Goal: Task Accomplishment & Management: Manage account settings

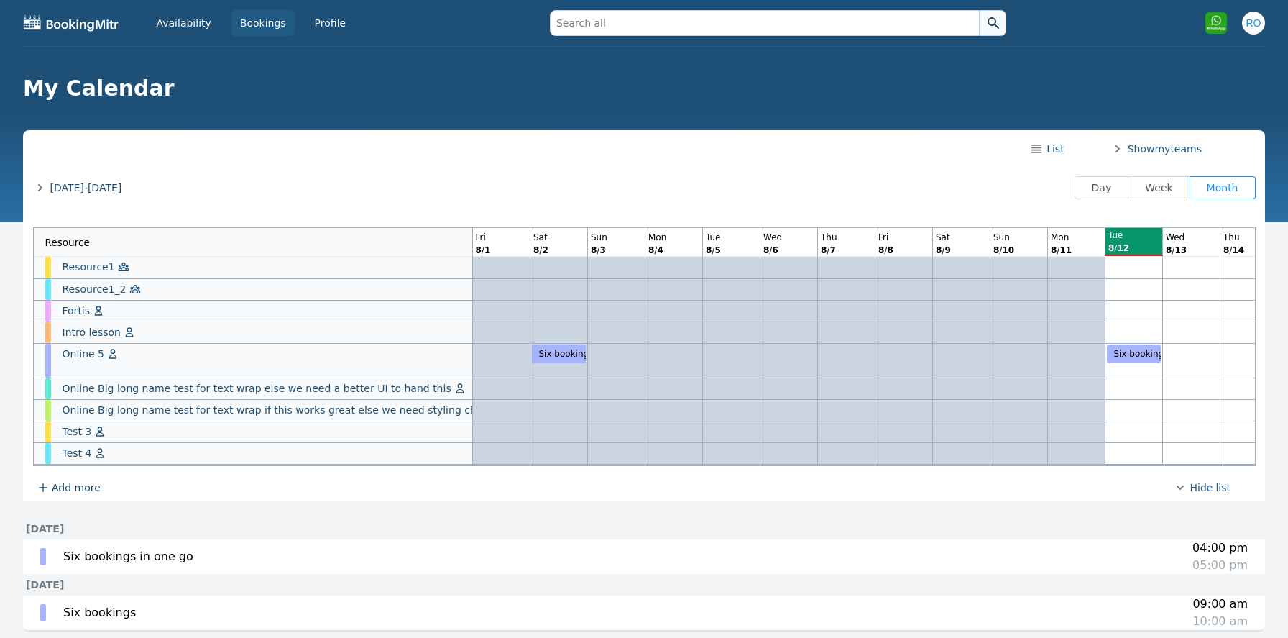
scroll to position [0, 632]
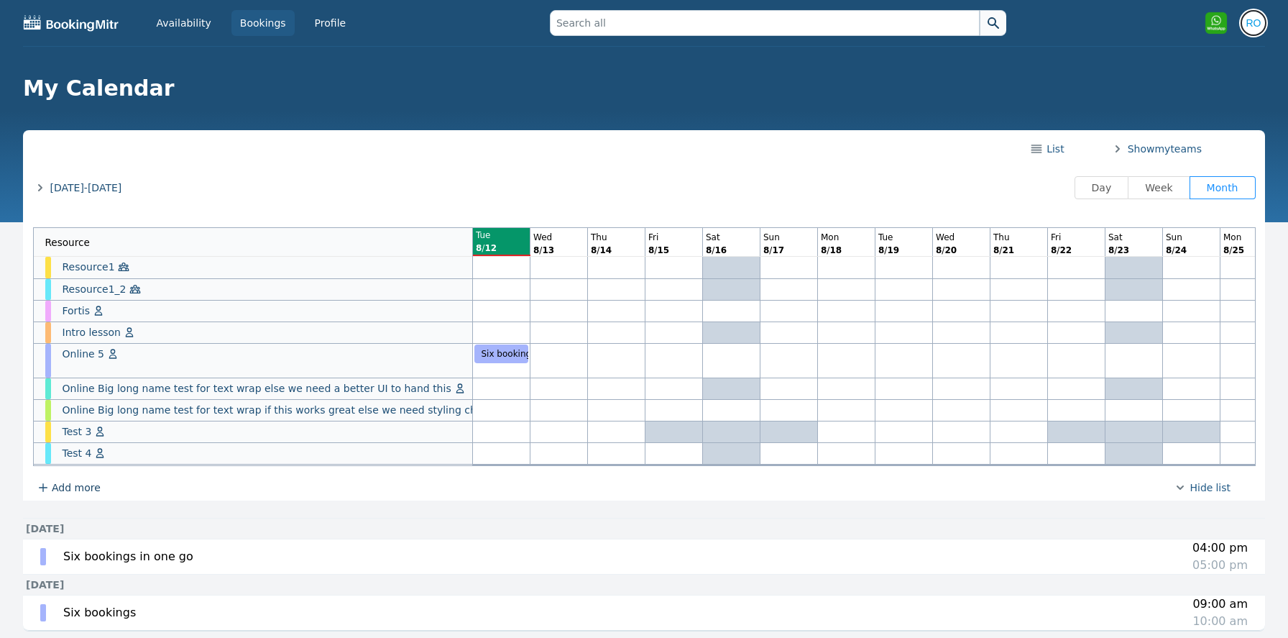
click at [1252, 24] on img "button" at bounding box center [1253, 23] width 23 height 23
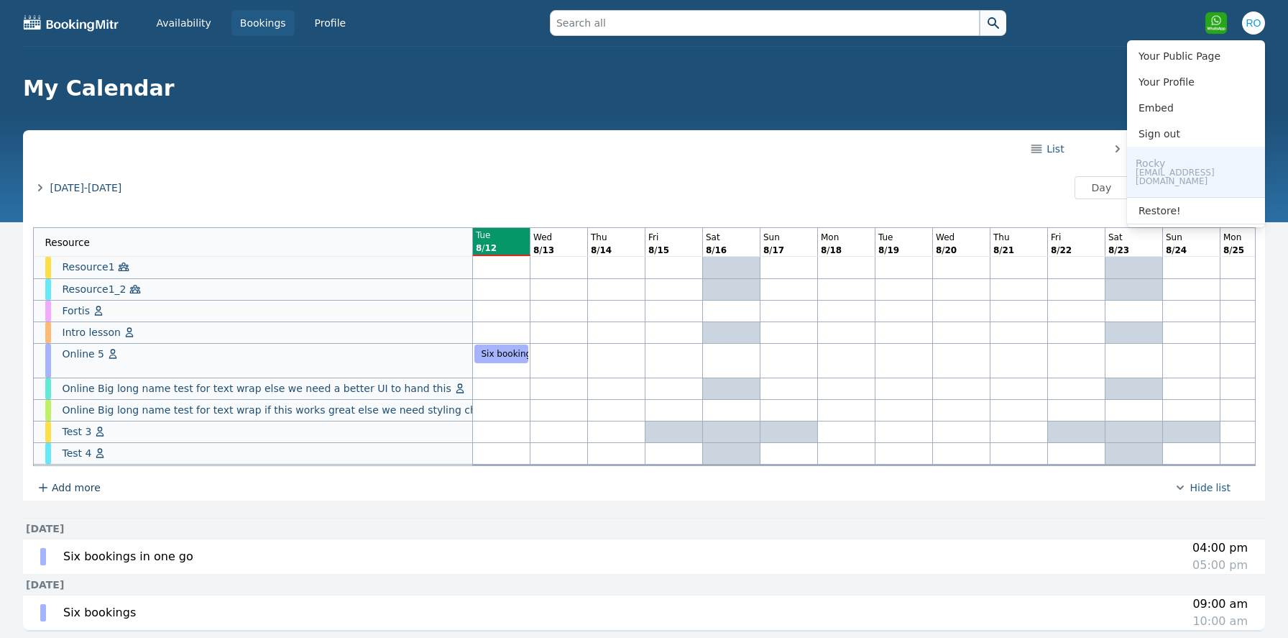
click at [543, 84] on h1 "My Calendar" at bounding box center [638, 88] width 1230 height 26
click at [1253, 25] on img "button" at bounding box center [1253, 23] width 23 height 23
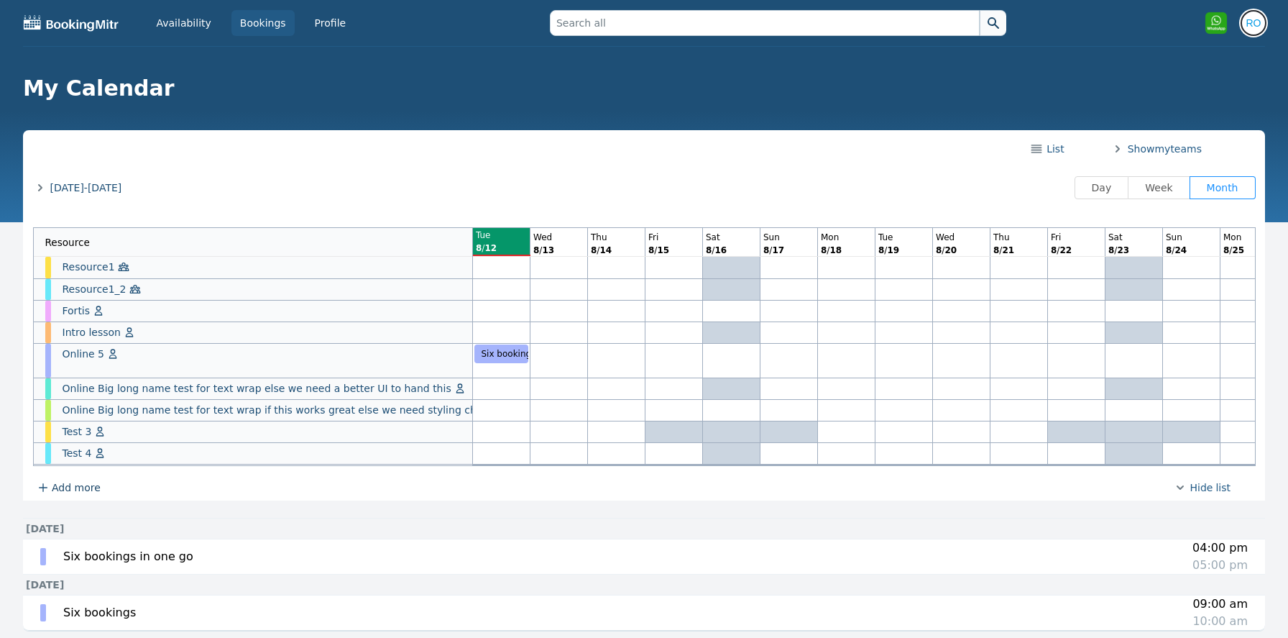
click at [1253, 25] on img "button" at bounding box center [1253, 23] width 23 height 23
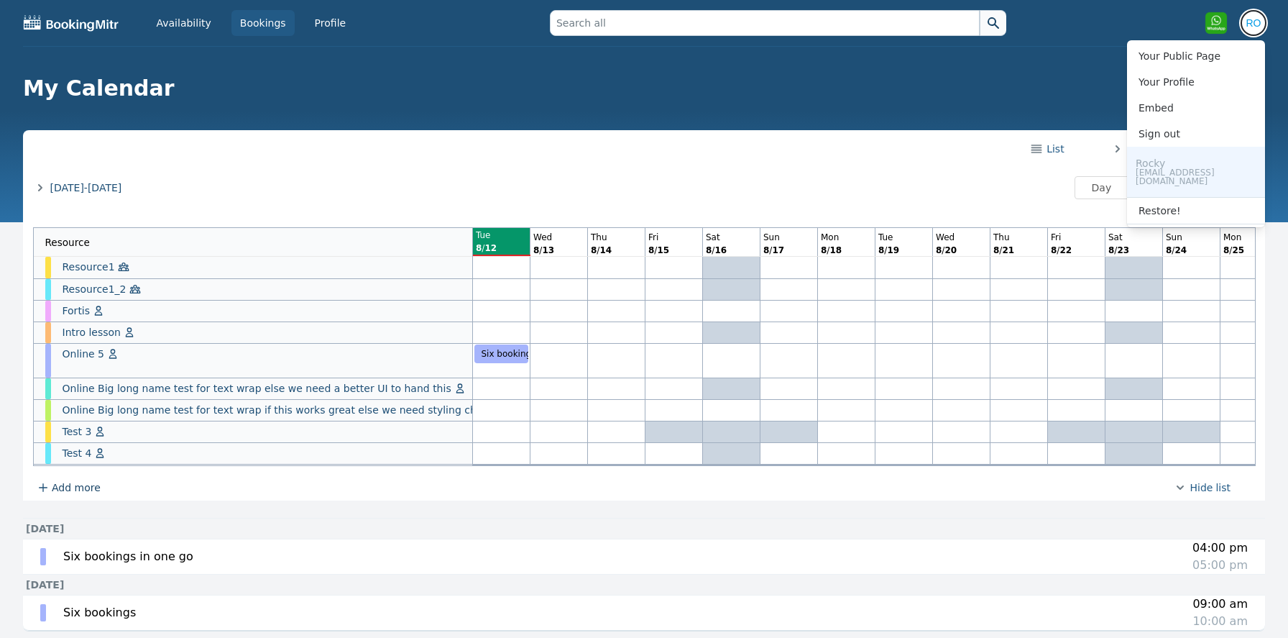
click at [1253, 25] on img "button" at bounding box center [1253, 23] width 23 height 23
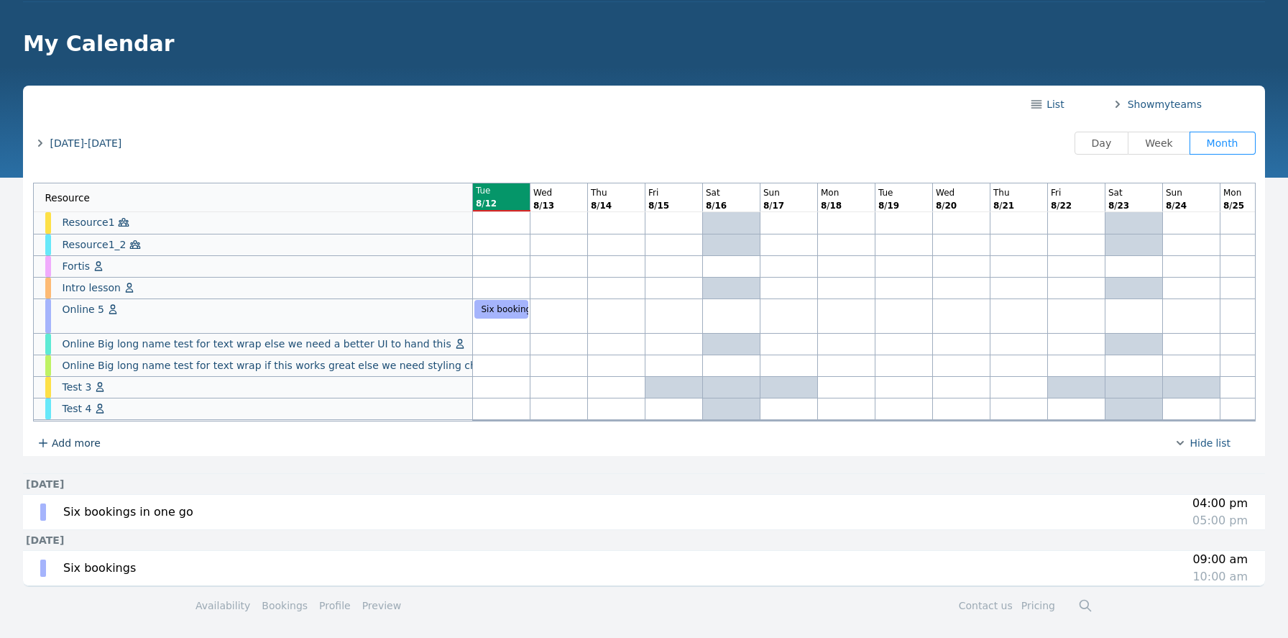
scroll to position [42, 0]
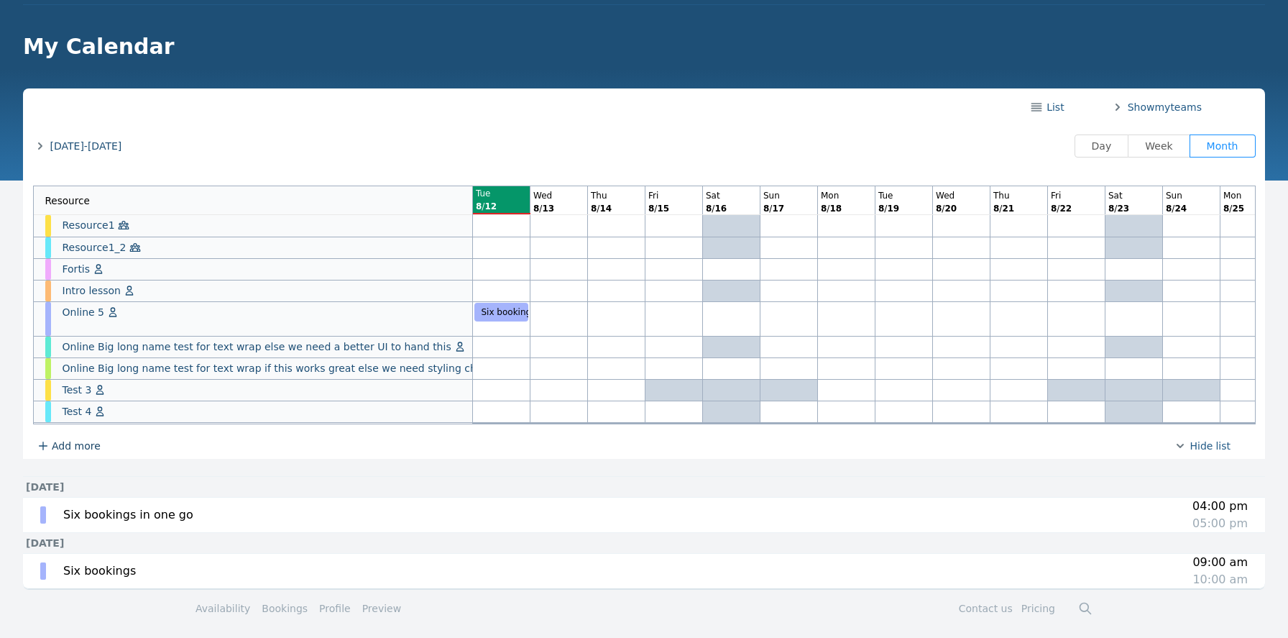
click at [77, 146] on span "[DATE]-[DATE]" at bounding box center [86, 146] width 72 height 14
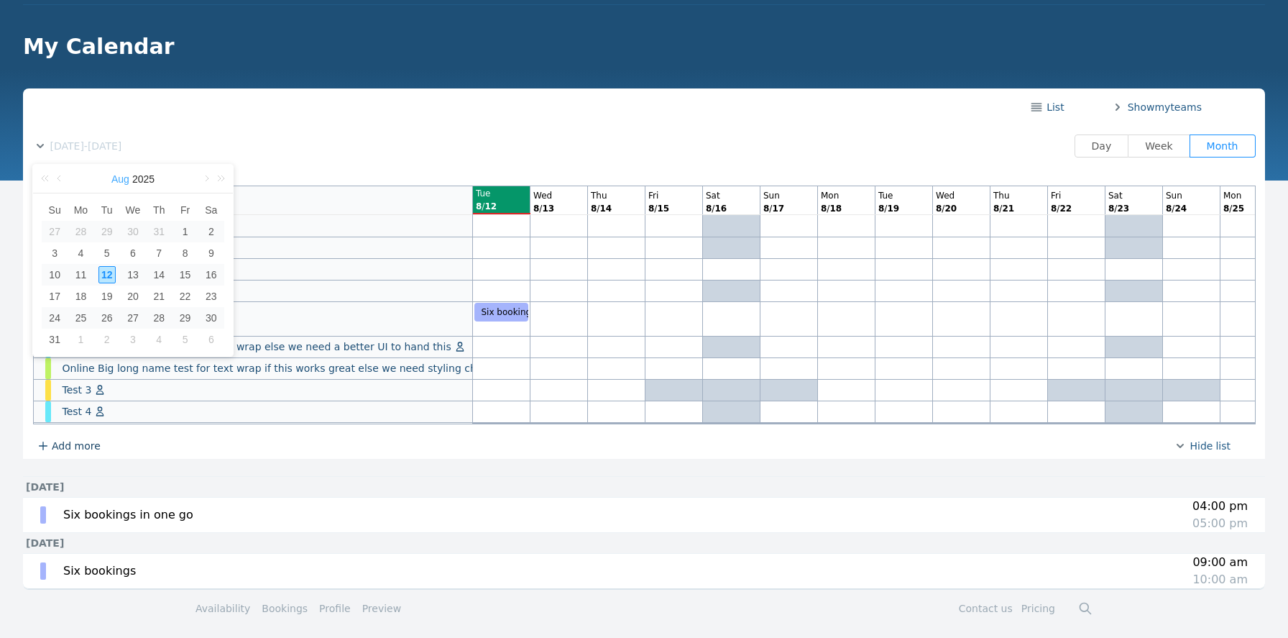
click at [119, 183] on link "Aug" at bounding box center [120, 179] width 21 height 29
click at [134, 336] on link "Nov" at bounding box center [133, 334] width 29 height 17
click at [142, 272] on td "12" at bounding box center [133, 275] width 26 height 22
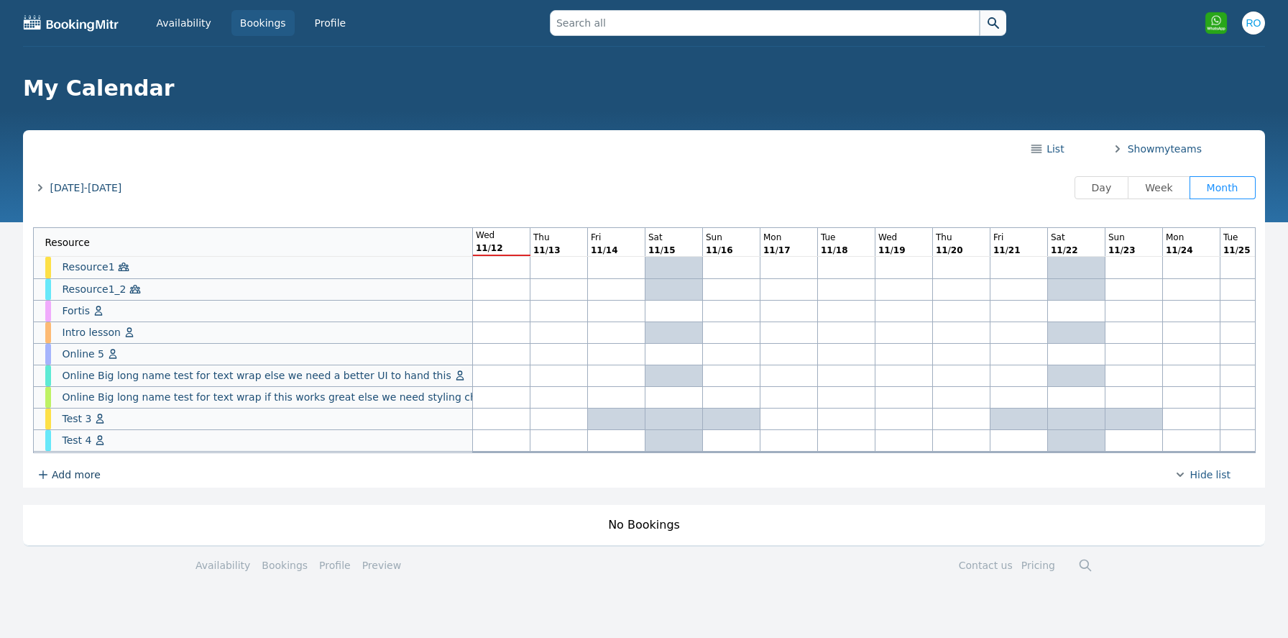
scroll to position [0, 0]
click at [47, 193] on icon at bounding box center [40, 187] width 14 height 14
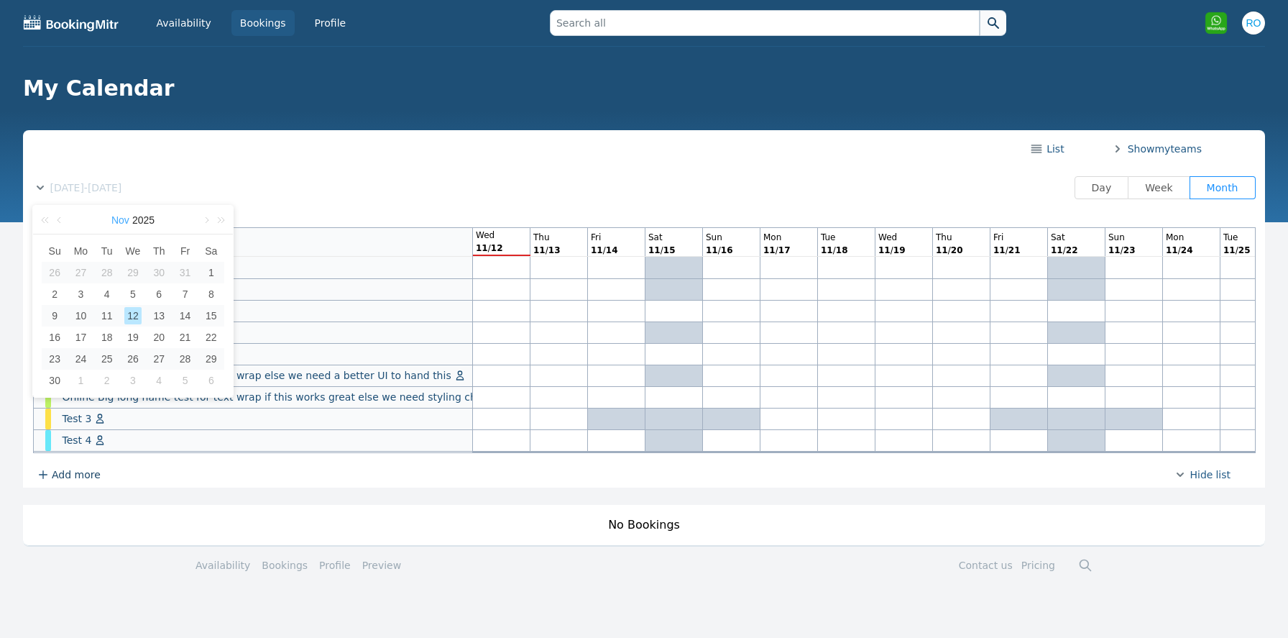
click at [117, 220] on link "Nov" at bounding box center [120, 220] width 21 height 29
click at [135, 339] on link "Aug" at bounding box center [133, 335] width 29 height 17
click at [107, 318] on div "12" at bounding box center [106, 315] width 17 height 17
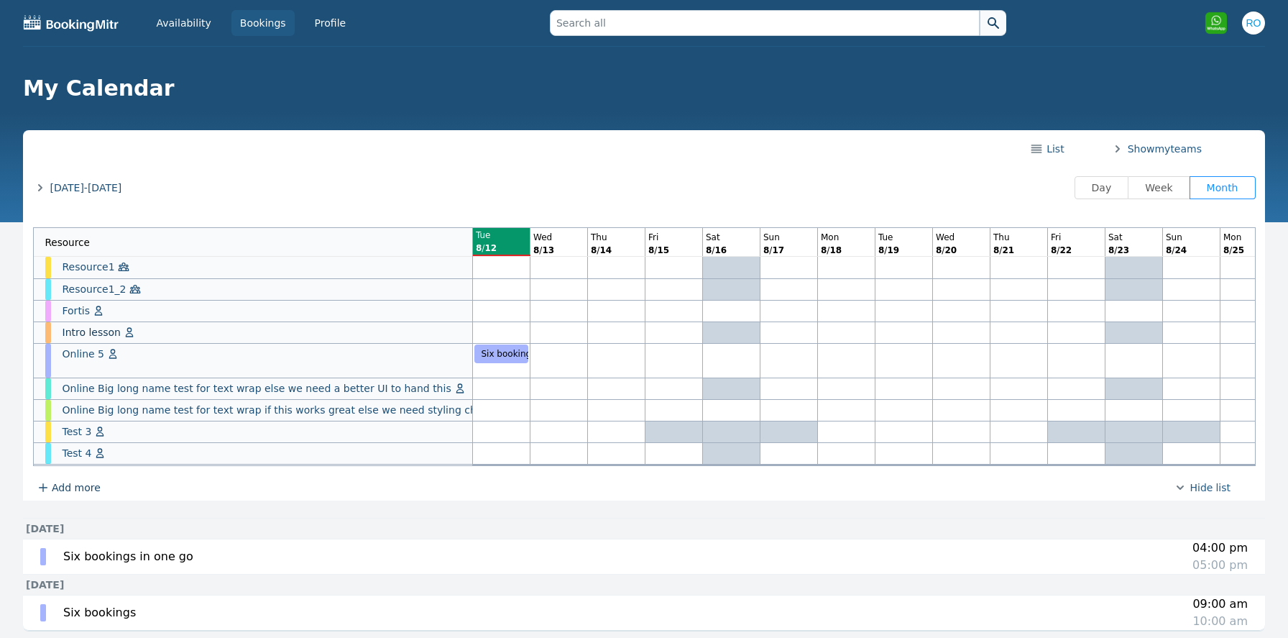
scroll to position [46, 0]
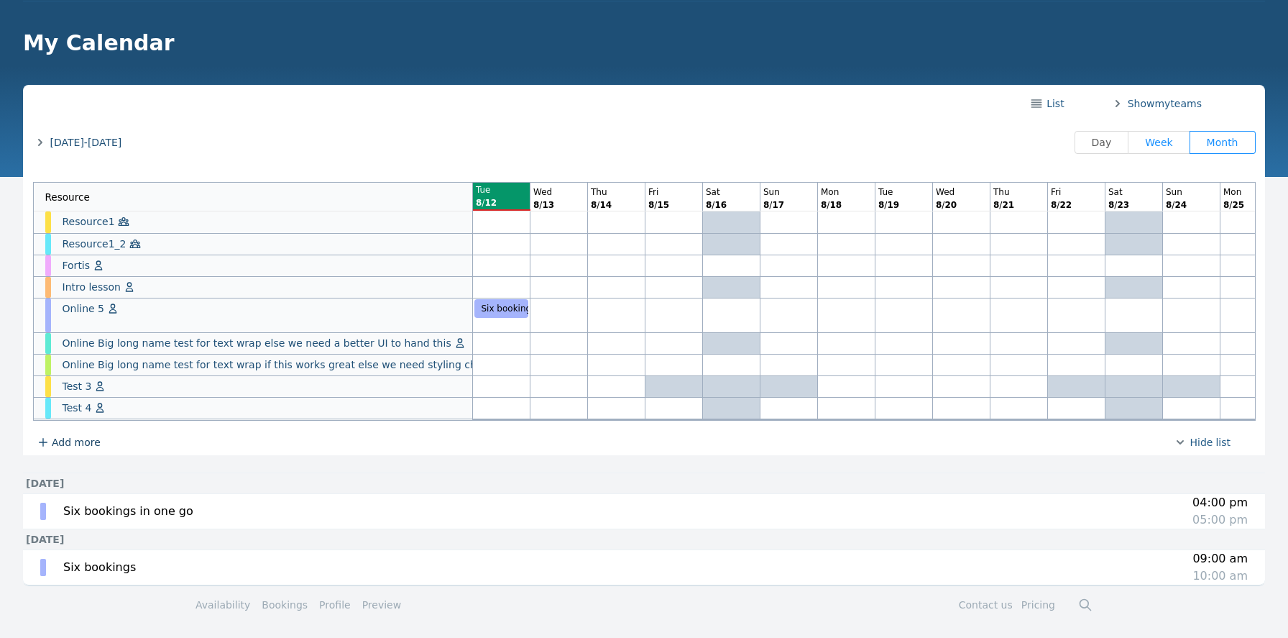
click at [1172, 142] on span "Week" at bounding box center [1158, 143] width 27 height 12
click at [1141, 142] on input "Week" at bounding box center [1139, 142] width 1 height 1
radio input "true"
radio input "false"
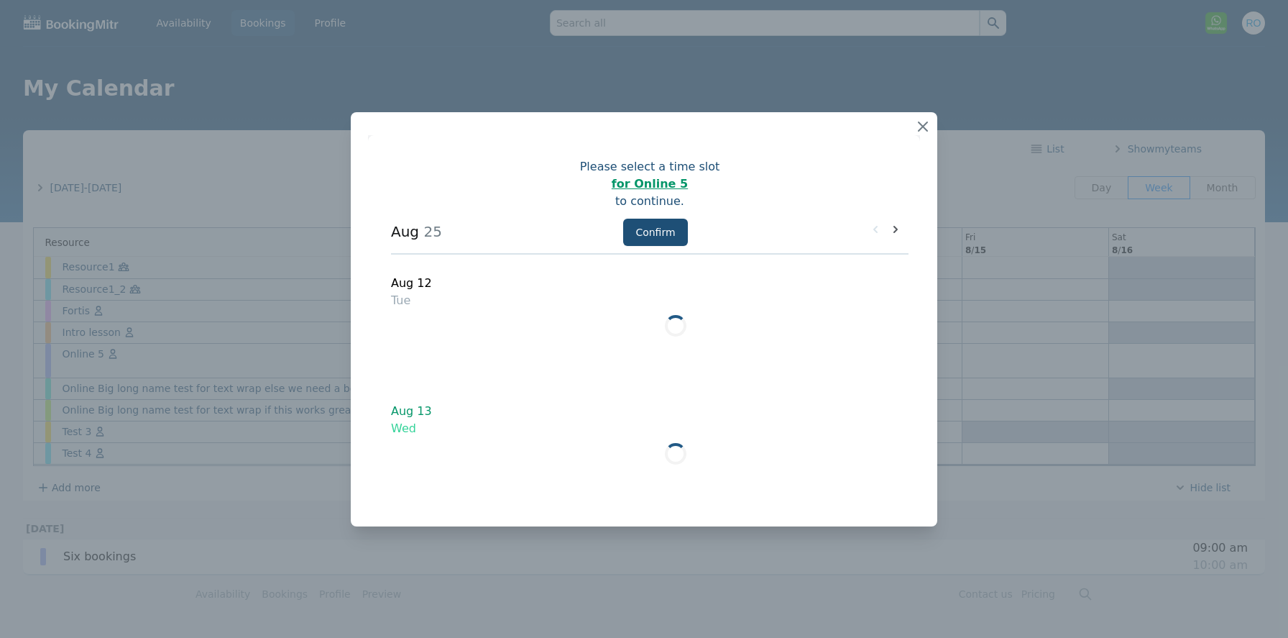
scroll to position [5, 0]
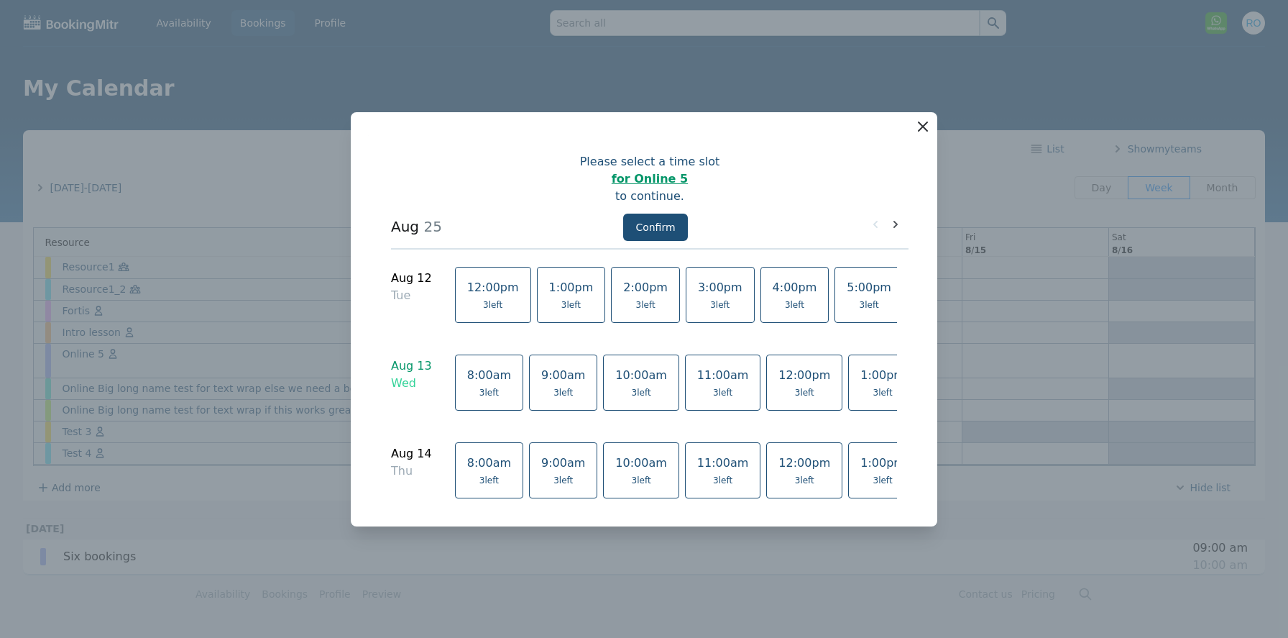
click at [921, 128] on icon "button" at bounding box center [922, 126] width 17 height 17
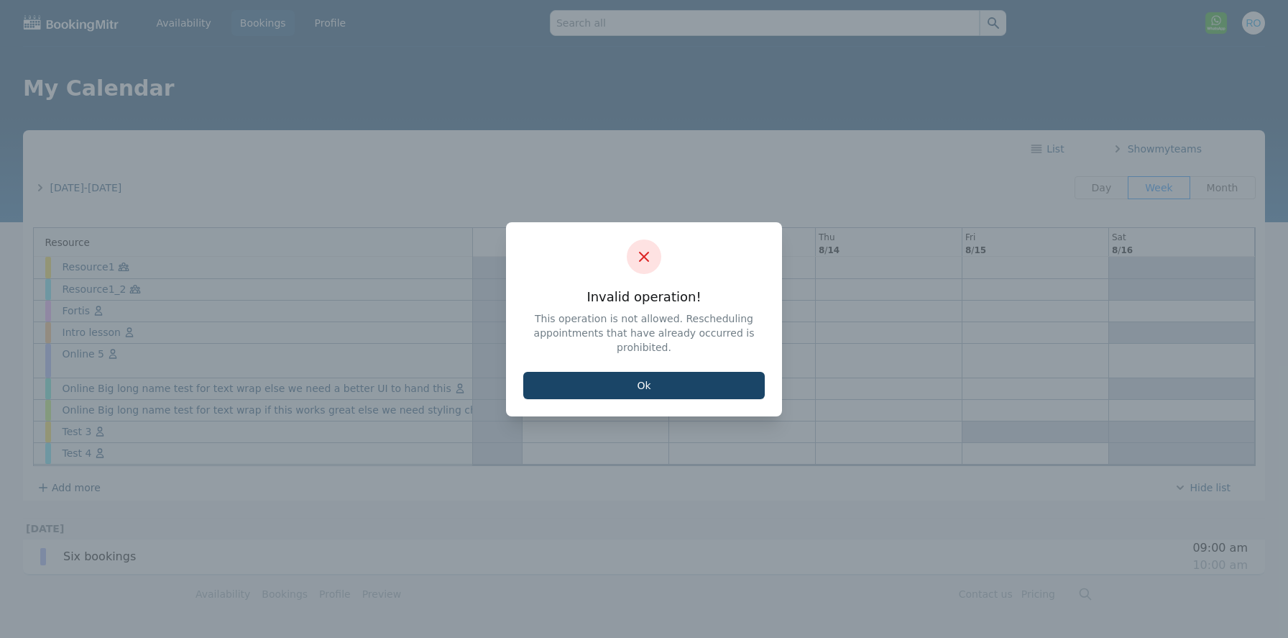
click at [697, 372] on button "Ok" at bounding box center [644, 385] width 242 height 27
click at [711, 379] on button "Ok" at bounding box center [644, 385] width 242 height 27
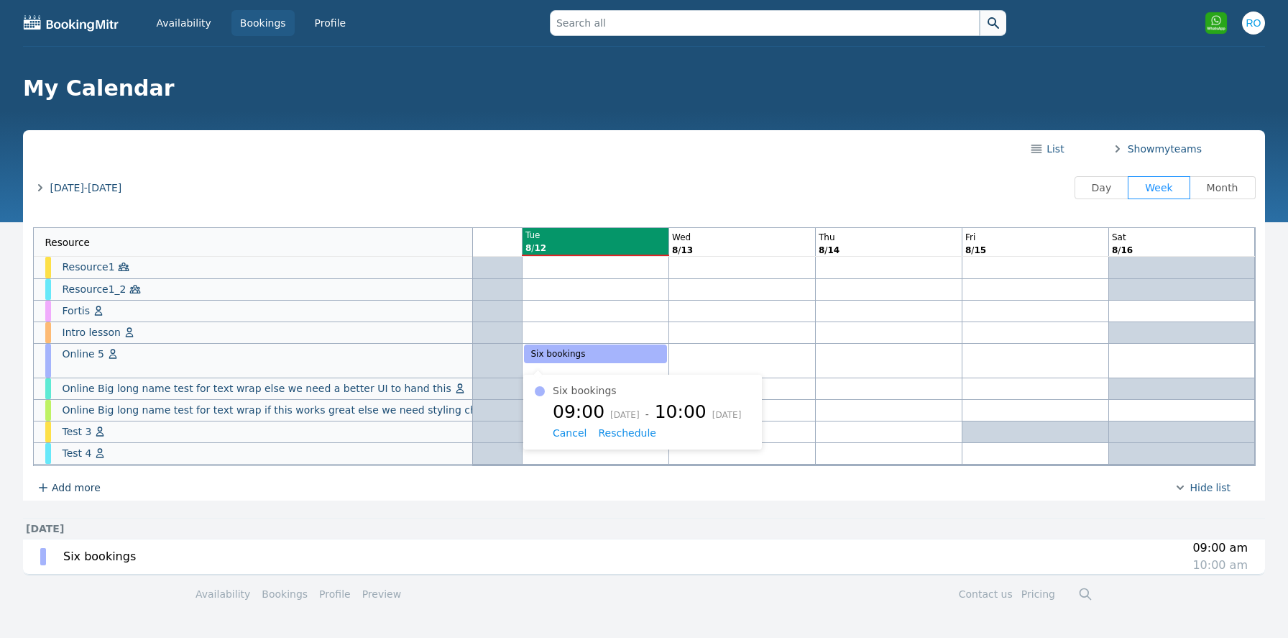
click at [580, 353] on span "Six bookings" at bounding box center [558, 354] width 55 height 10
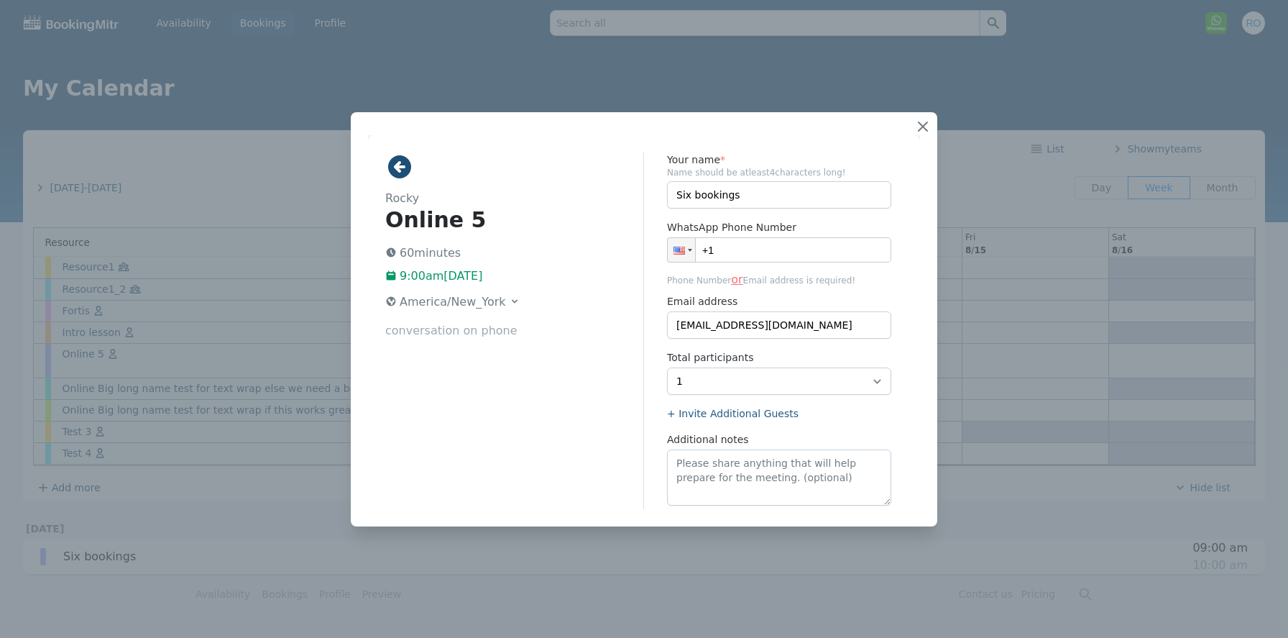
scroll to position [0, 0]
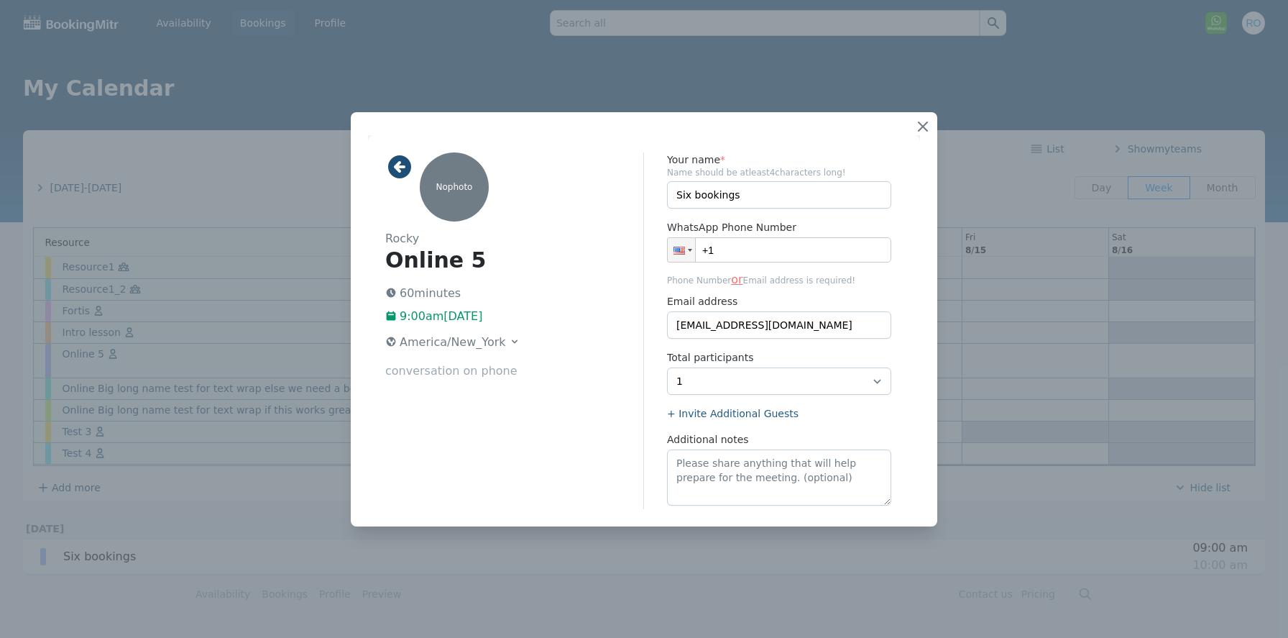
click at [397, 160] on icon at bounding box center [399, 166] width 23 height 23
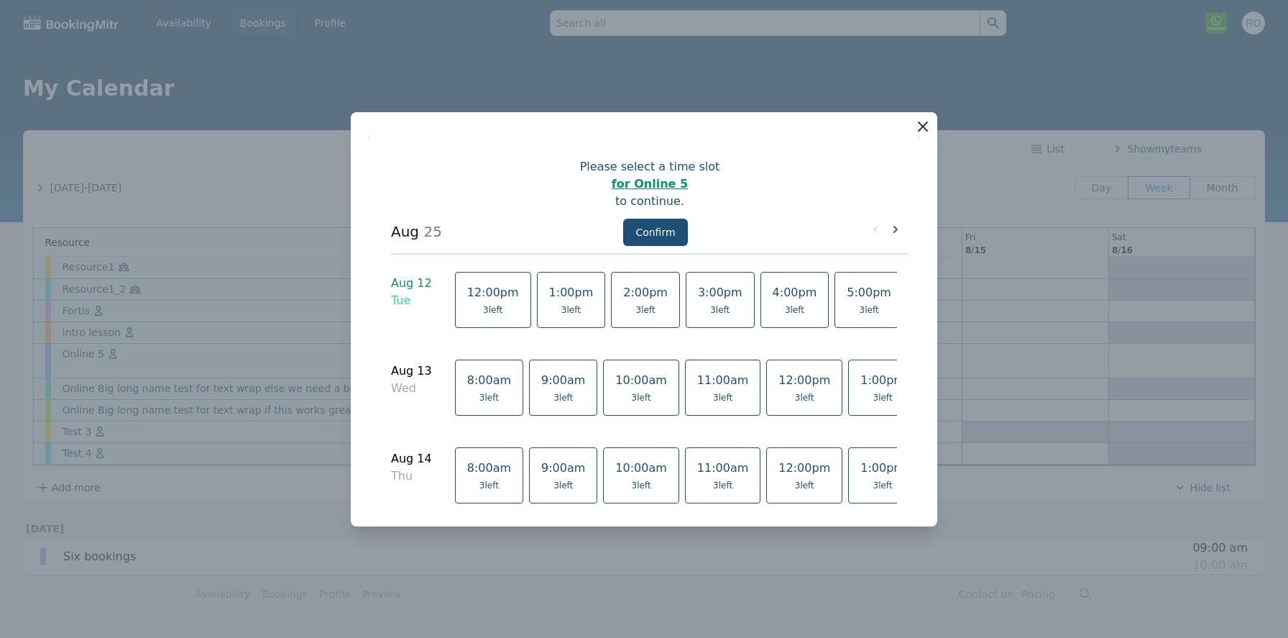
click at [926, 120] on icon "button" at bounding box center [922, 126] width 17 height 17
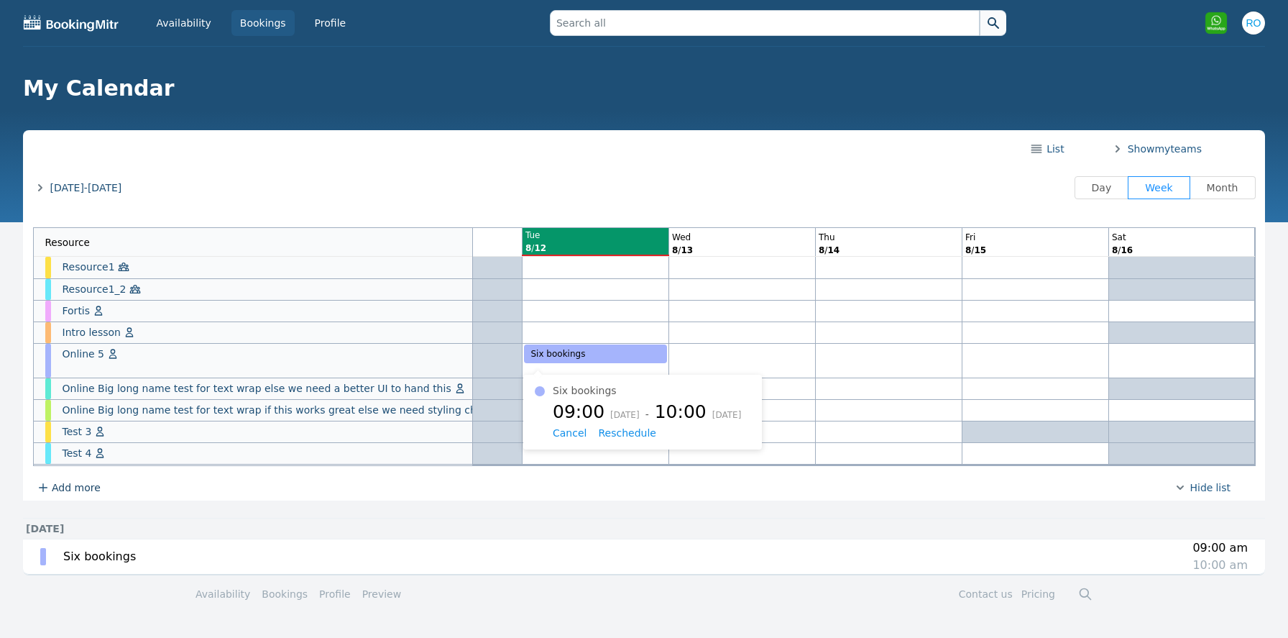
click at [614, 438] on div "Cancel Reschedule" at bounding box center [652, 433] width 198 height 15
click at [614, 433] on span "Reschedule" at bounding box center [627, 433] width 58 height 12
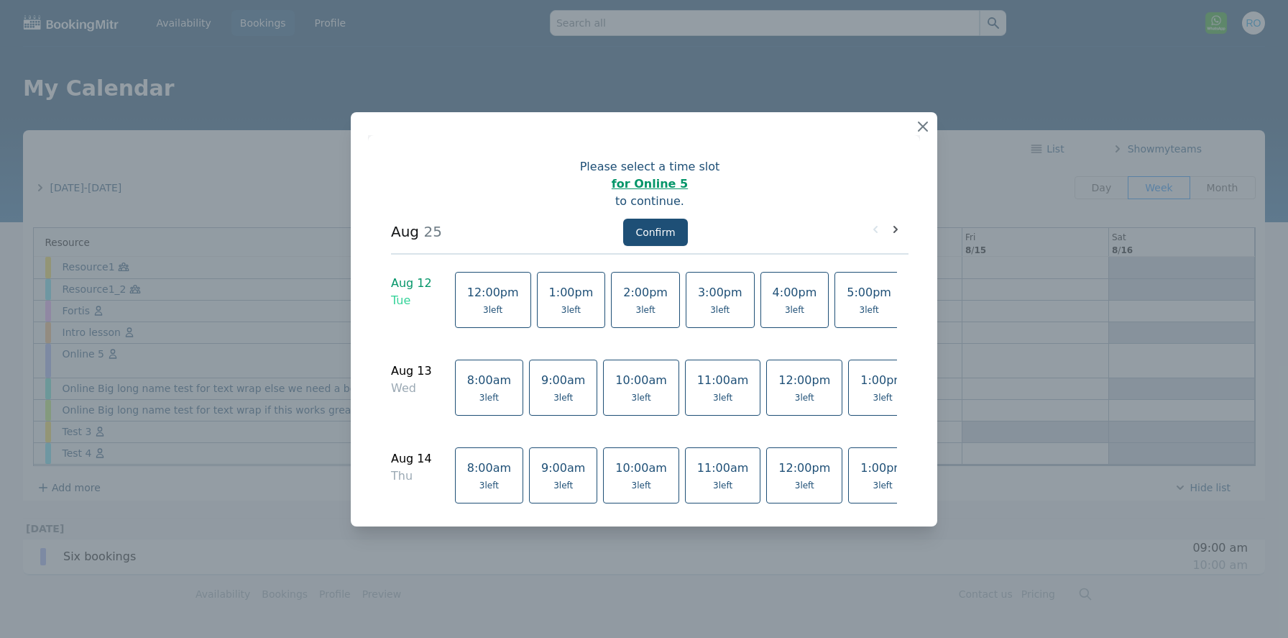
click at [630, 402] on link "10:00am 3 left" at bounding box center [641, 387] width 76 height 56
click at [663, 230] on button "Confirm" at bounding box center [655, 231] width 64 height 27
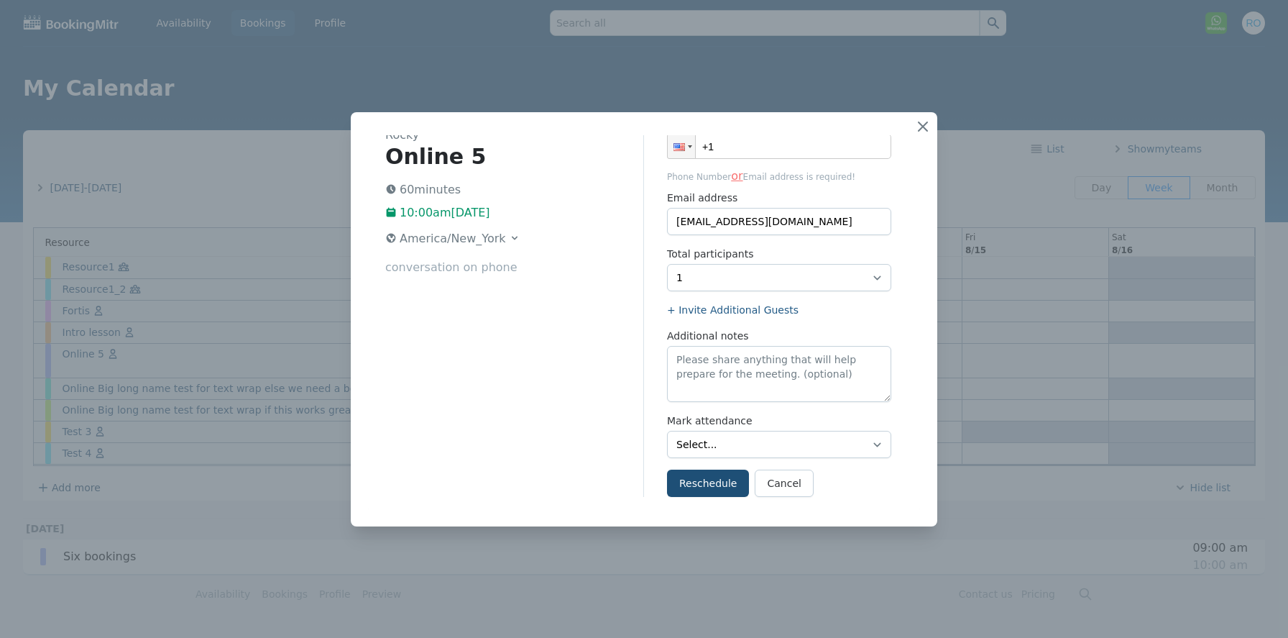
scroll to position [109, 0]
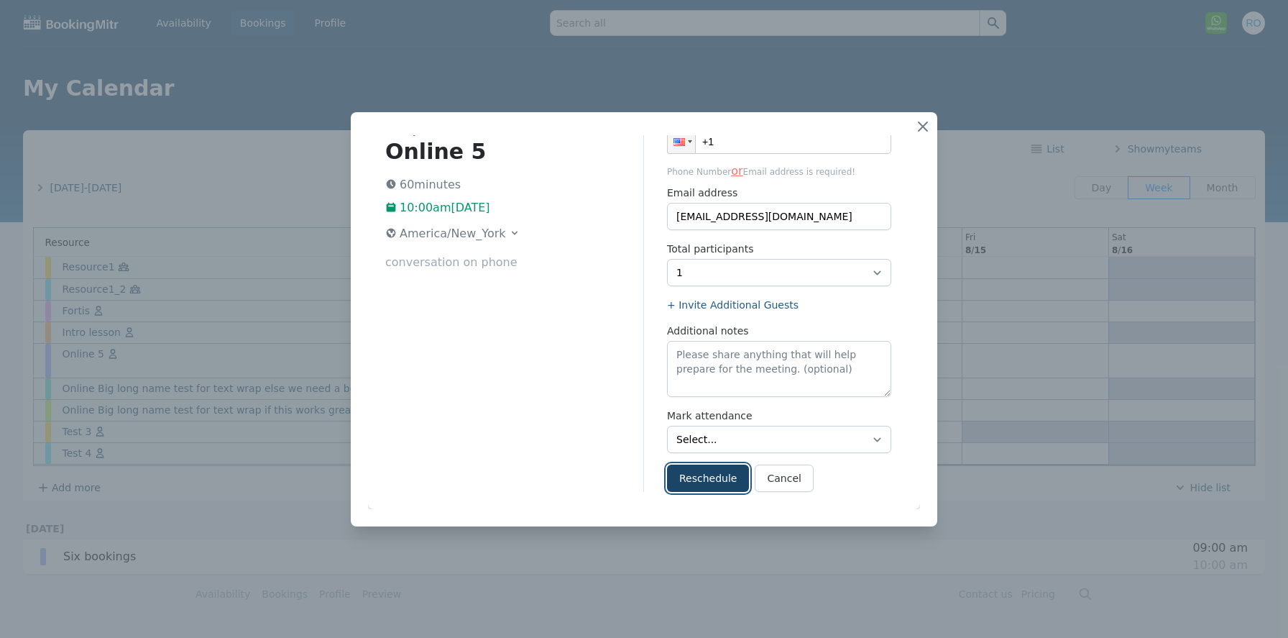
click at [709, 481] on button "Reschedule" at bounding box center [708, 477] width 82 height 27
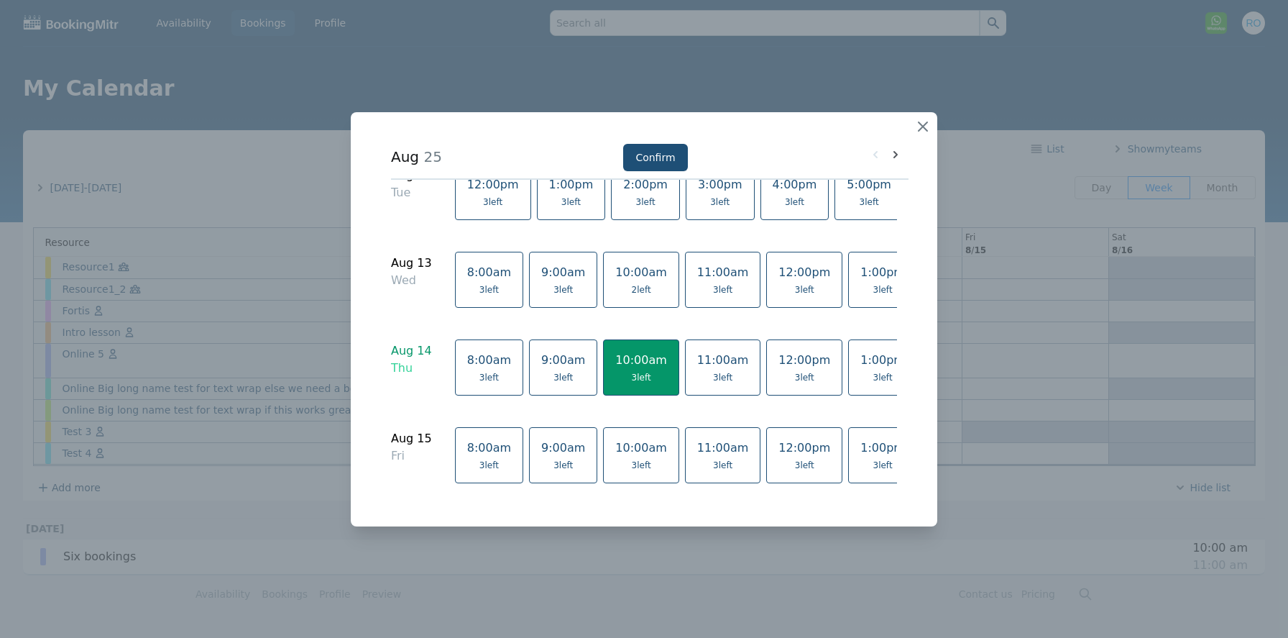
scroll to position [153, 0]
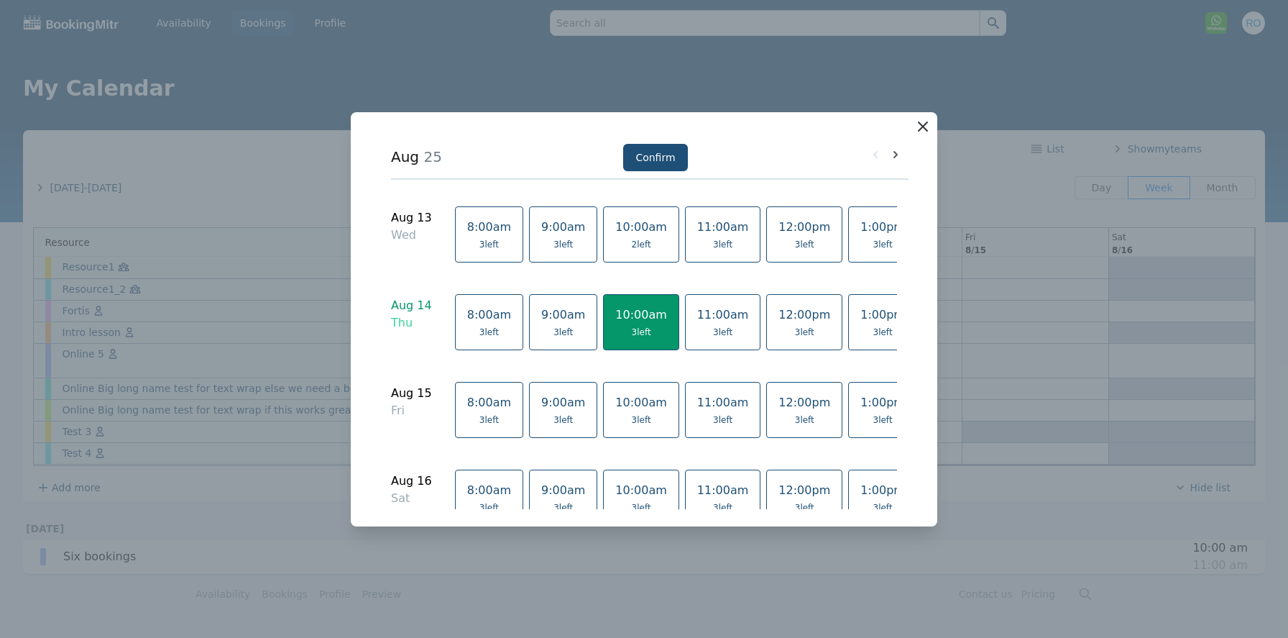
click at [924, 121] on icon "button" at bounding box center [922, 126] width 17 height 17
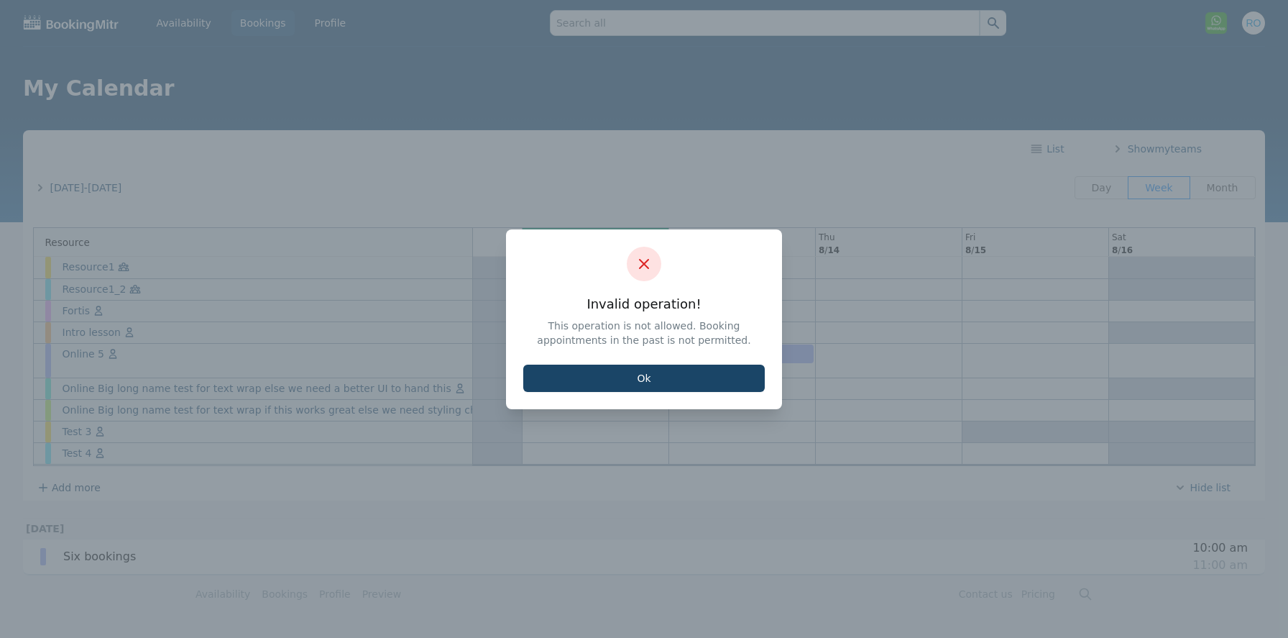
click at [608, 377] on button "Ok" at bounding box center [644, 377] width 242 height 27
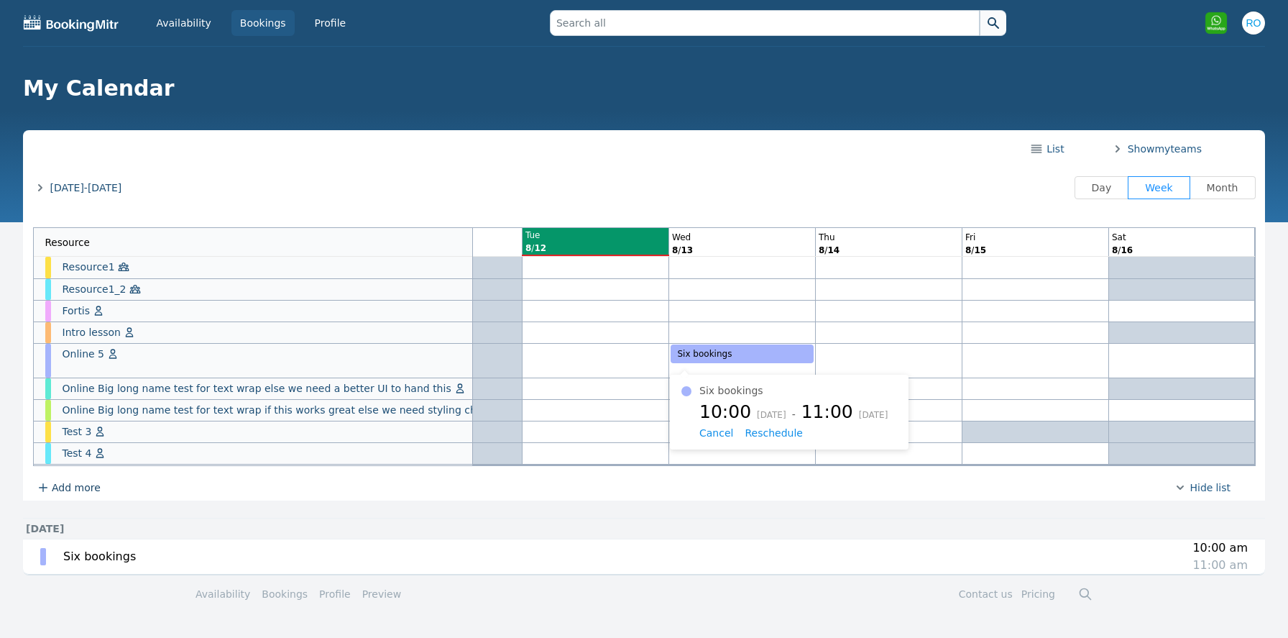
click at [749, 352] on div "Six bookings" at bounding box center [742, 353] width 143 height 19
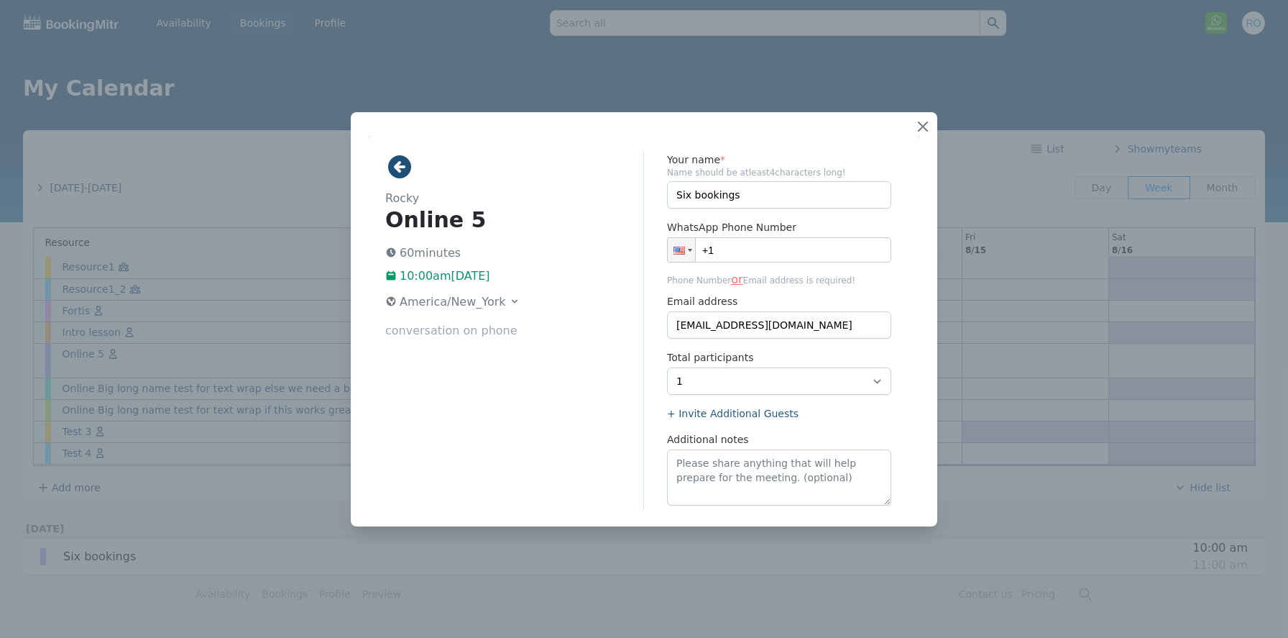
scroll to position [0, 0]
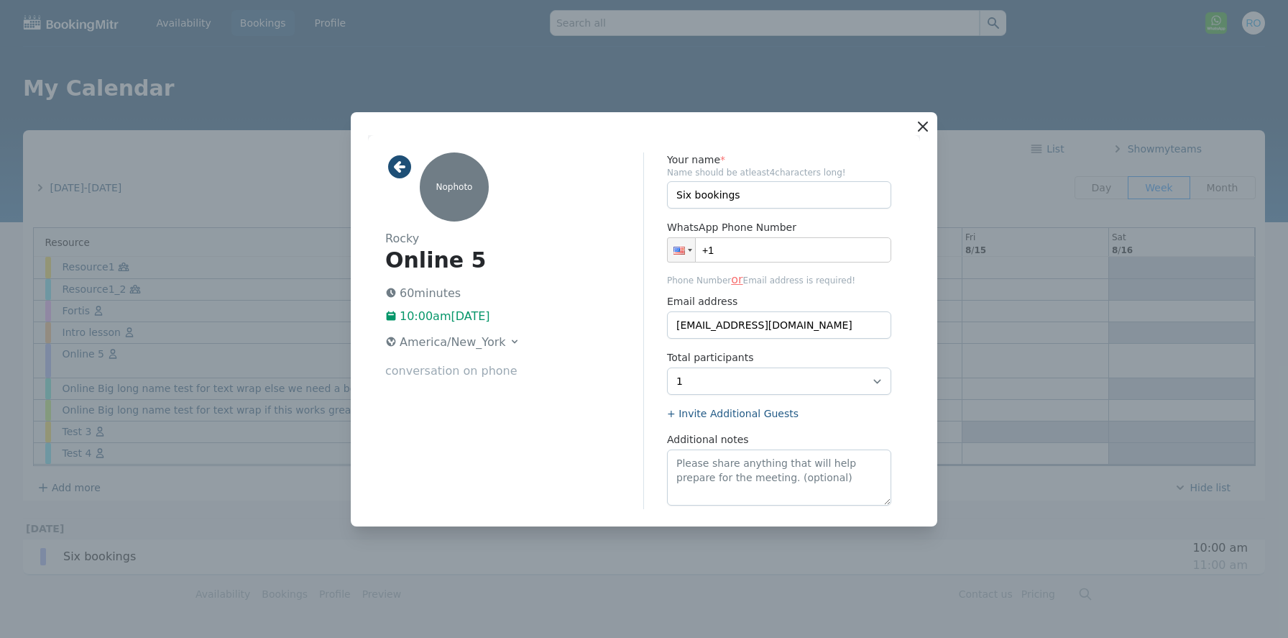
click at [924, 128] on icon "button" at bounding box center [923, 126] width 9 height 9
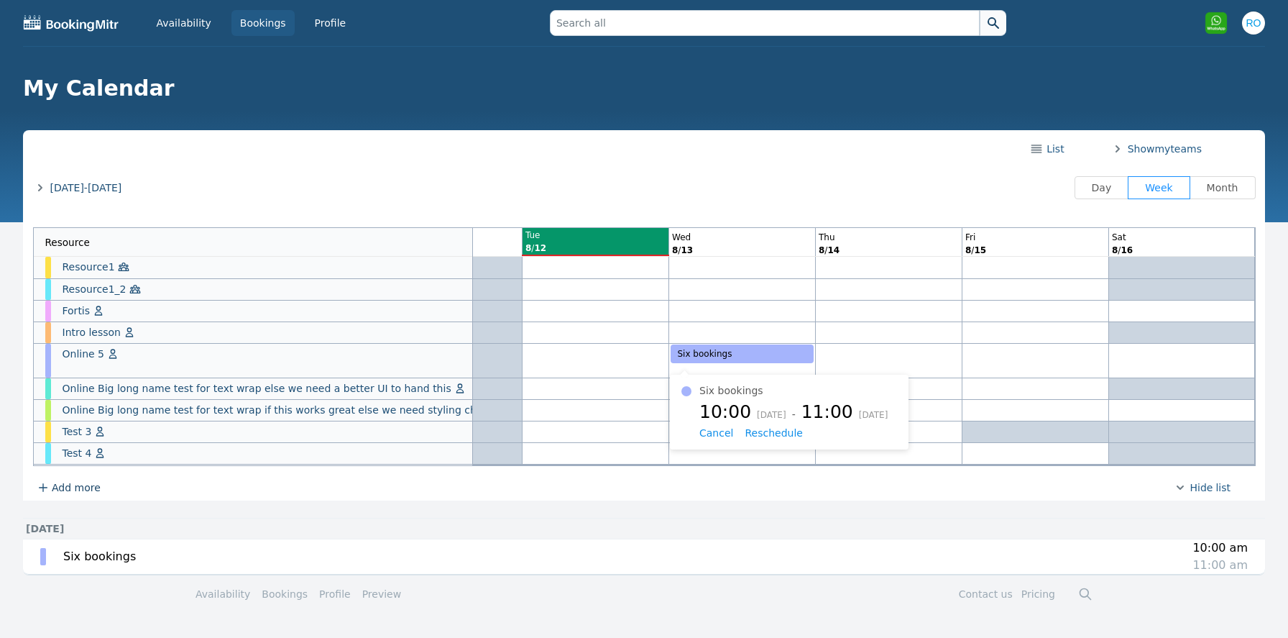
click at [736, 363] on div "Six bookings" at bounding box center [742, 353] width 143 height 19
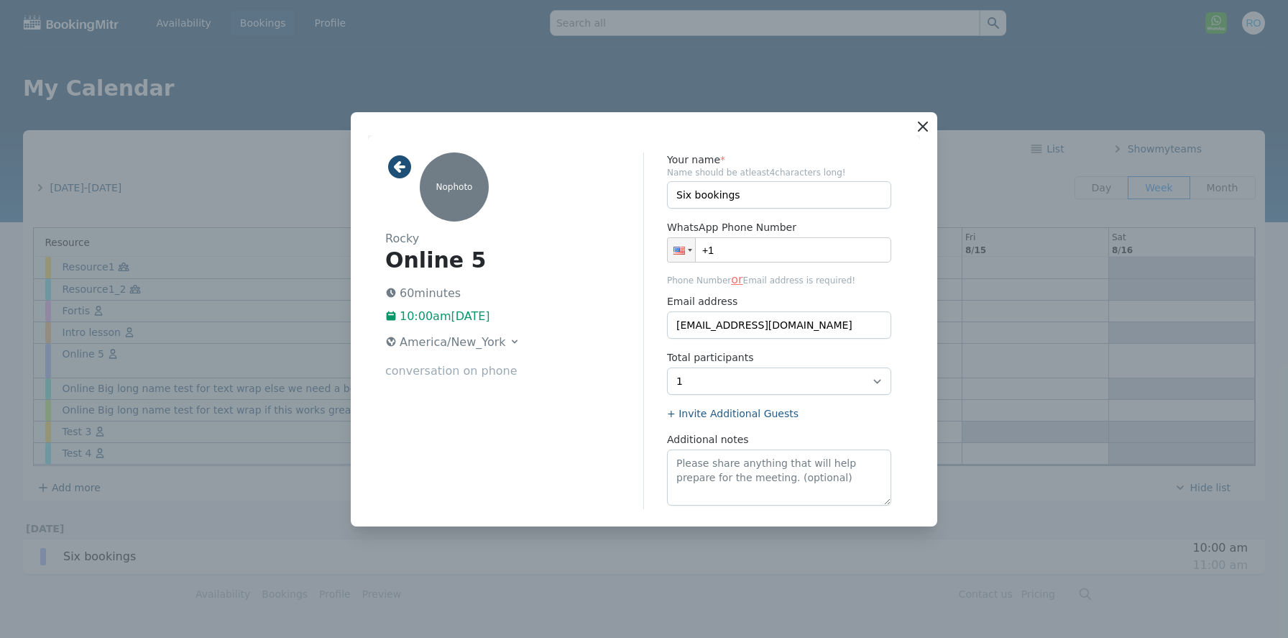
click at [929, 125] on icon "button" at bounding box center [922, 126] width 17 height 17
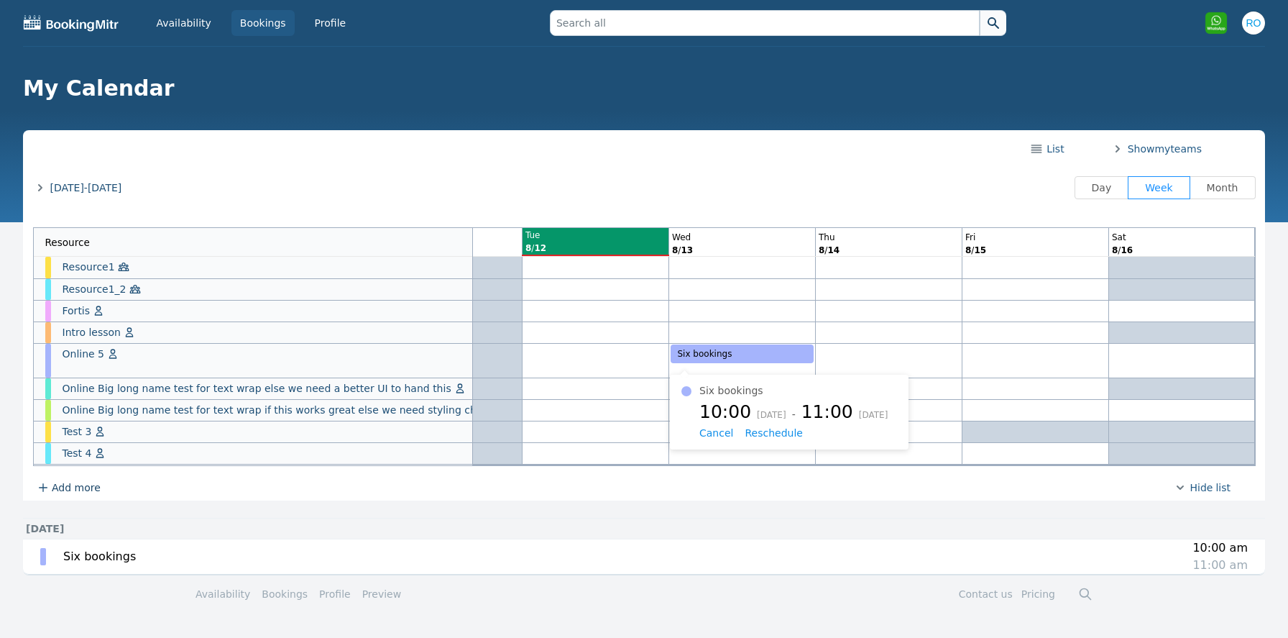
click at [770, 438] on span "Reschedule" at bounding box center [774, 433] width 58 height 12
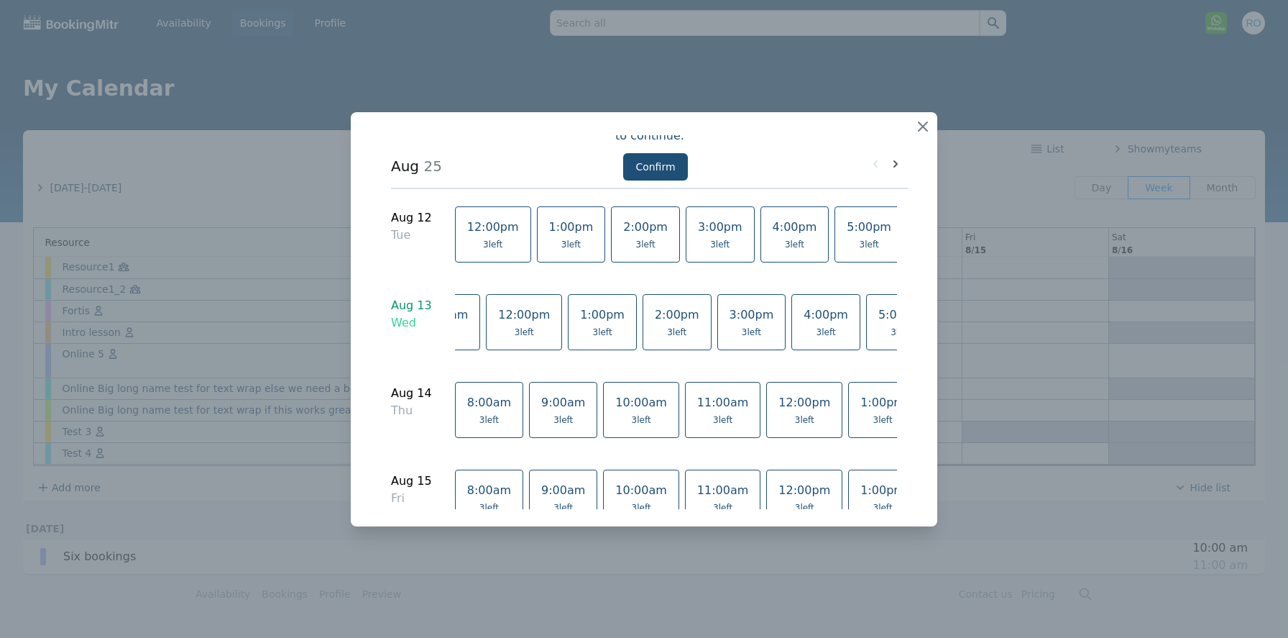
scroll to position [0, 426]
click at [795, 323] on link "6:00pm 3 left" at bounding box center [829, 321] width 69 height 56
click at [659, 163] on button "Confirm" at bounding box center [655, 165] width 64 height 27
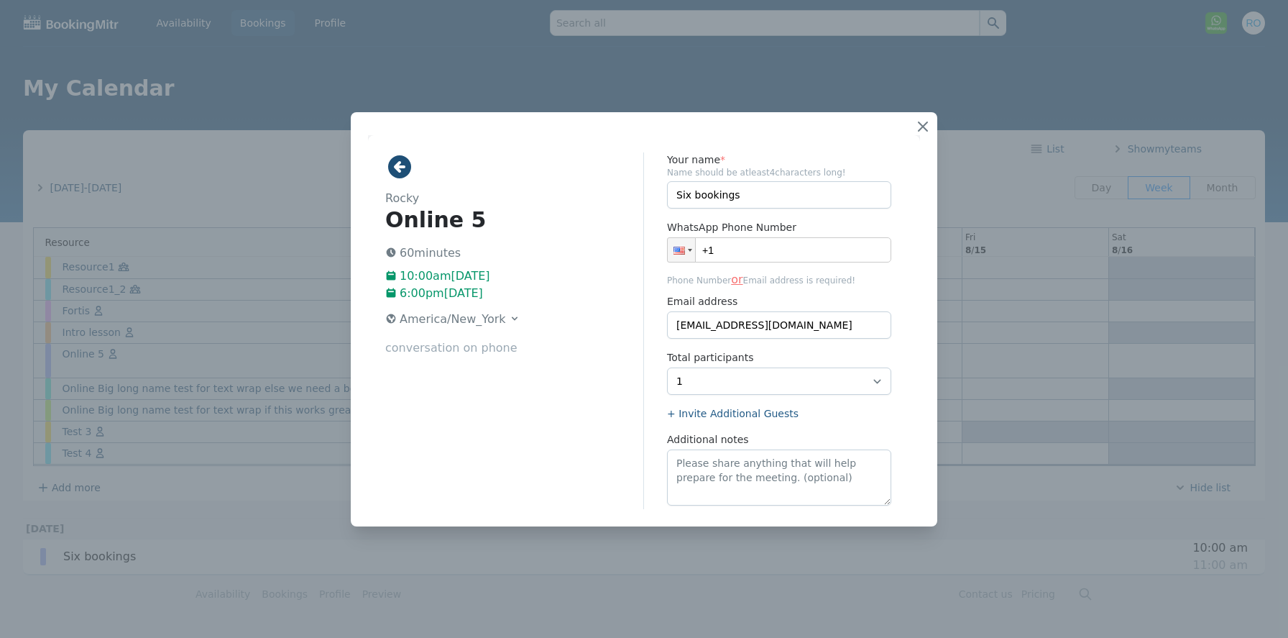
scroll to position [109, 0]
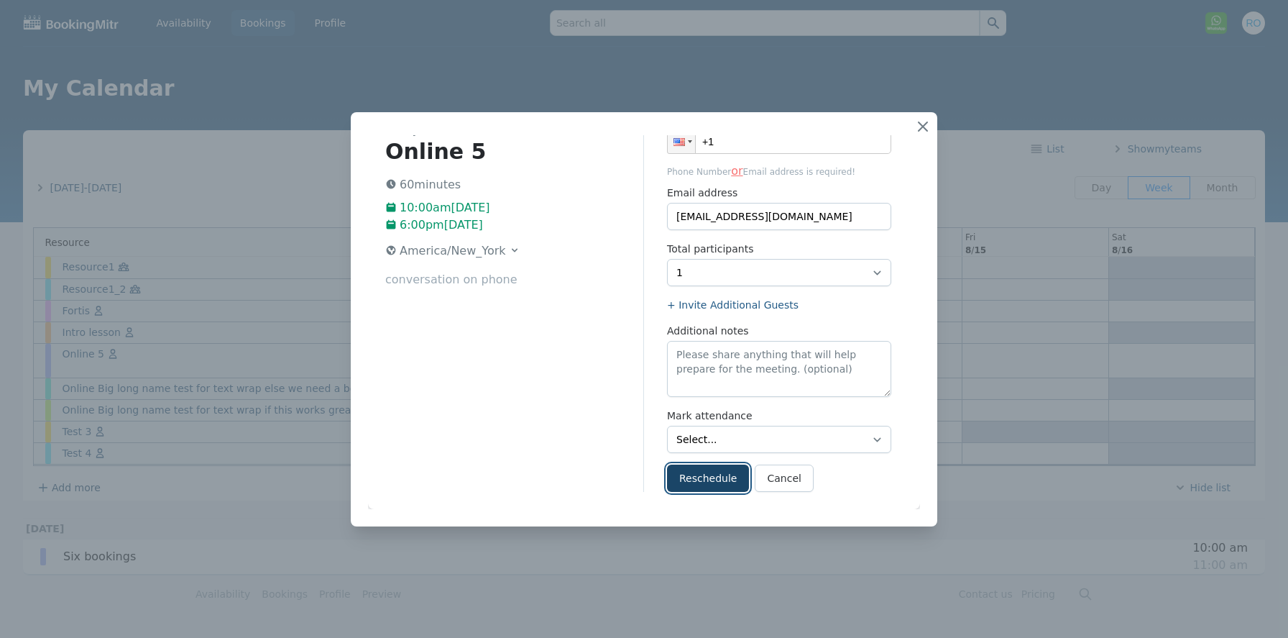
click at [695, 477] on button "Reschedule" at bounding box center [708, 477] width 82 height 27
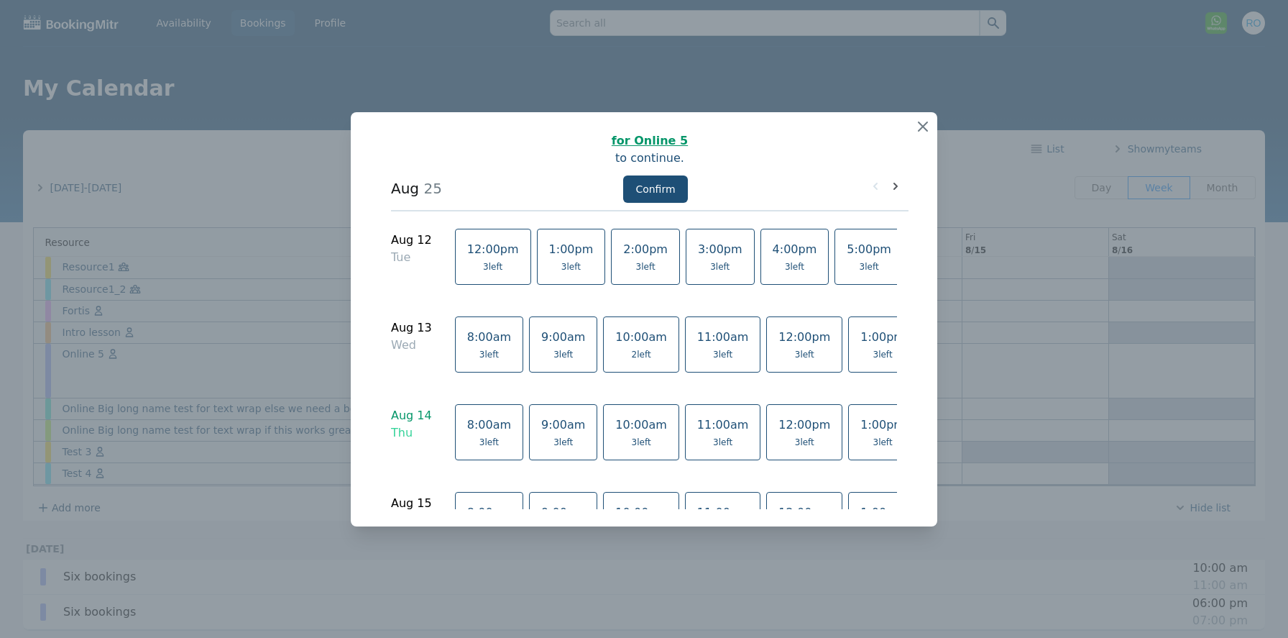
scroll to position [73, 0]
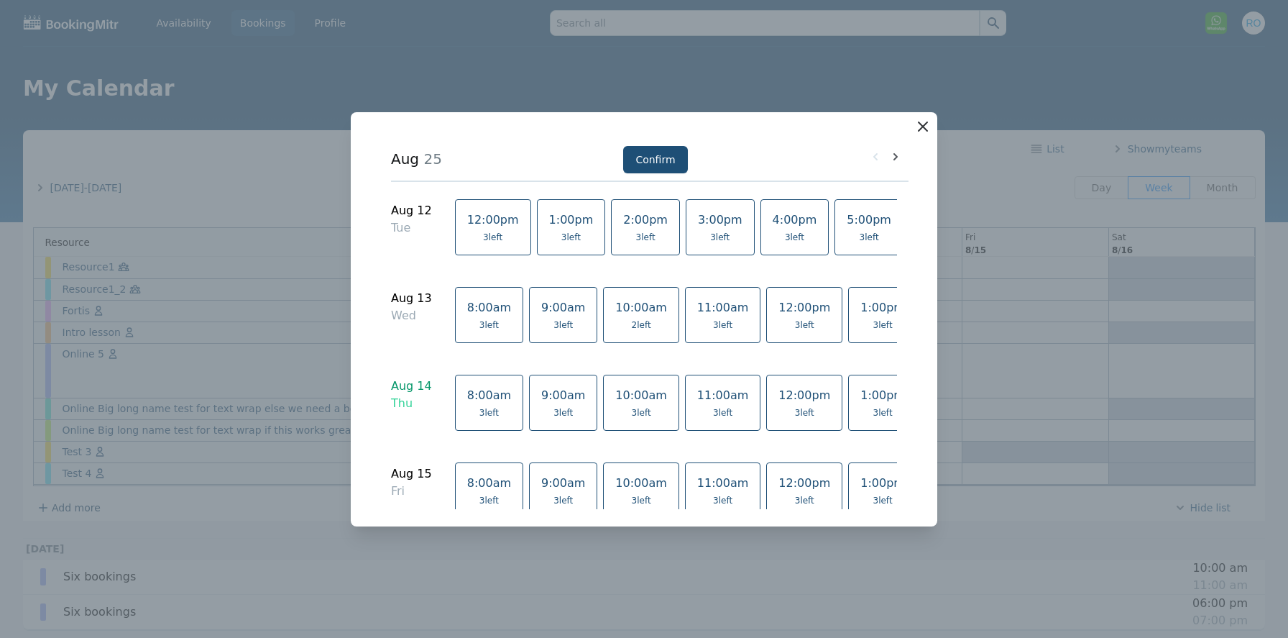
click at [923, 122] on icon "button" at bounding box center [922, 126] width 17 height 17
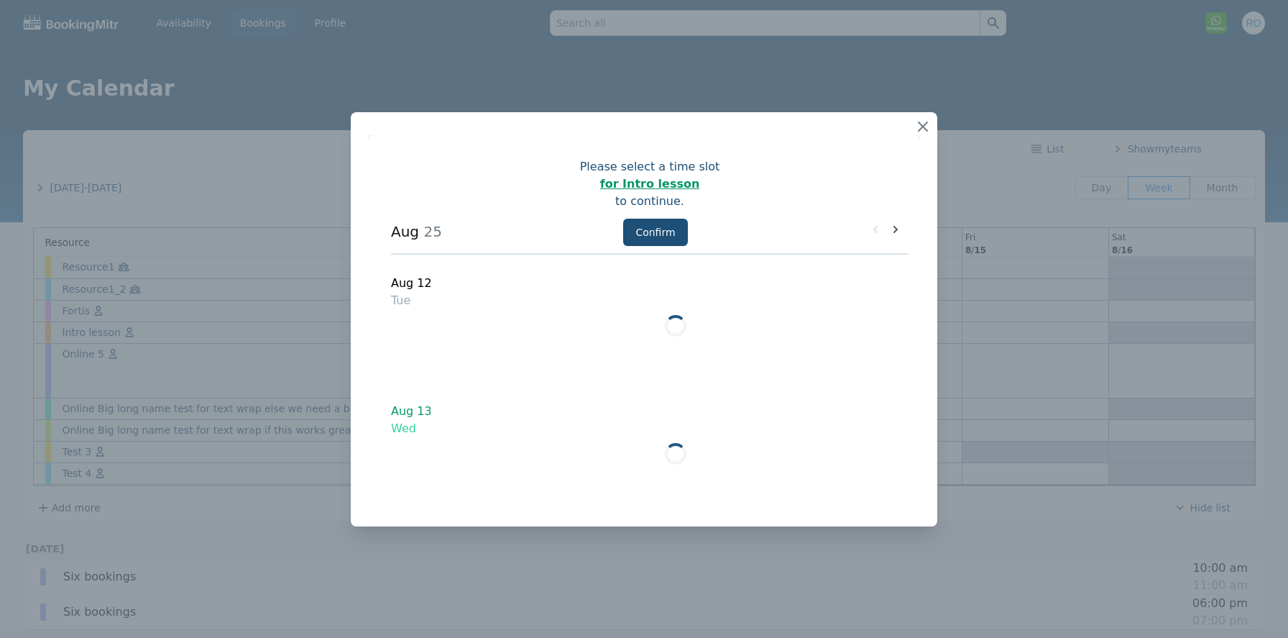
scroll to position [0, 0]
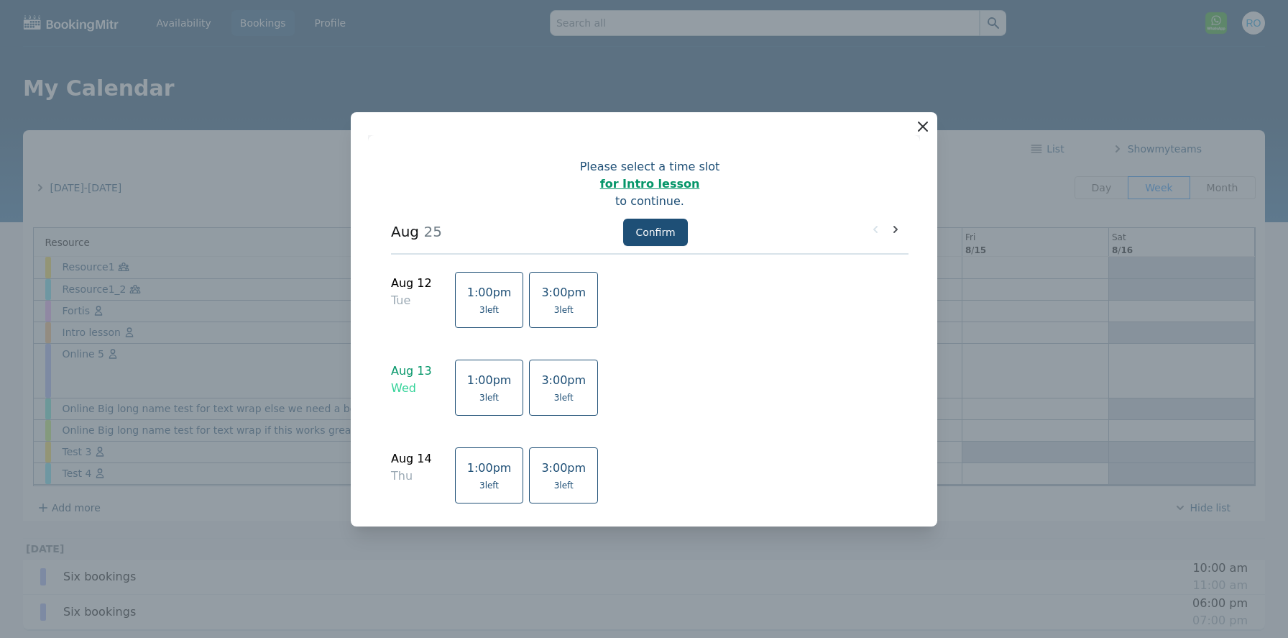
click at [924, 119] on icon "button" at bounding box center [922, 126] width 17 height 17
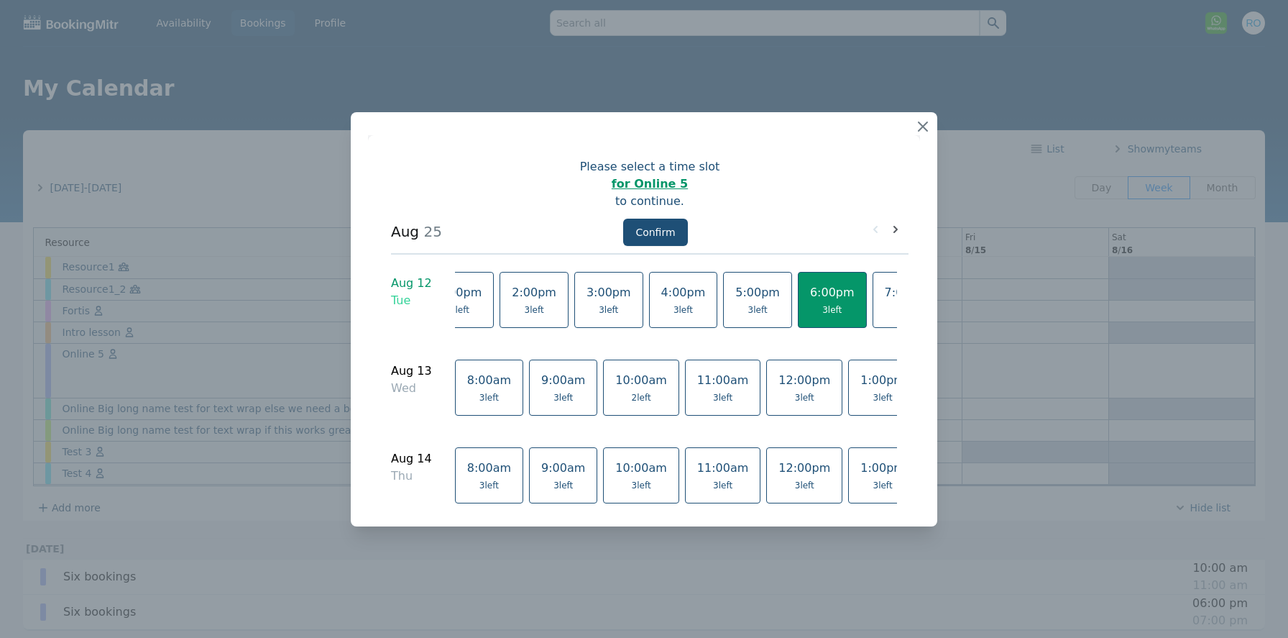
scroll to position [0, 131]
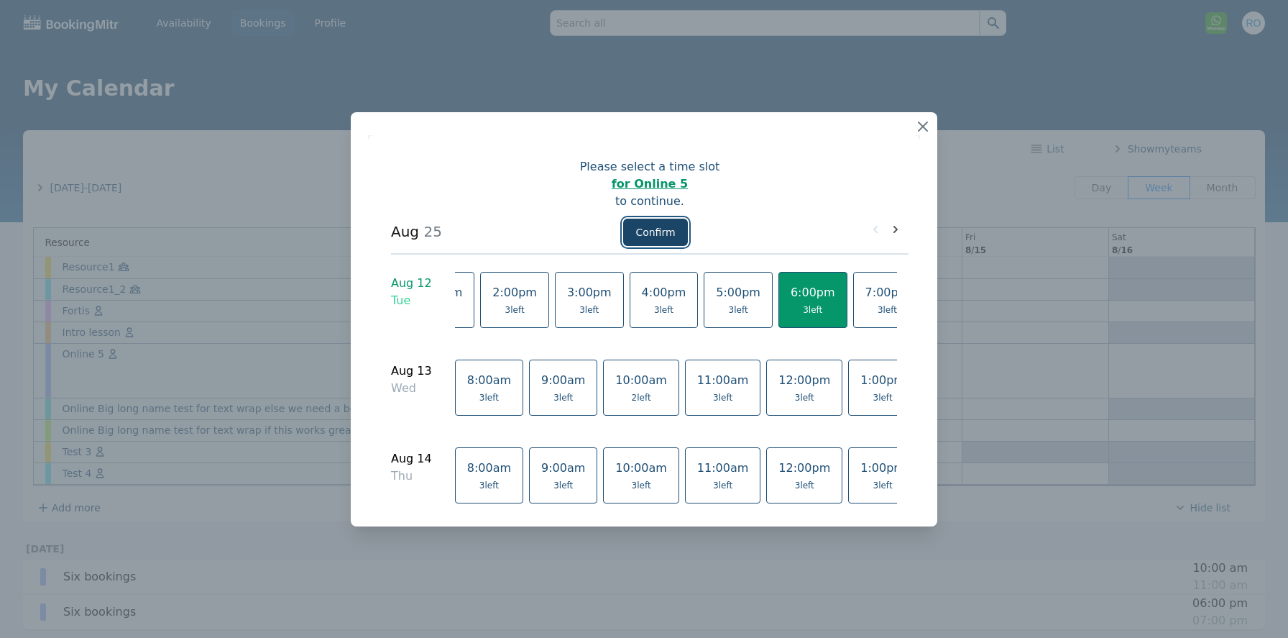
click at [648, 231] on button "Confirm" at bounding box center [655, 231] width 64 height 27
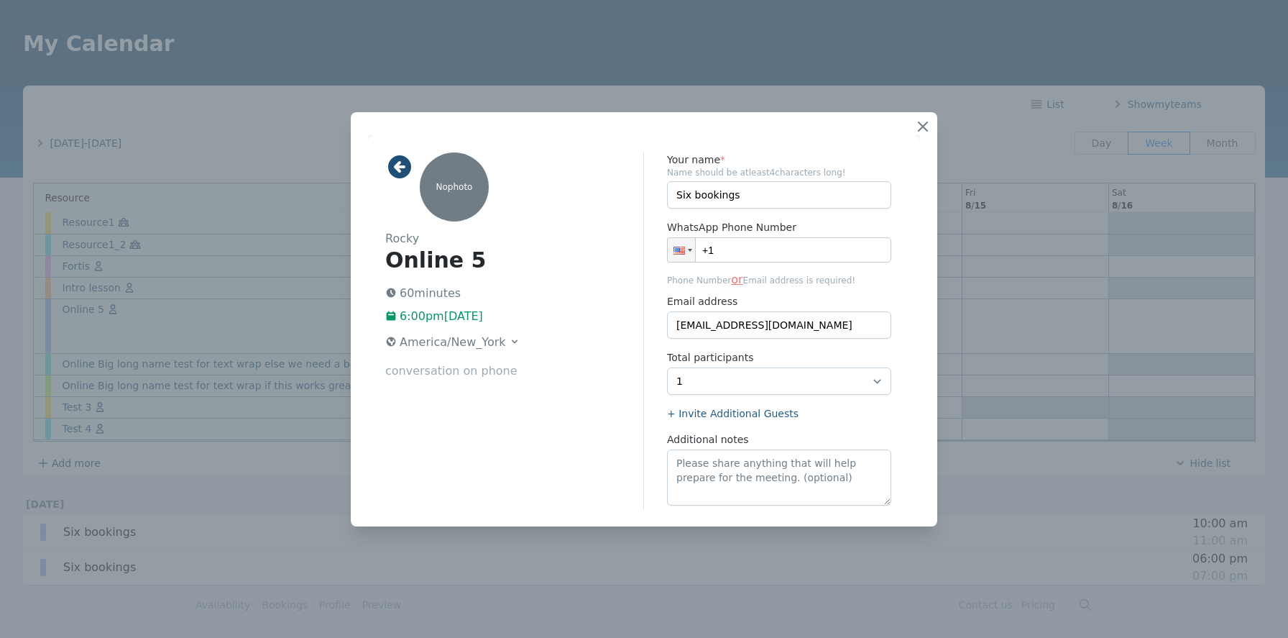
scroll to position [109, 0]
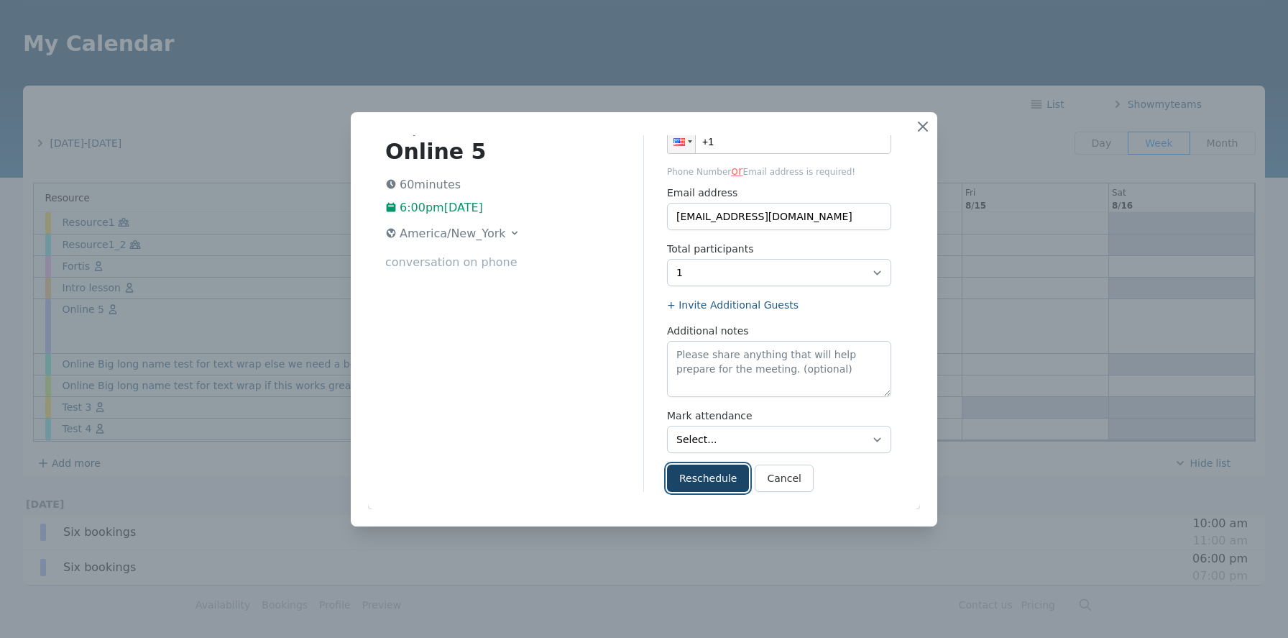
click at [695, 477] on button "Reschedule" at bounding box center [708, 477] width 82 height 27
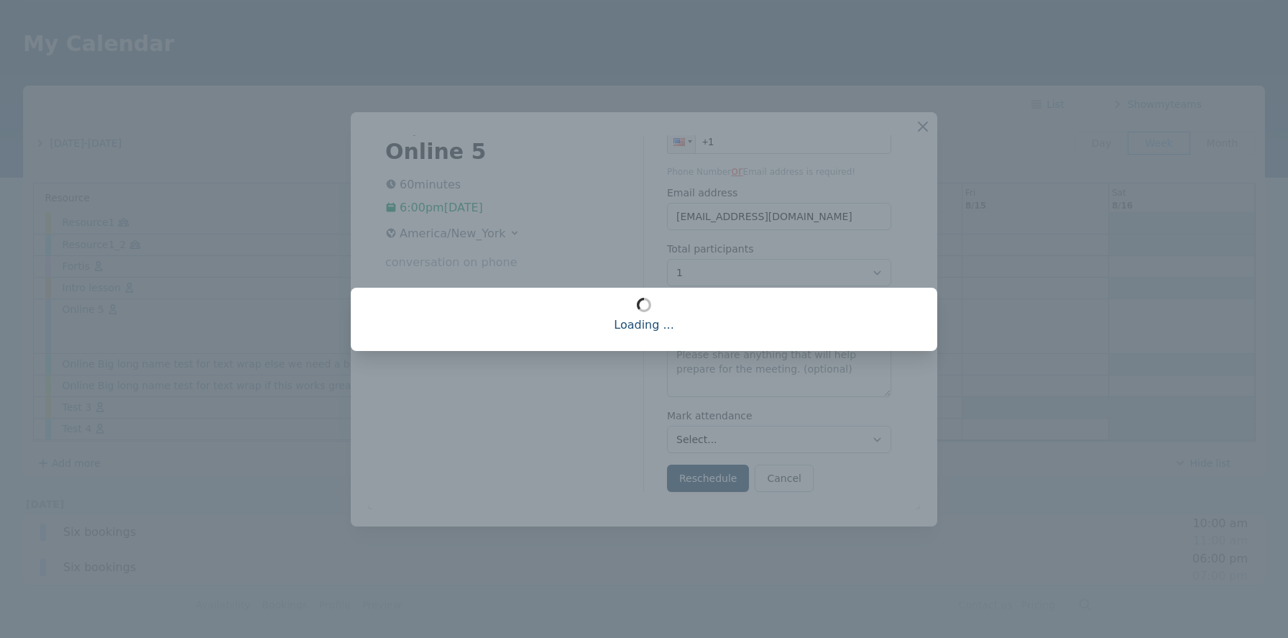
scroll to position [0, 0]
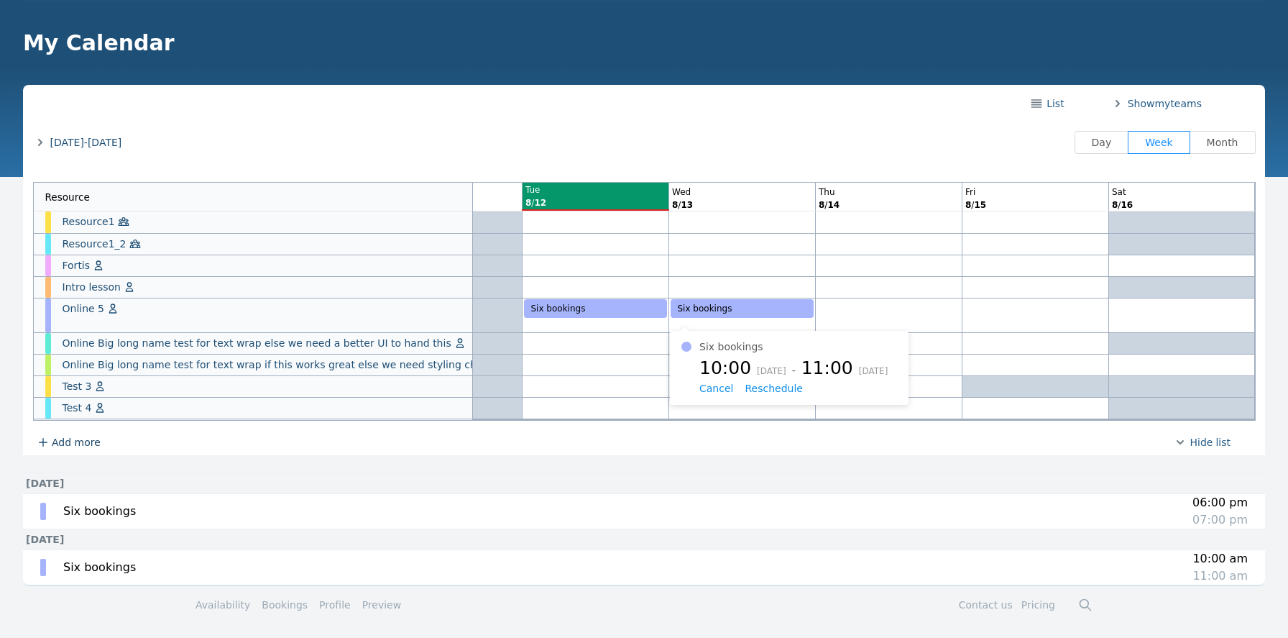
click at [753, 391] on span "Reschedule" at bounding box center [774, 388] width 58 height 12
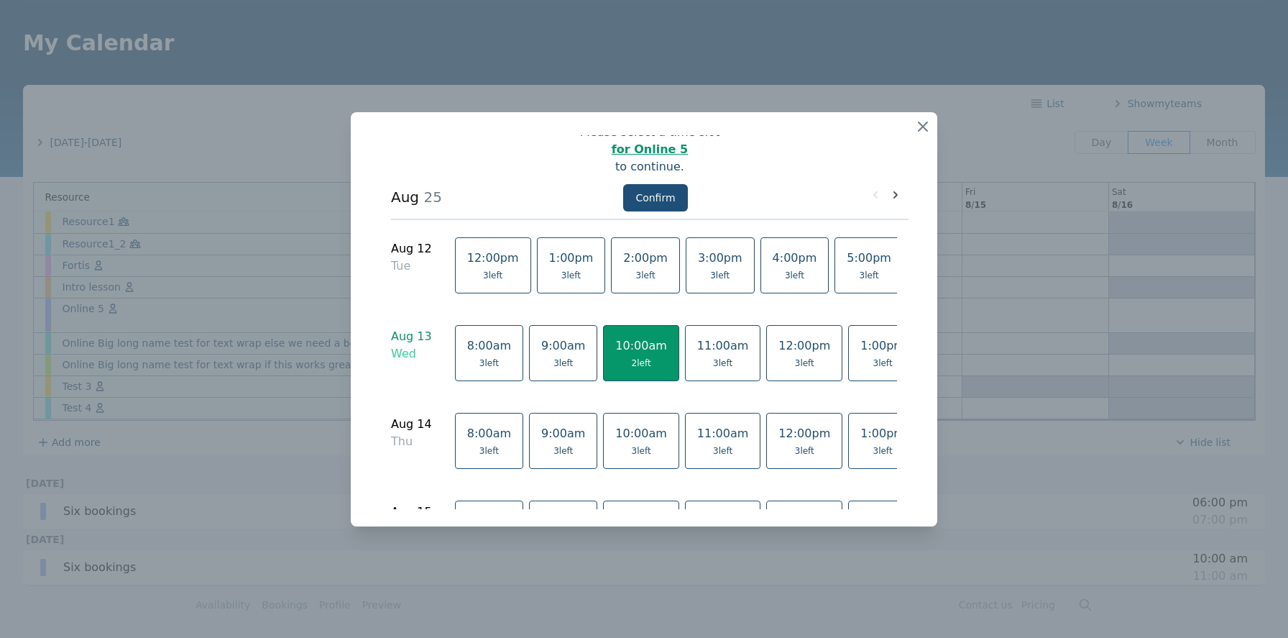
scroll to position [65, 0]
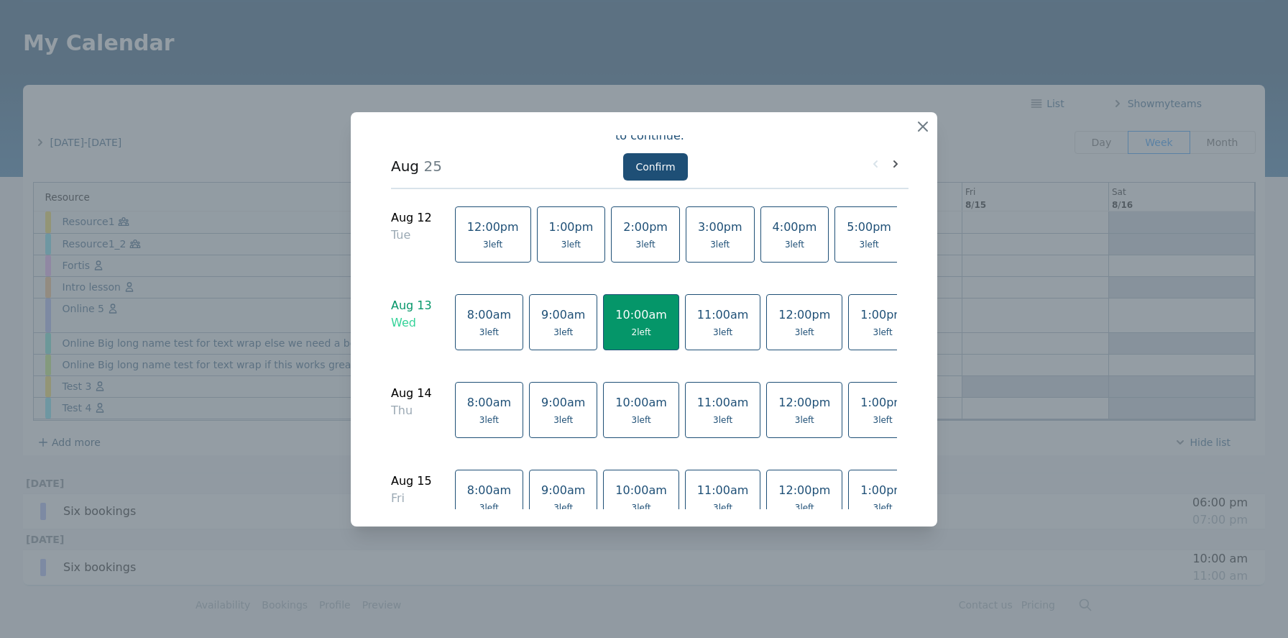
click at [873, 336] on span "3 left" at bounding box center [882, 332] width 19 height 12
click at [923, 128] on icon "button" at bounding box center [922, 126] width 17 height 17
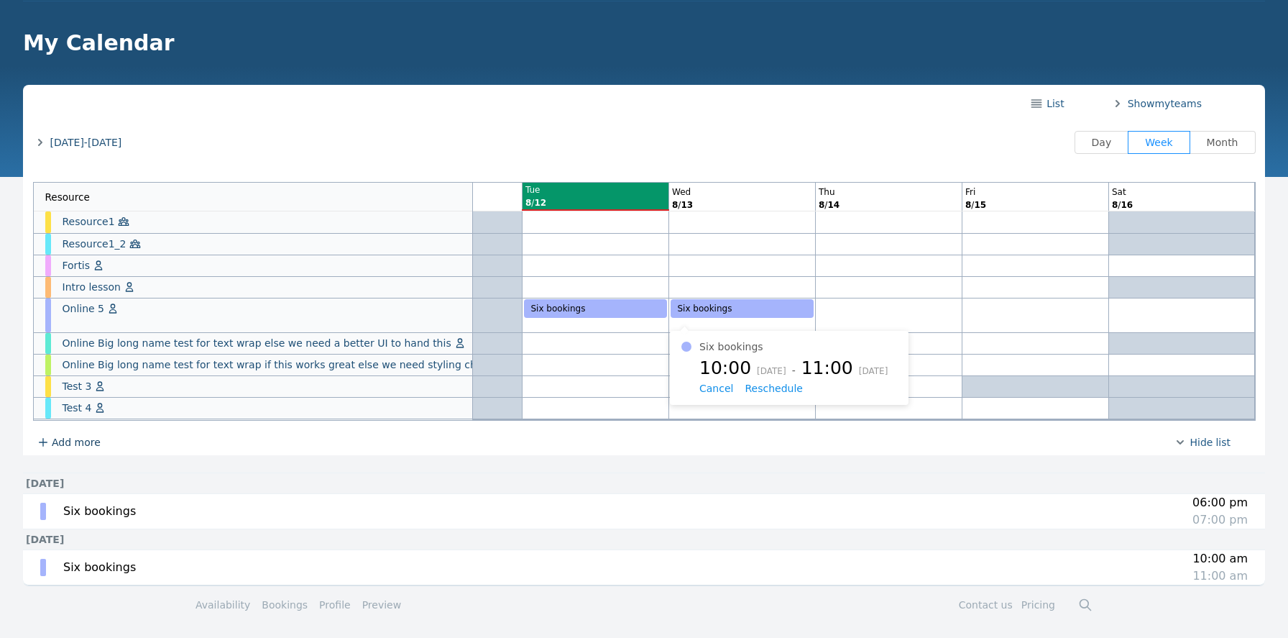
click at [740, 307] on div "Six bookings" at bounding box center [742, 308] width 143 height 19
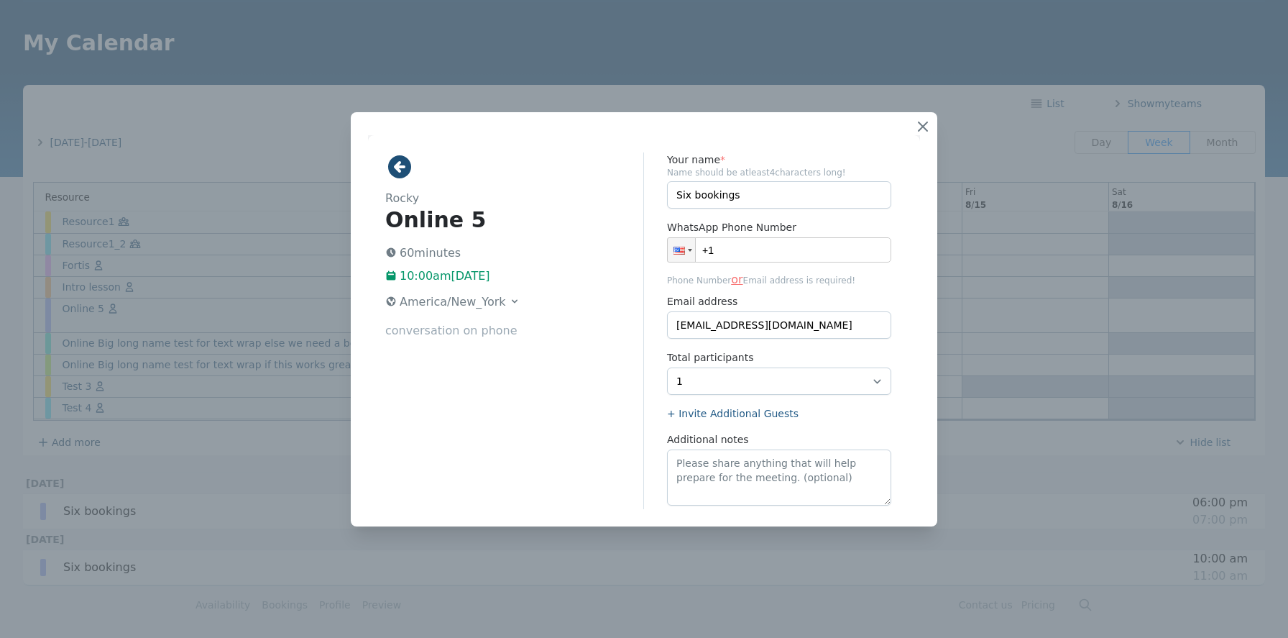
scroll to position [0, 0]
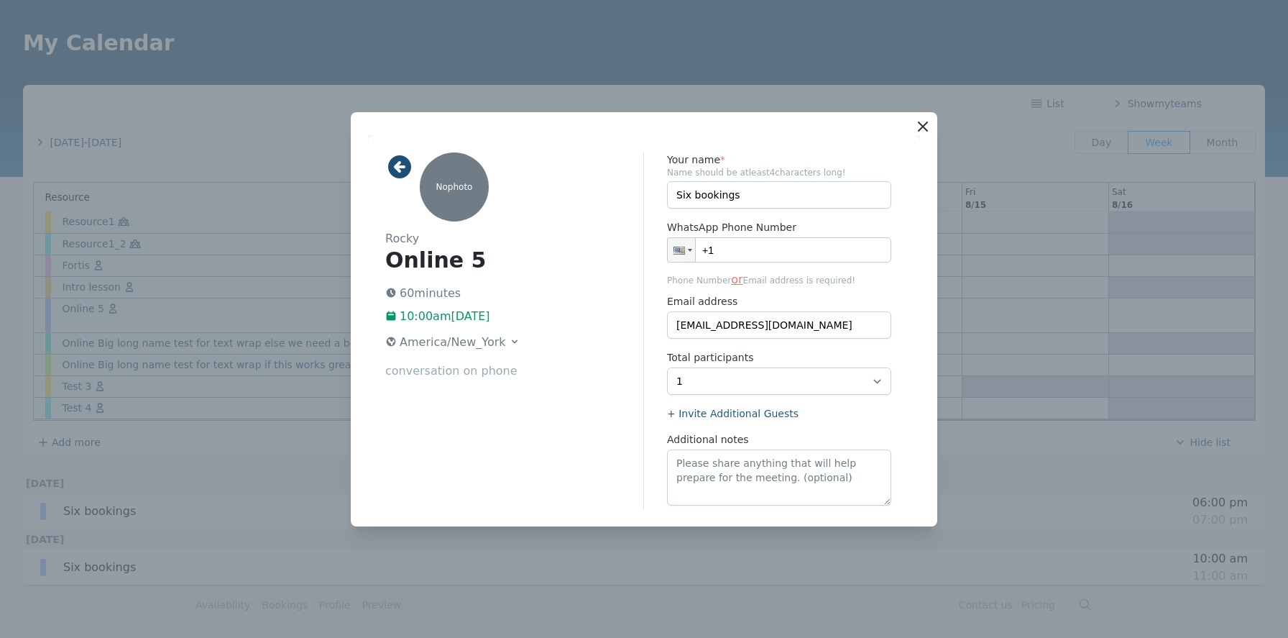
click at [915, 133] on icon "button" at bounding box center [922, 126] width 17 height 17
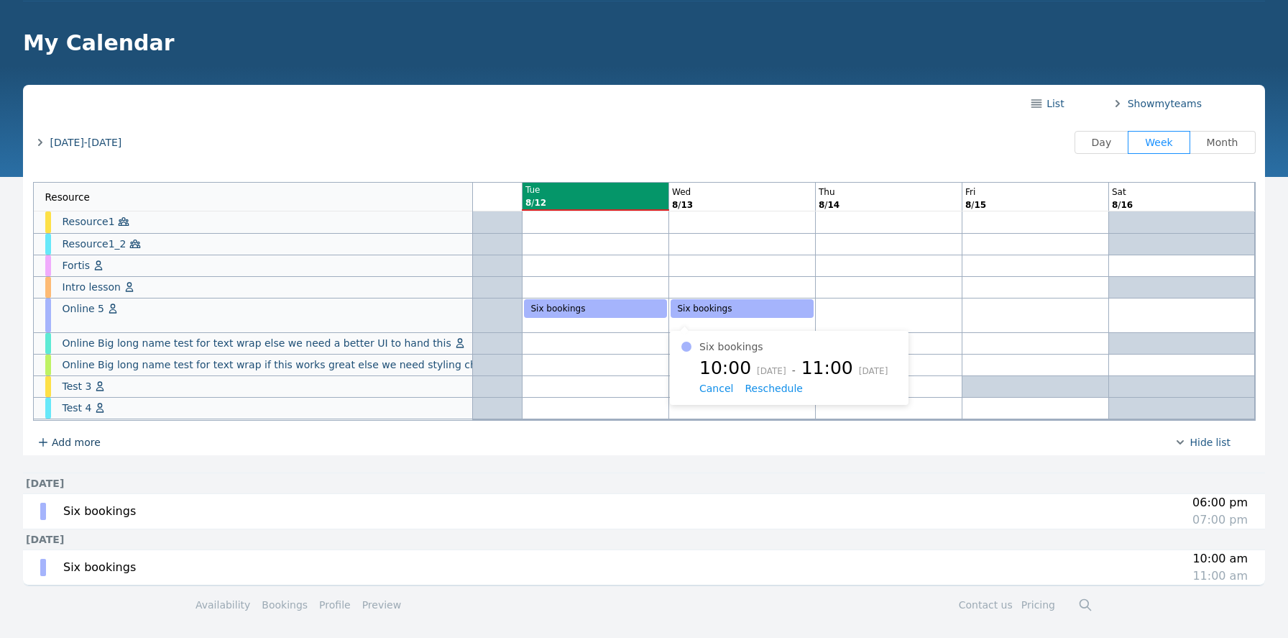
click at [766, 390] on span "Reschedule" at bounding box center [774, 388] width 58 height 12
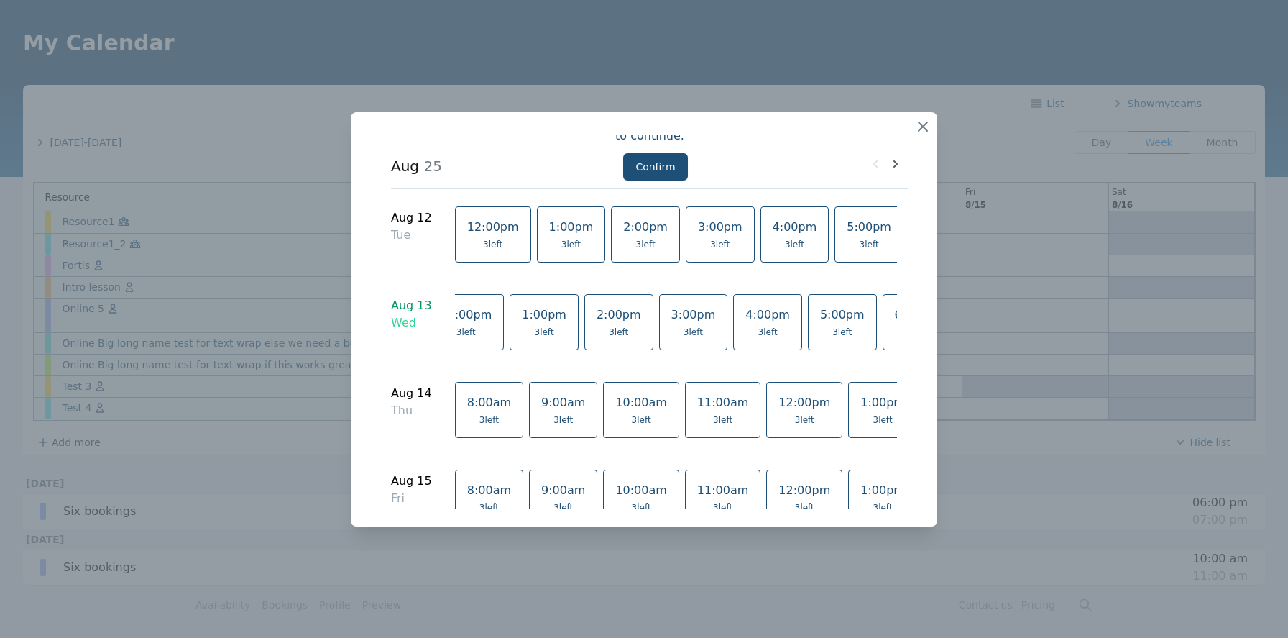
scroll to position [0, 426]
click at [894, 333] on span "3 left" at bounding box center [903, 332] width 19 height 12
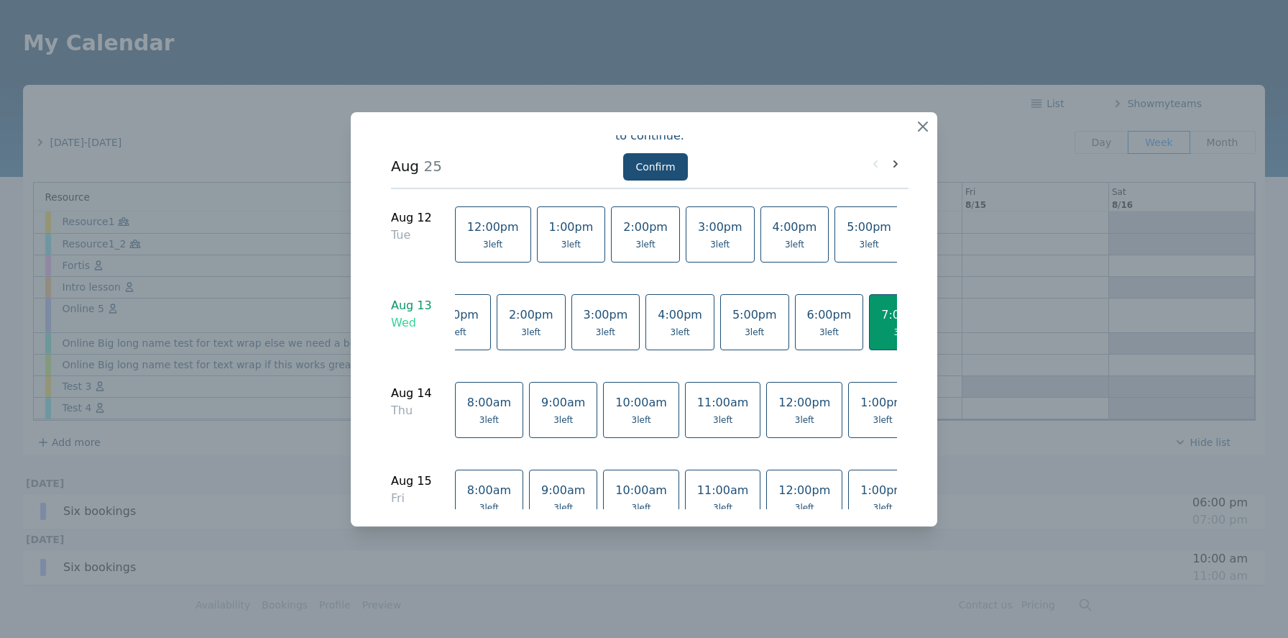
scroll to position [0, 0]
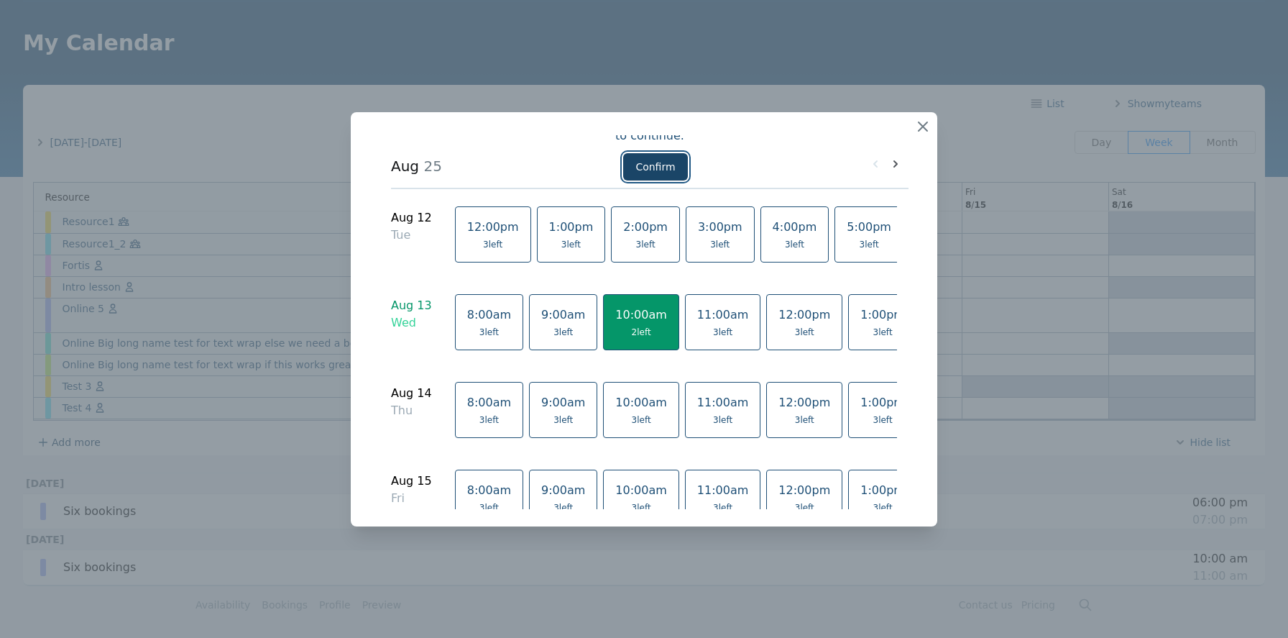
click at [652, 169] on button "Confirm" at bounding box center [655, 165] width 64 height 27
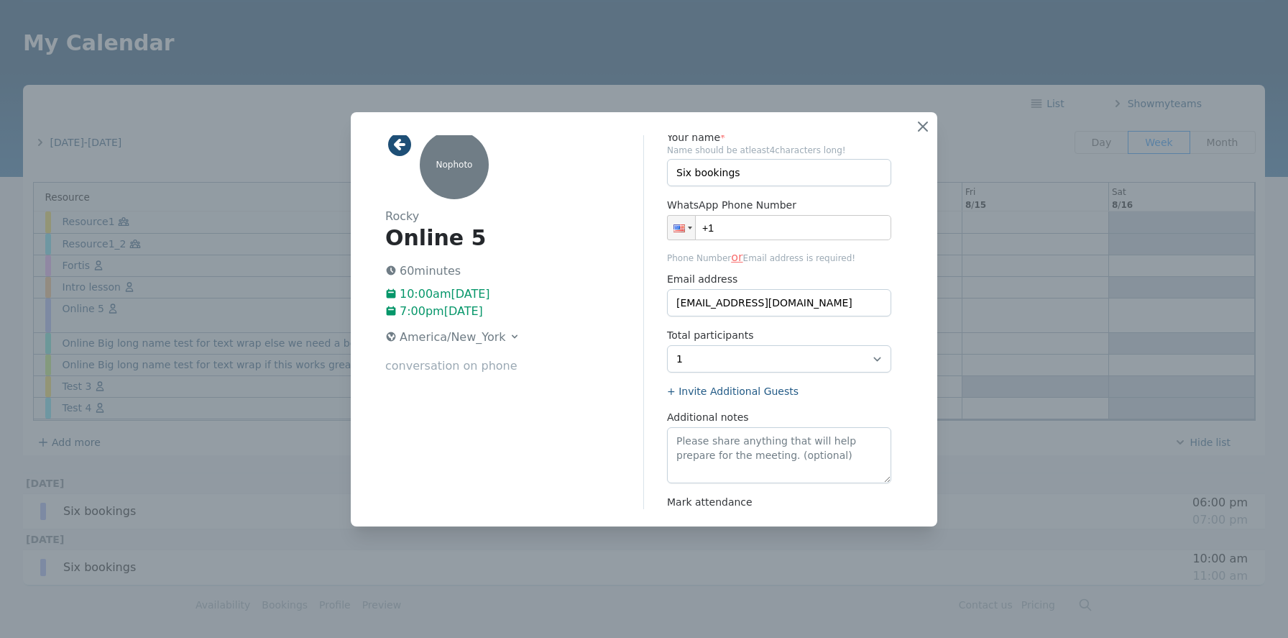
scroll to position [109, 0]
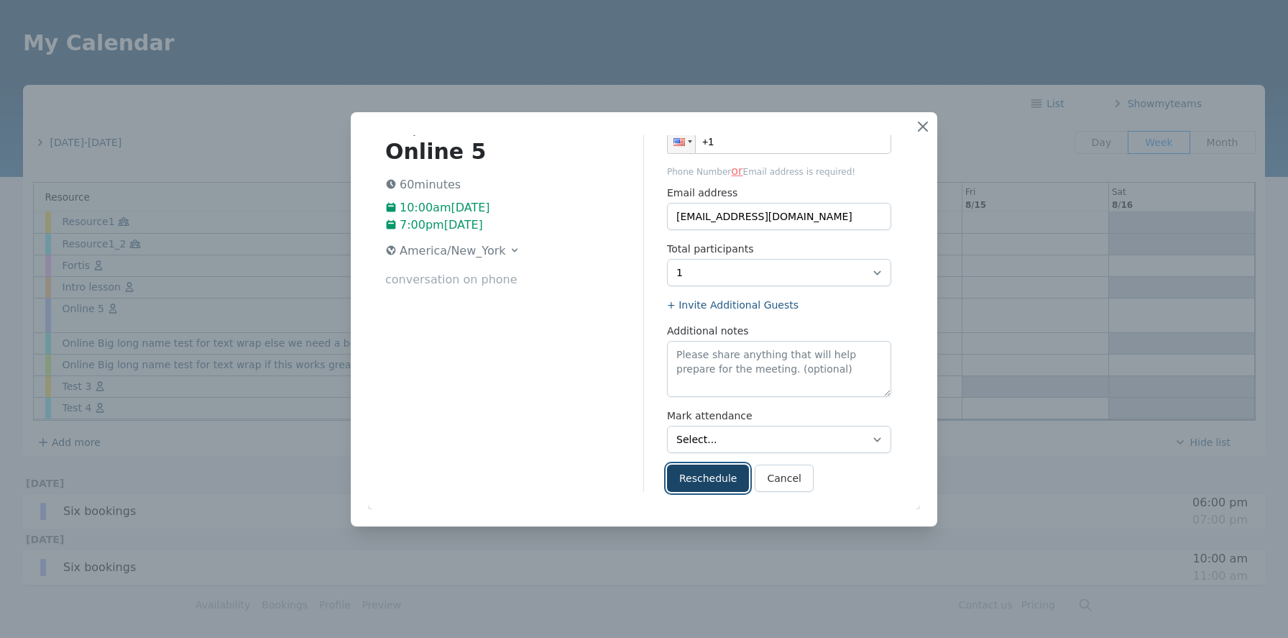
click at [686, 487] on button "Reschedule" at bounding box center [708, 477] width 82 height 27
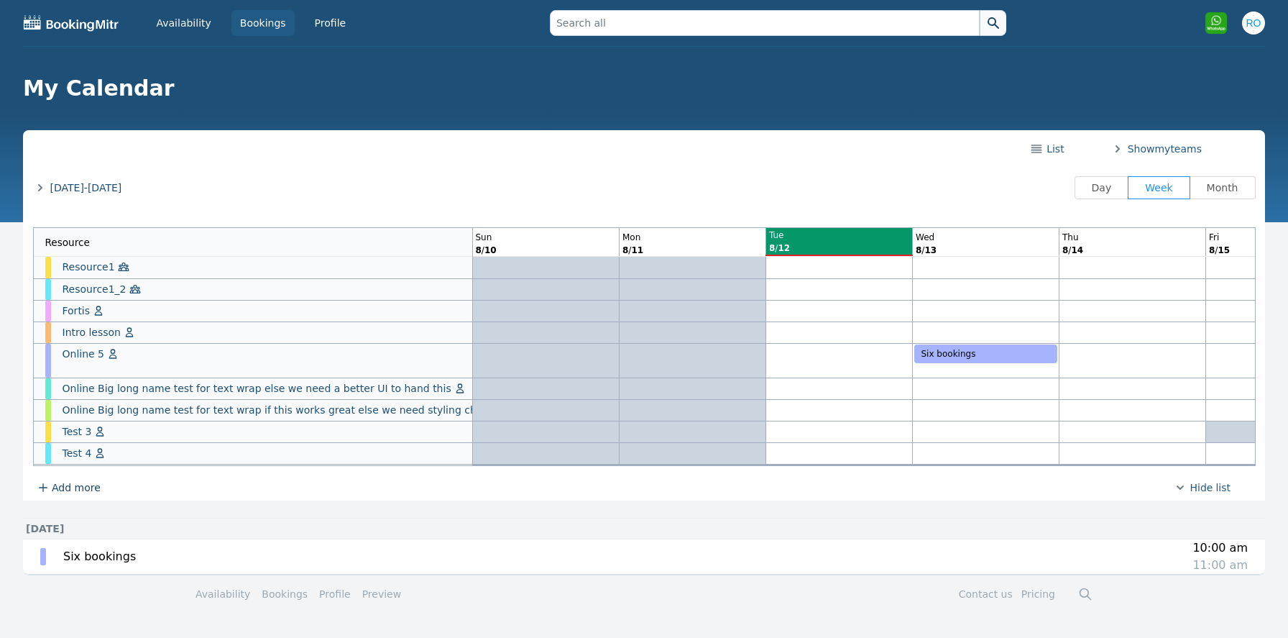
scroll to position [0, 244]
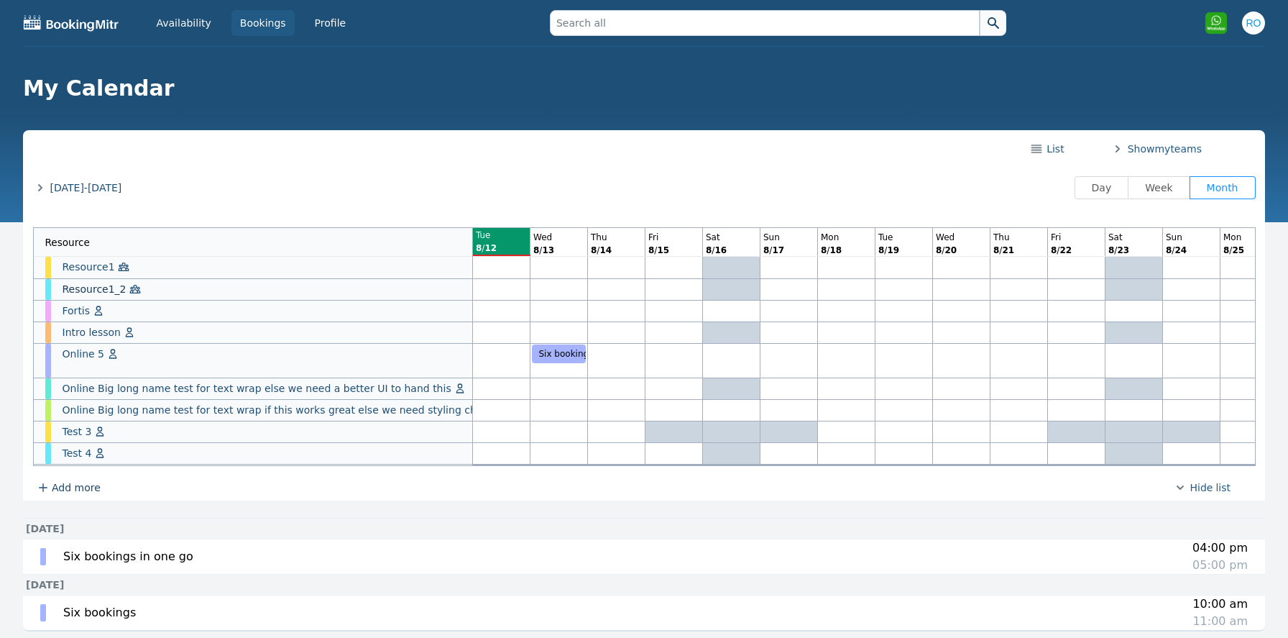
scroll to position [46, 0]
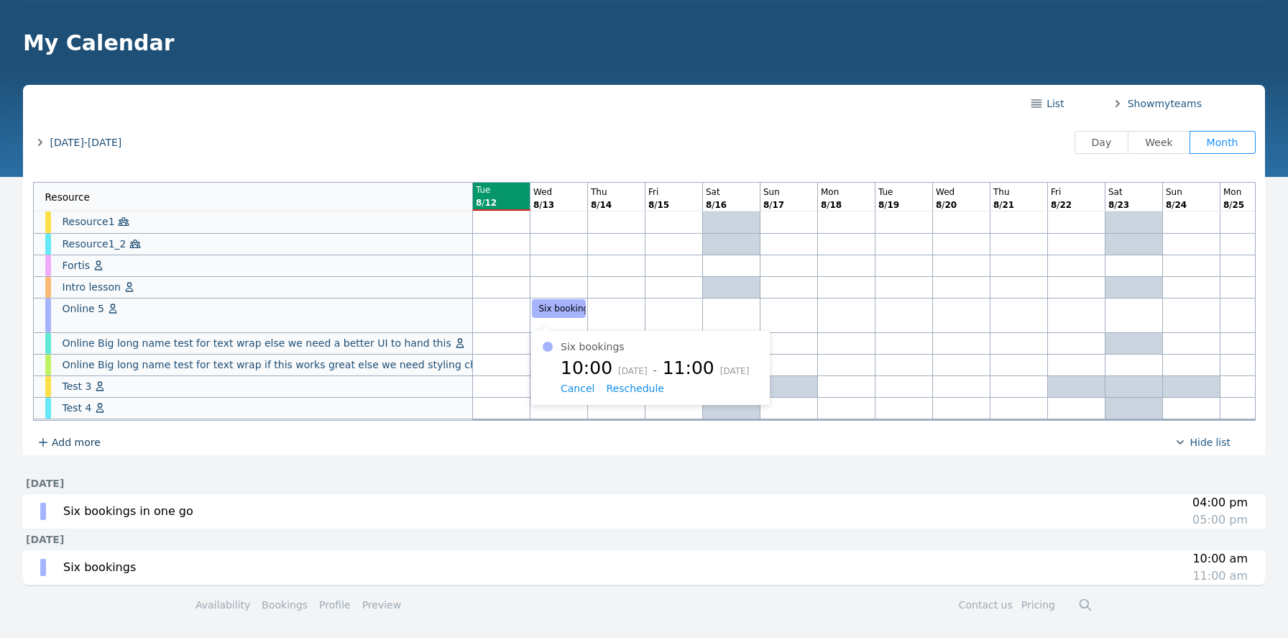
click at [622, 384] on span "Reschedule" at bounding box center [635, 388] width 58 height 12
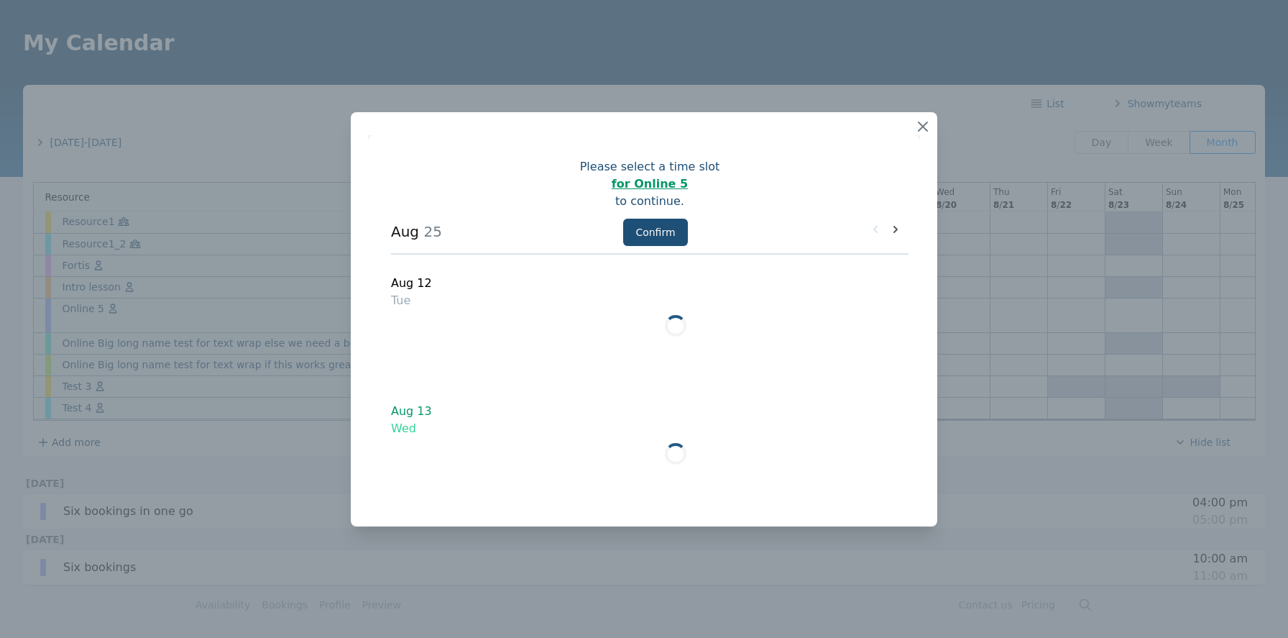
scroll to position [0, 0]
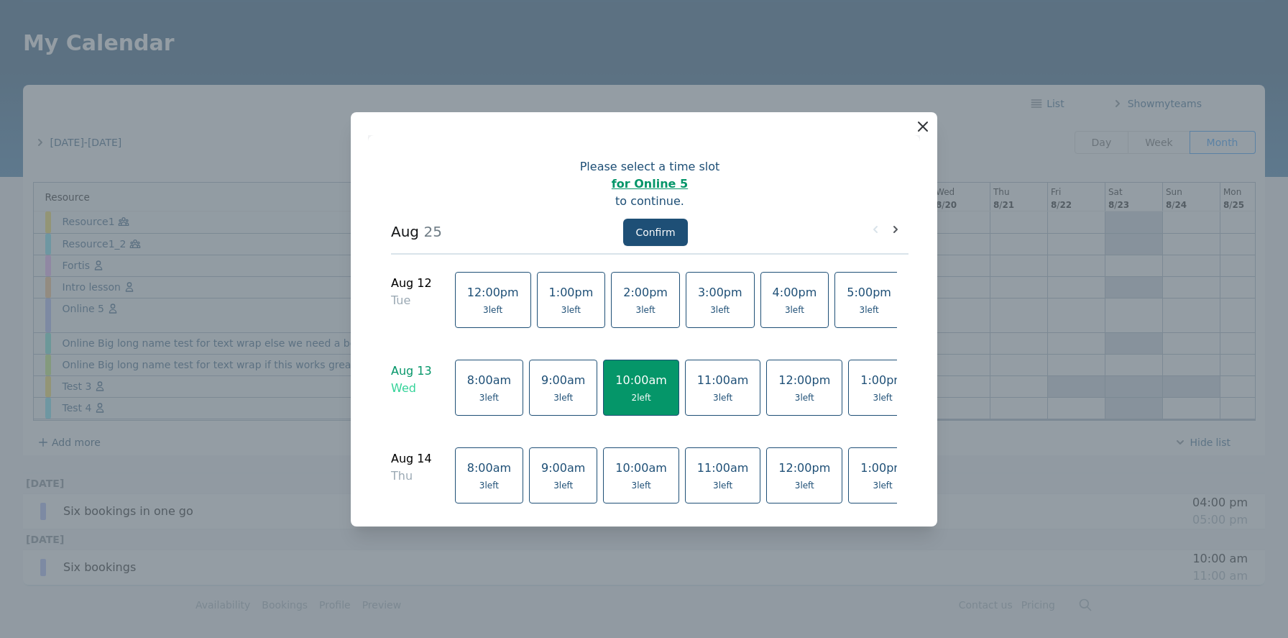
click at [921, 129] on icon "button" at bounding box center [922, 126] width 17 height 17
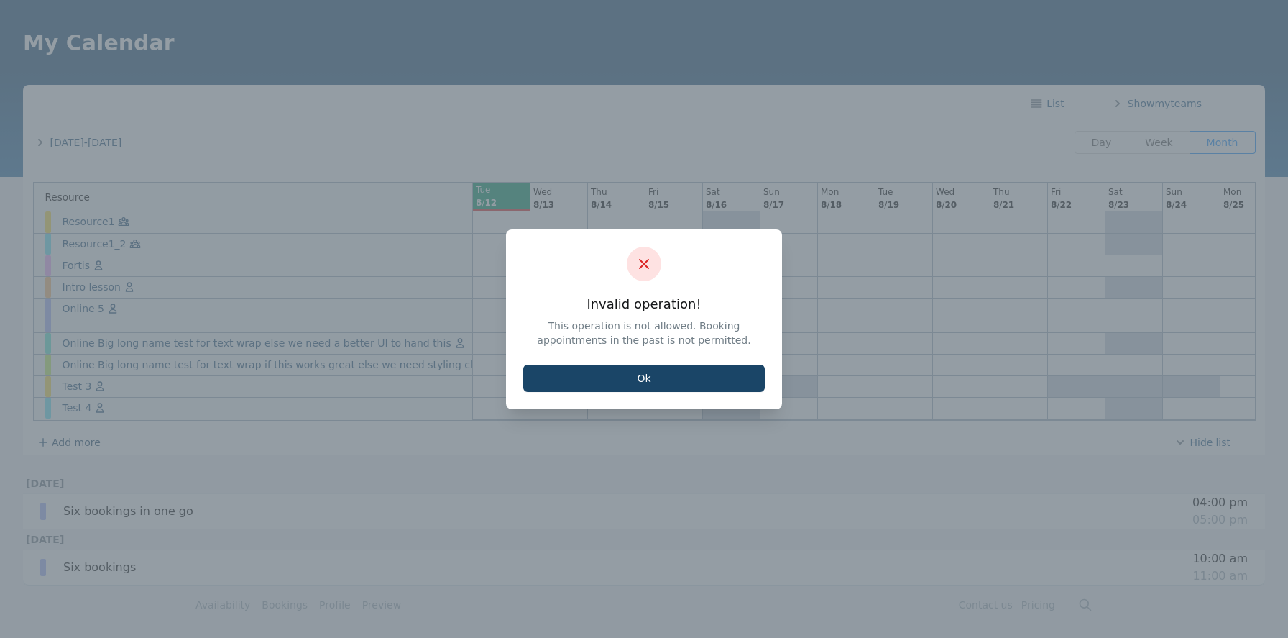
click at [684, 384] on button "Ok" at bounding box center [644, 377] width 242 height 27
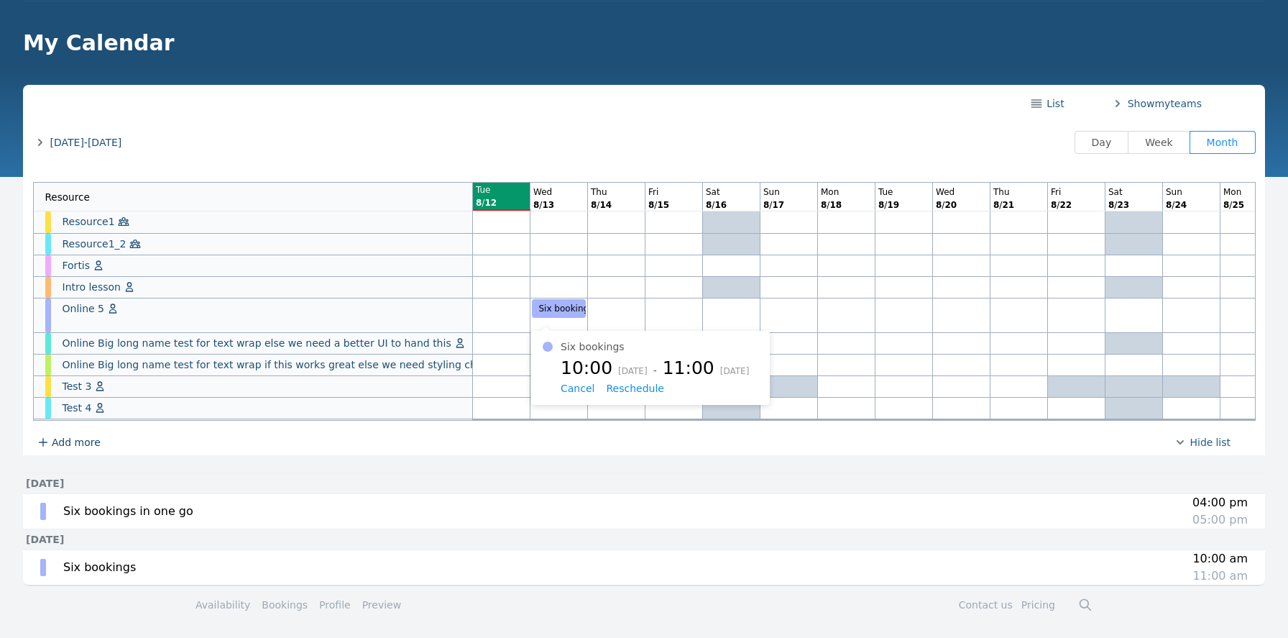
click at [624, 382] on span "Reschedule" at bounding box center [635, 388] width 58 height 12
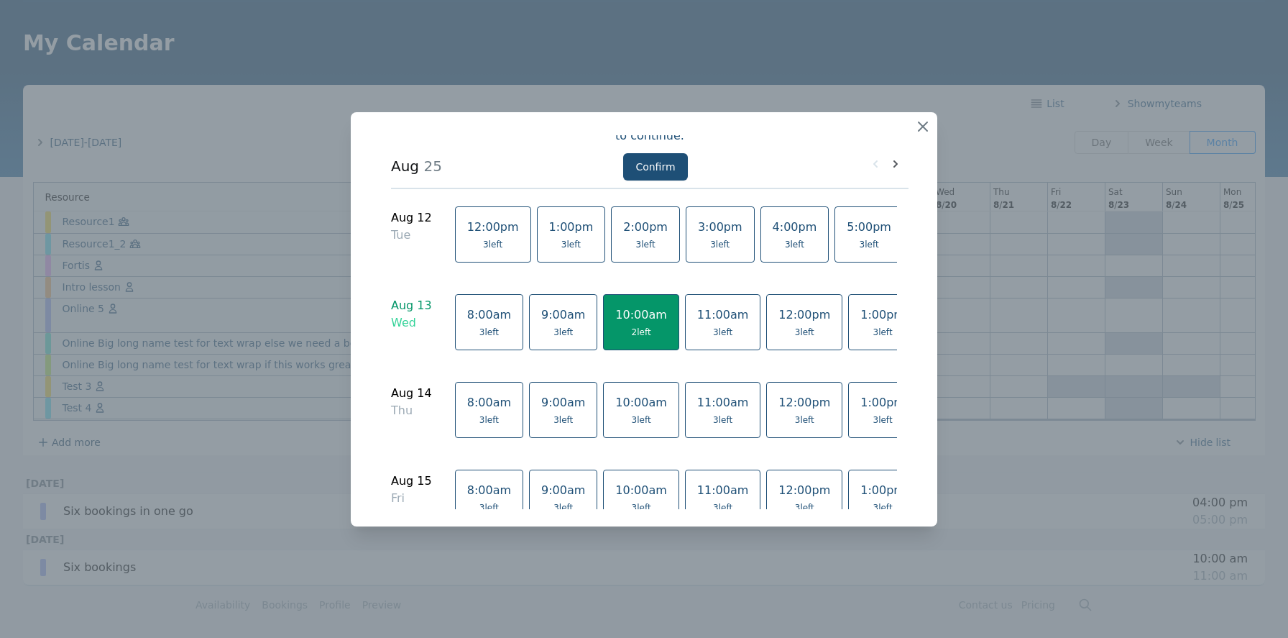
scroll to position [0, 426]
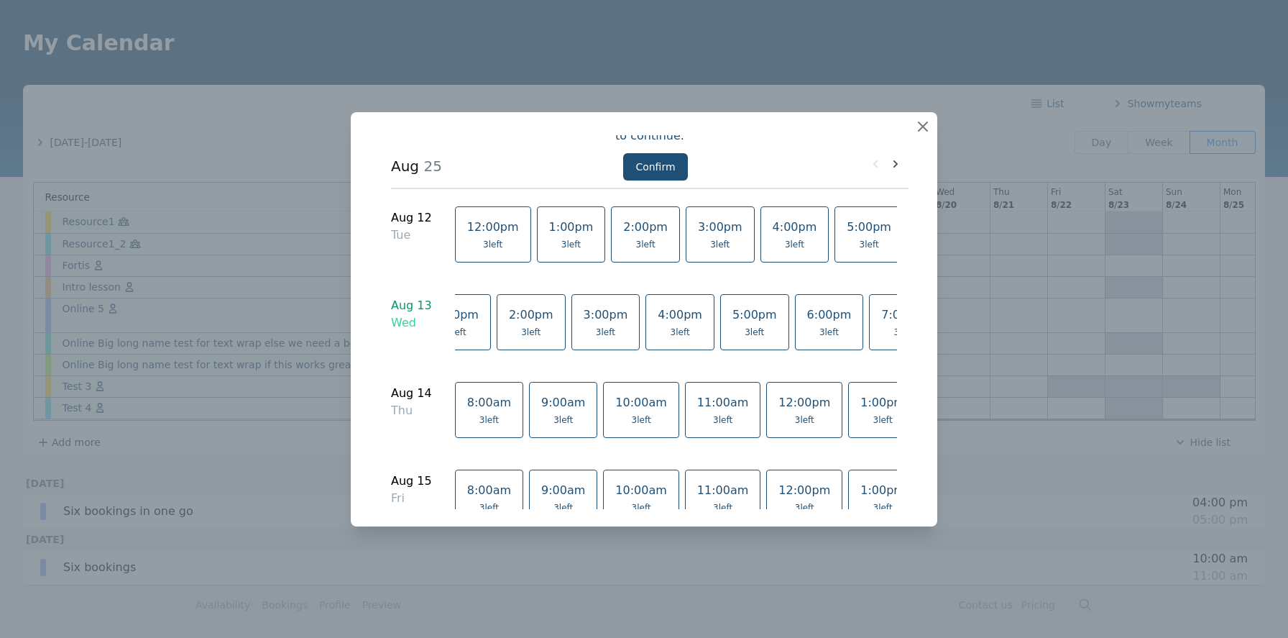
click at [819, 326] on span "3 left" at bounding box center [828, 332] width 19 height 12
click at [666, 170] on button "Confirm" at bounding box center [655, 165] width 64 height 27
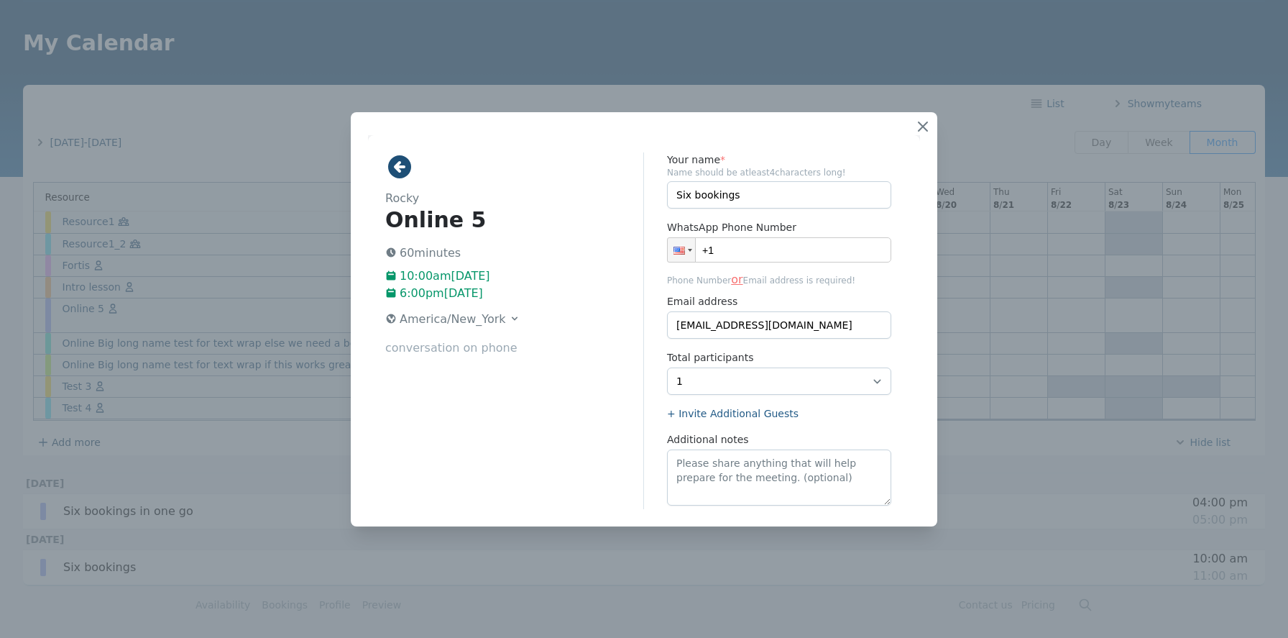
scroll to position [109, 0]
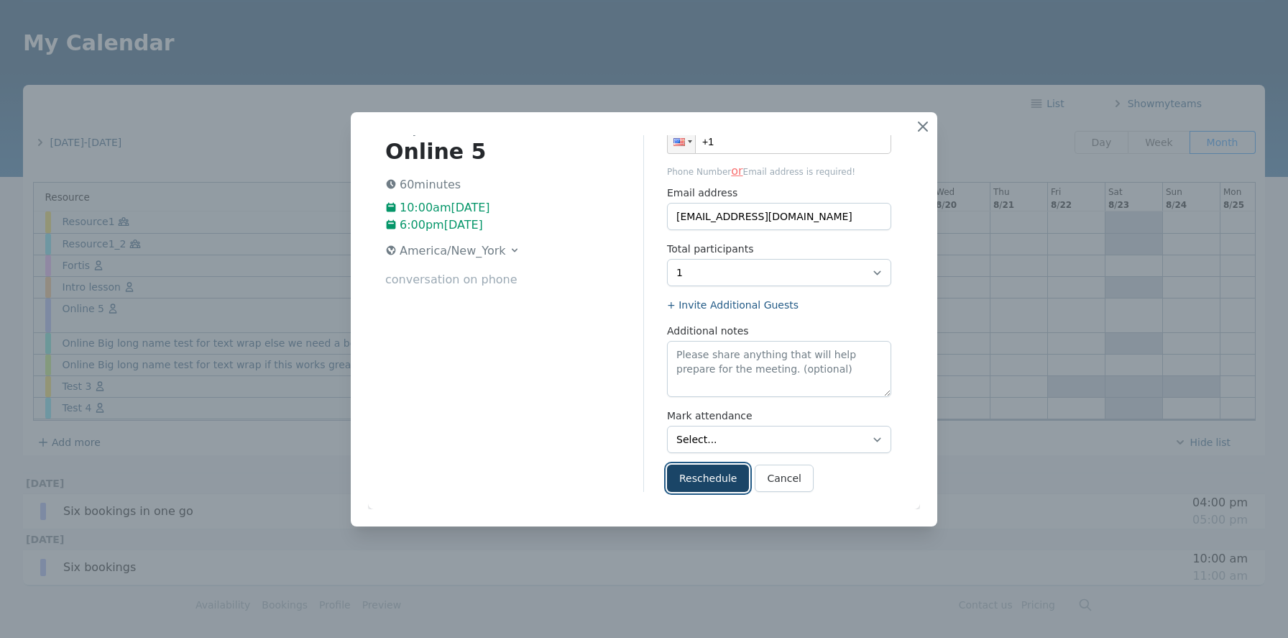
click at [719, 477] on button "Reschedule" at bounding box center [708, 477] width 82 height 27
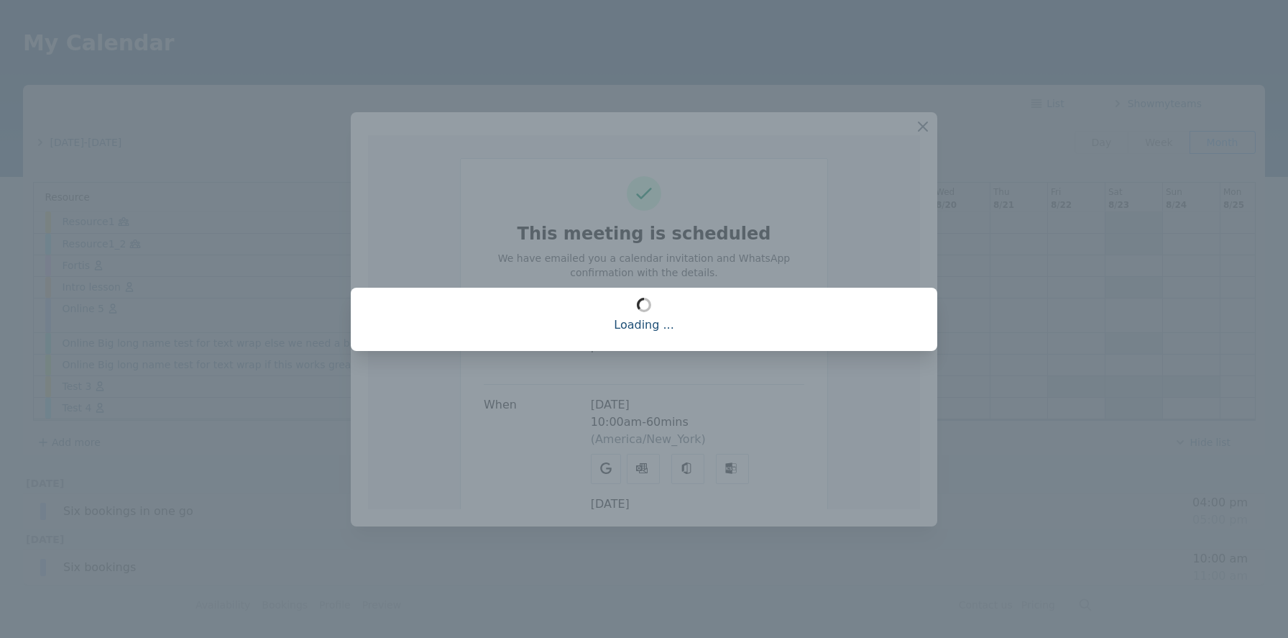
scroll to position [0, 0]
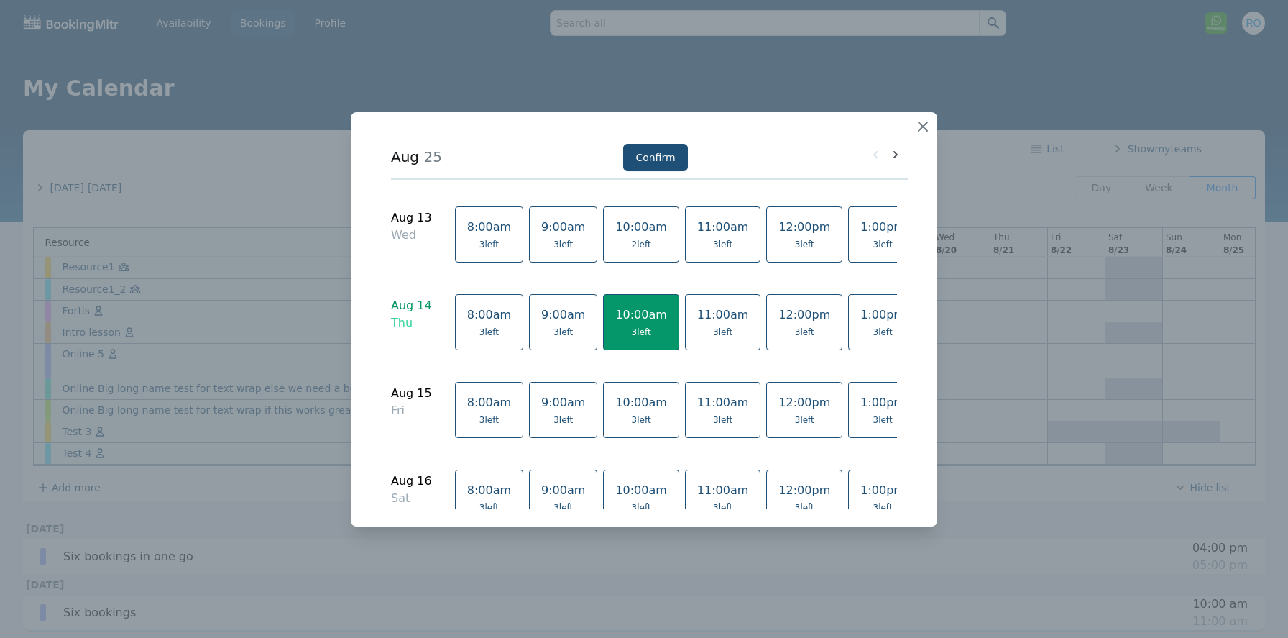
scroll to position [0, 426]
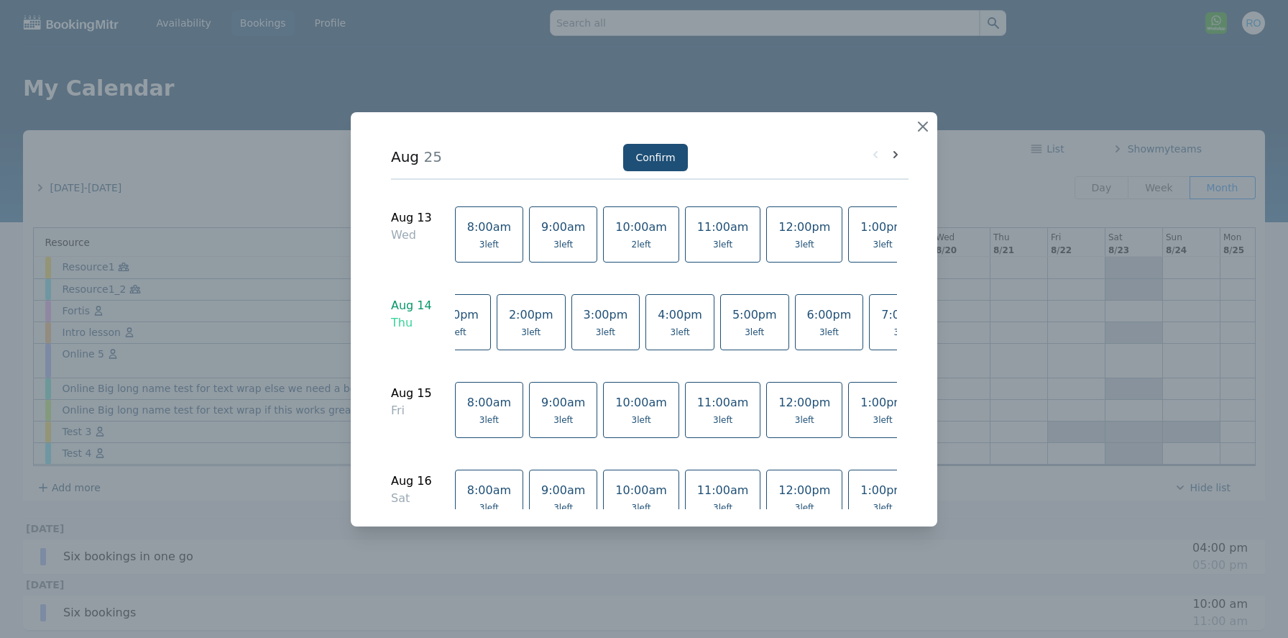
click at [807, 319] on span "6:00pm" at bounding box center [829, 314] width 45 height 14
click at [660, 153] on button "Confirm" at bounding box center [655, 156] width 64 height 27
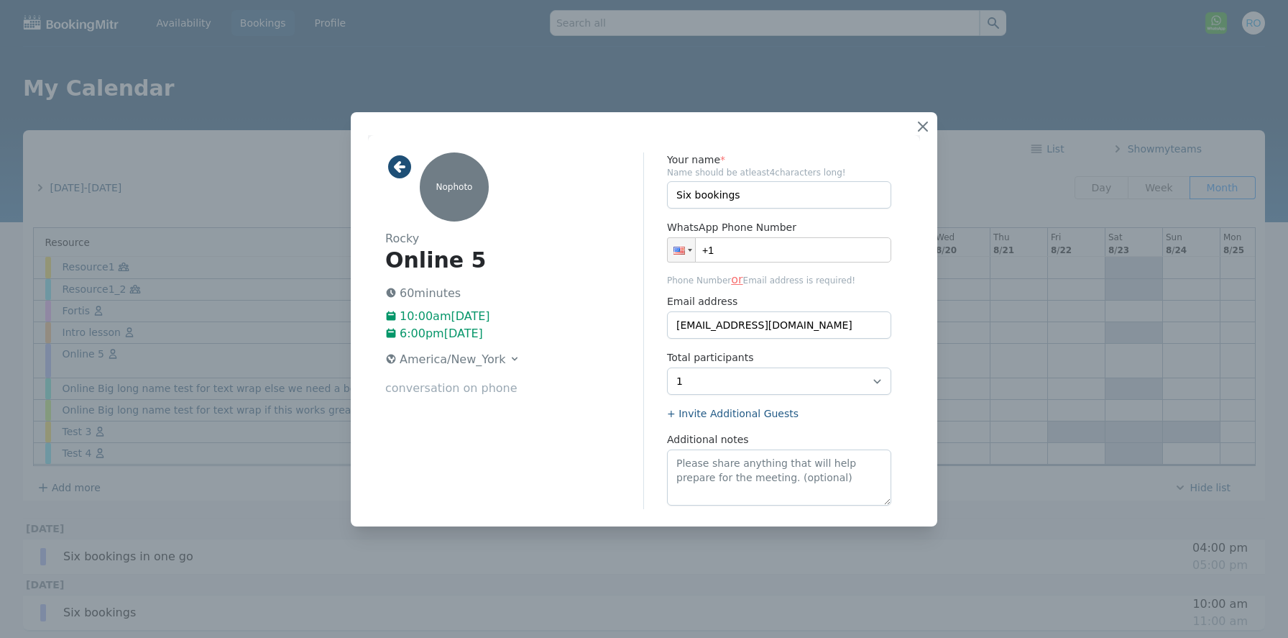
scroll to position [109, 0]
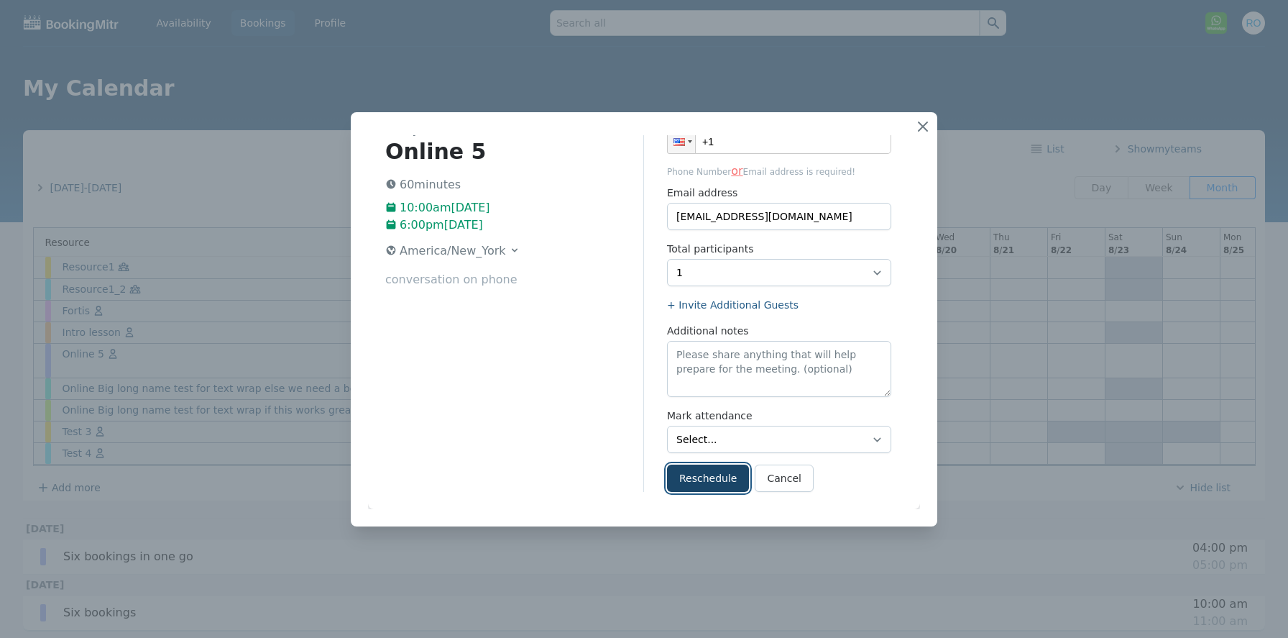
click at [712, 485] on button "Reschedule" at bounding box center [708, 477] width 82 height 27
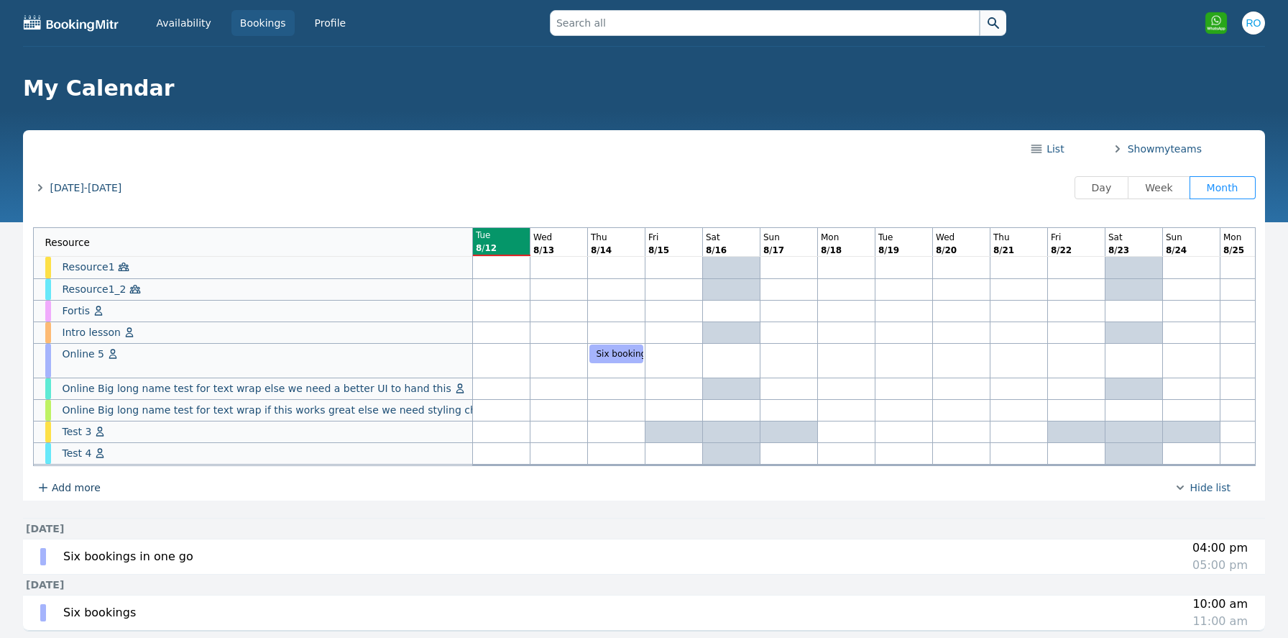
scroll to position [46, 0]
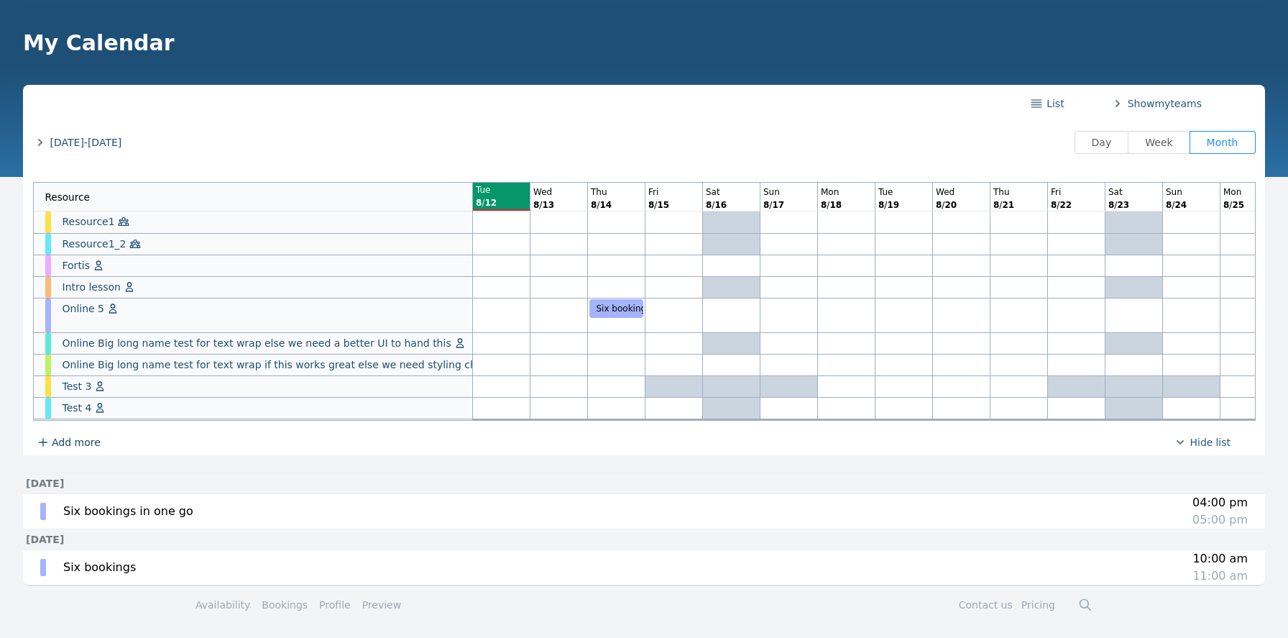
click at [122, 165] on td "Aug 1-31, 2025 Tue, Aug 12, 2025 Day Week Month" at bounding box center [644, 150] width 1223 height 63
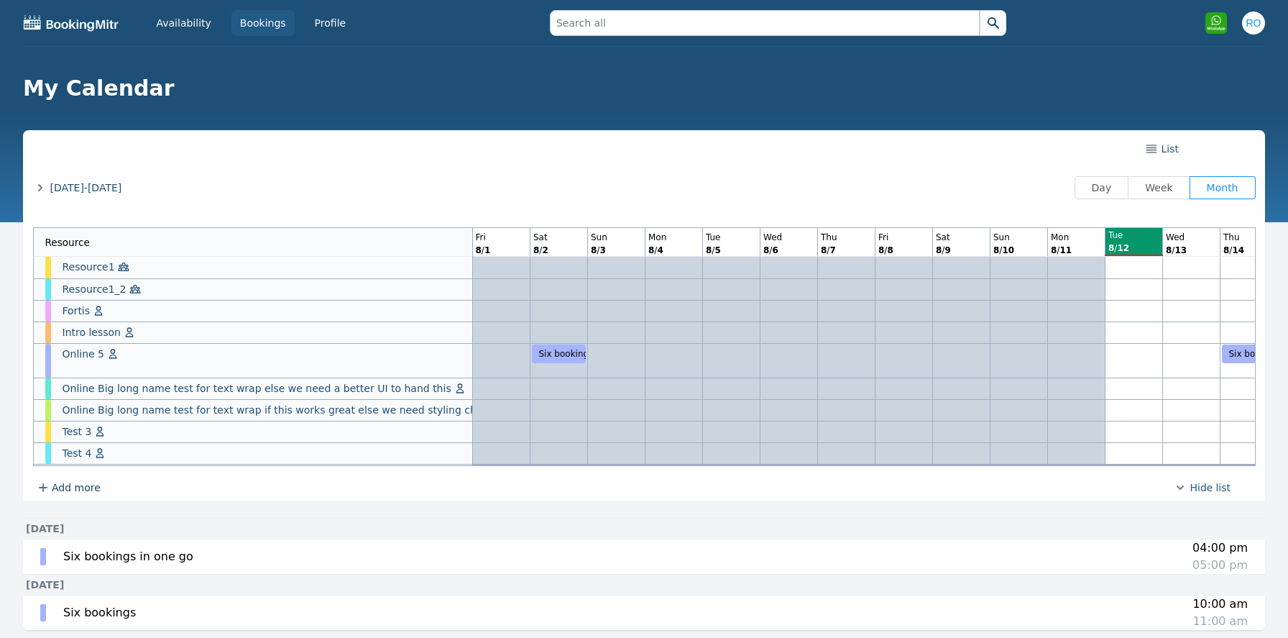
scroll to position [0, 632]
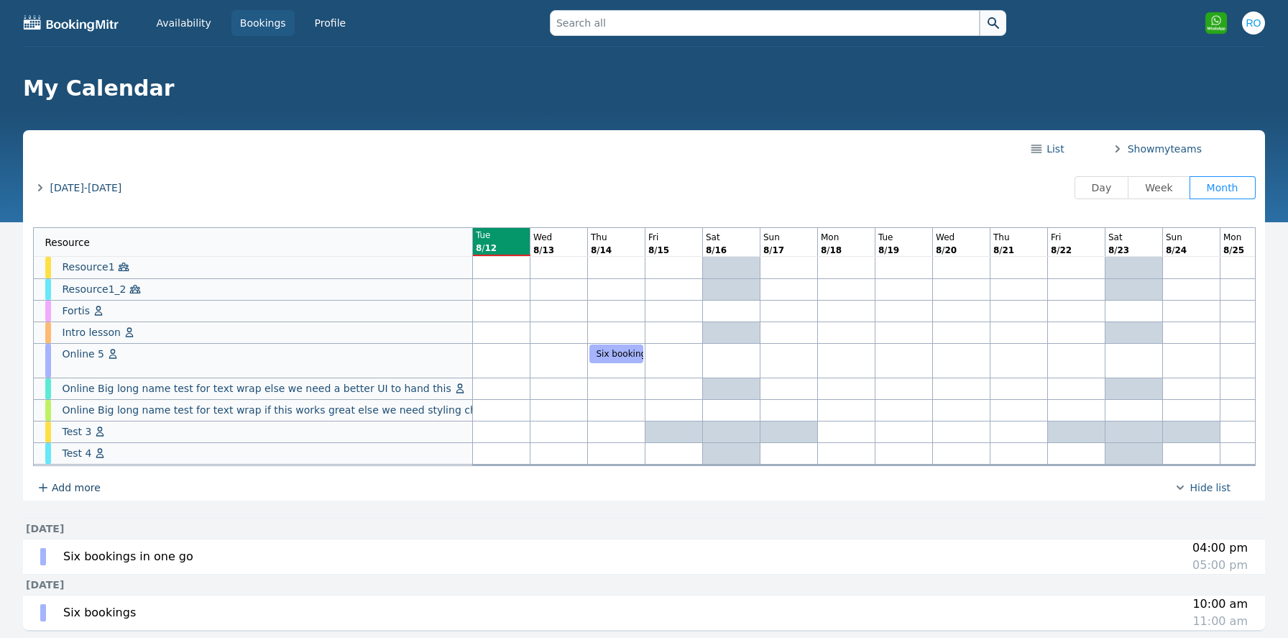
click at [1054, 152] on span "List" at bounding box center [1054, 149] width 20 height 14
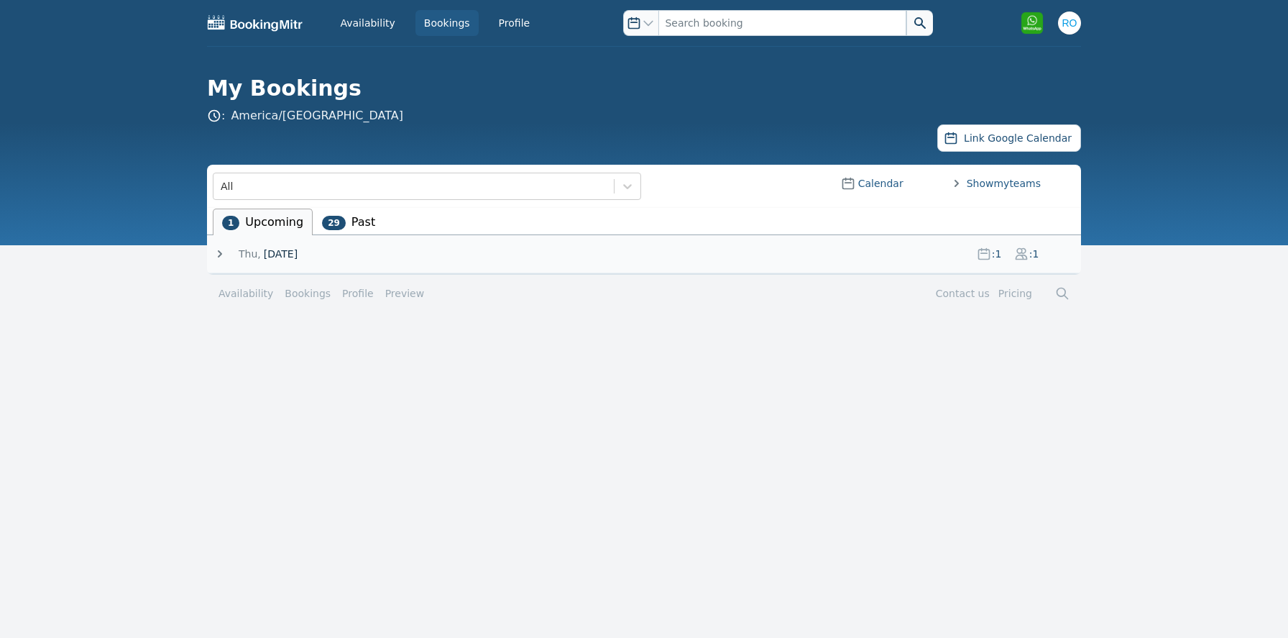
click at [221, 252] on icon at bounding box center [220, 254] width 14 height 14
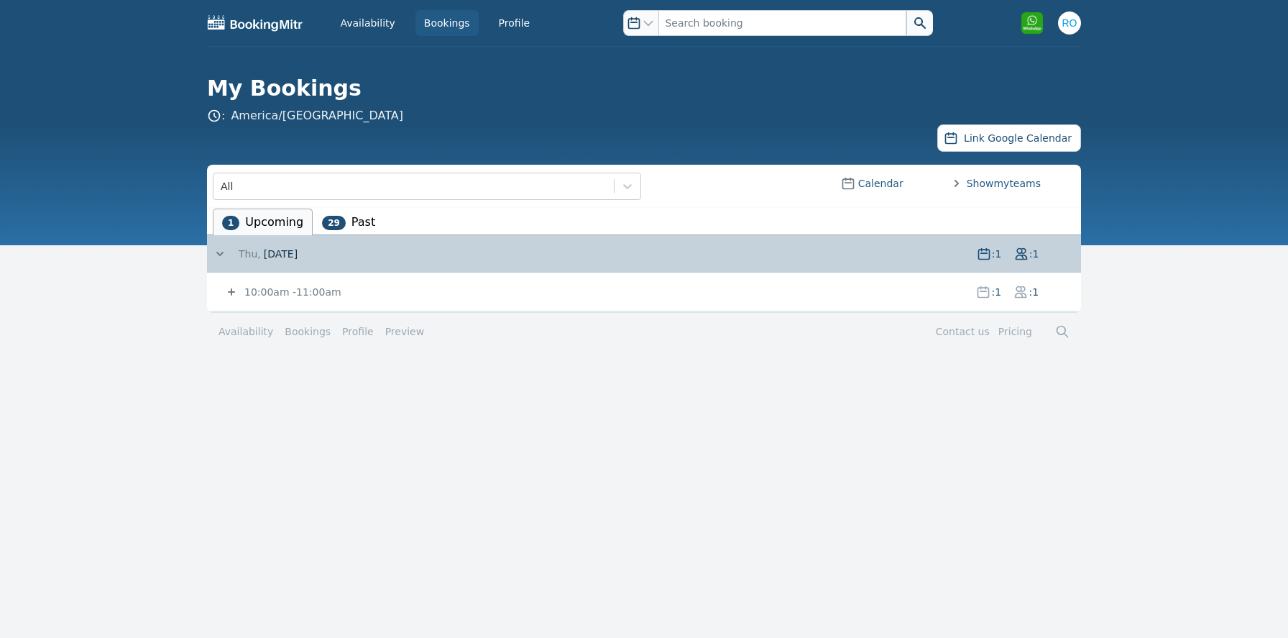
click at [221, 252] on icon at bounding box center [220, 254] width 14 height 14
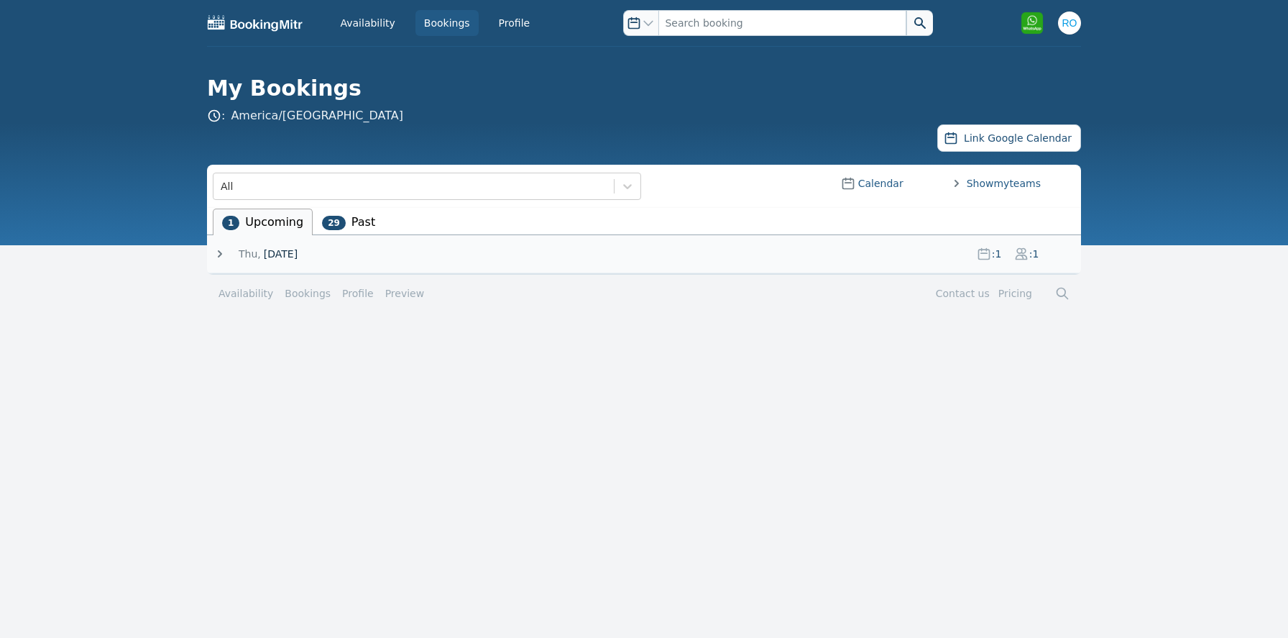
click at [869, 185] on span "Calendar" at bounding box center [879, 183] width 48 height 14
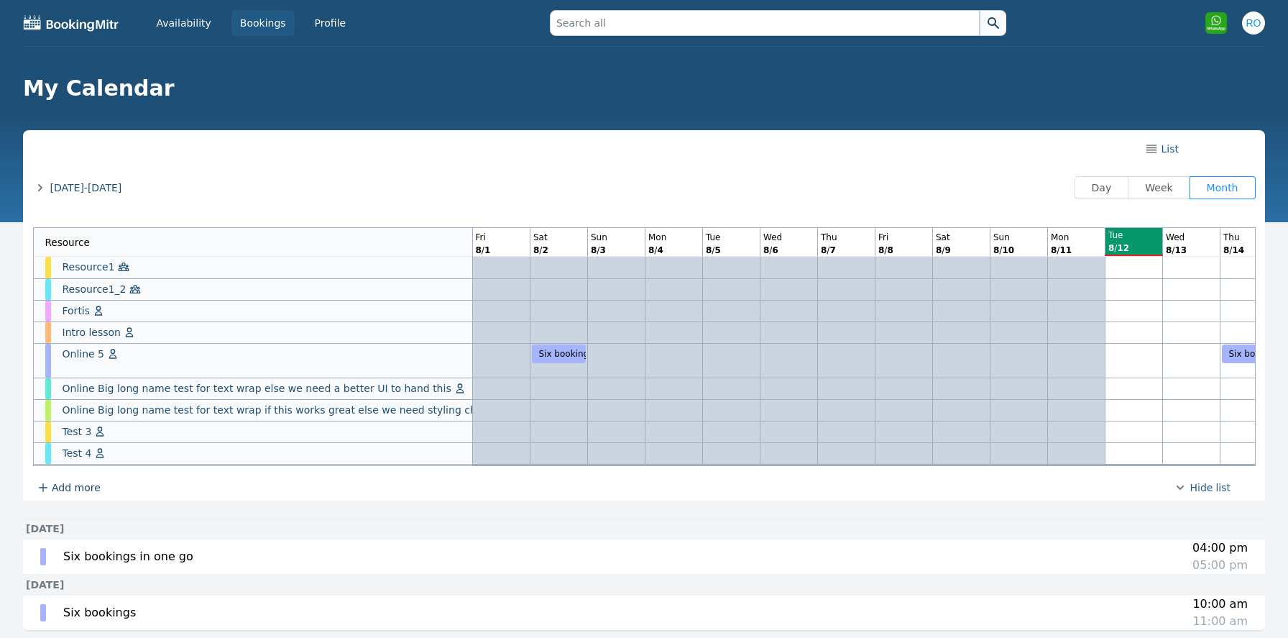
scroll to position [0, 632]
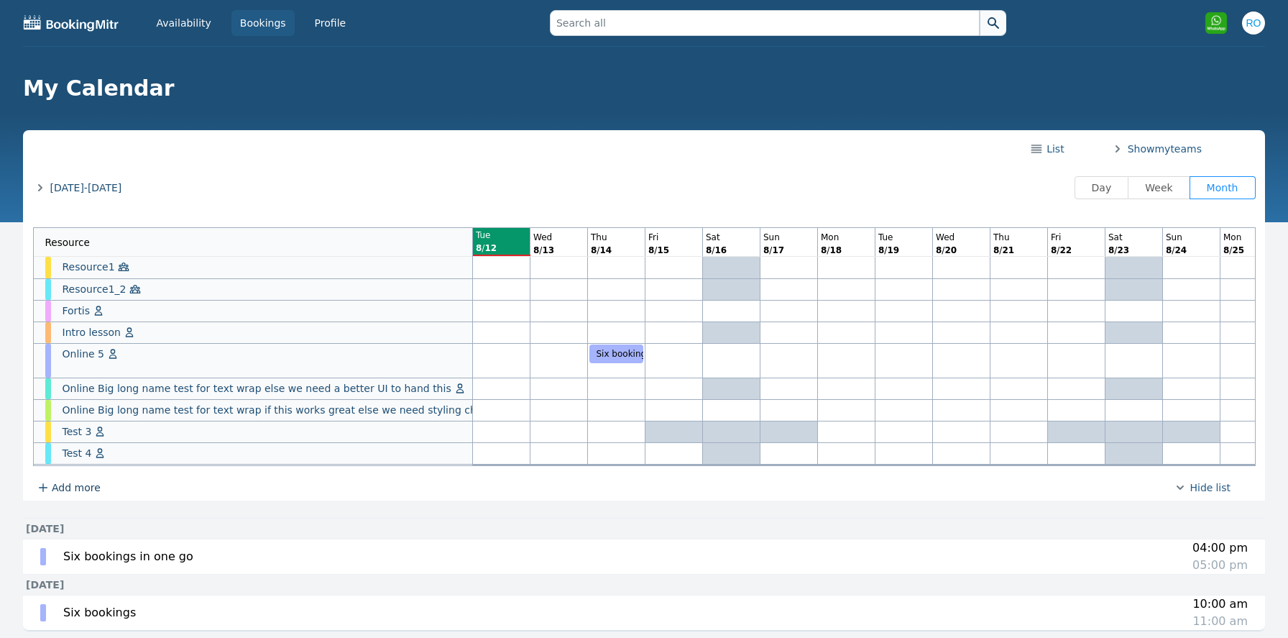
click at [1164, 148] on span "Show my" at bounding box center [1148, 149] width 46 height 14
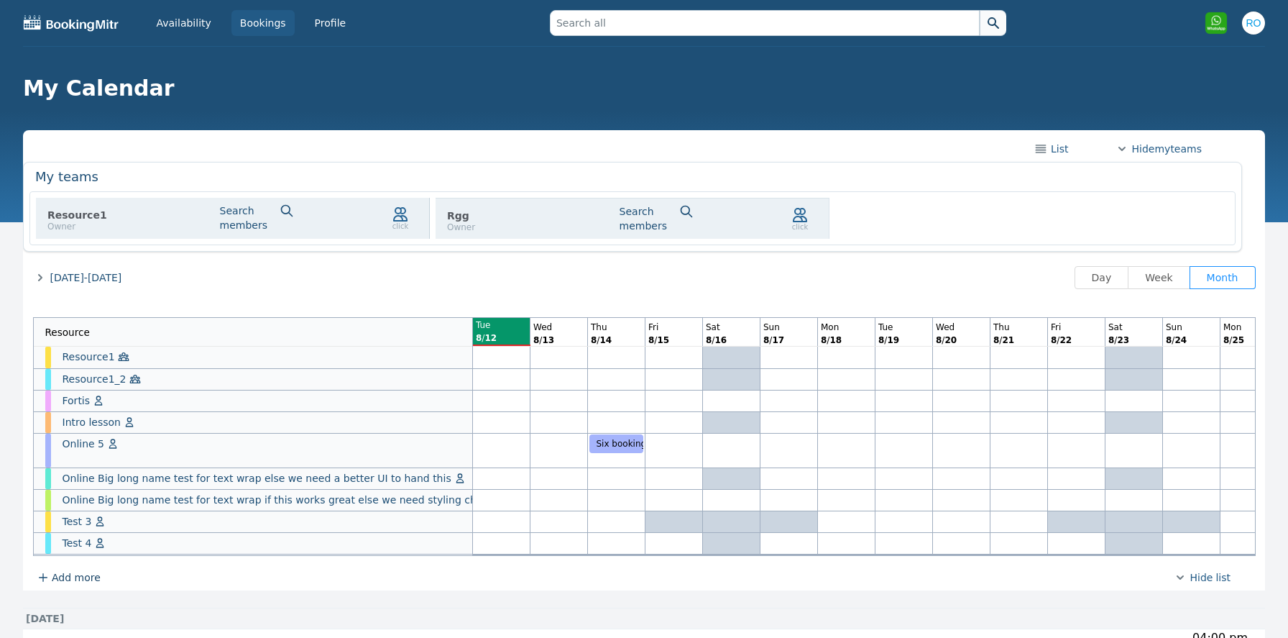
click at [1164, 148] on span "Hide my" at bounding box center [1150, 149] width 42 height 14
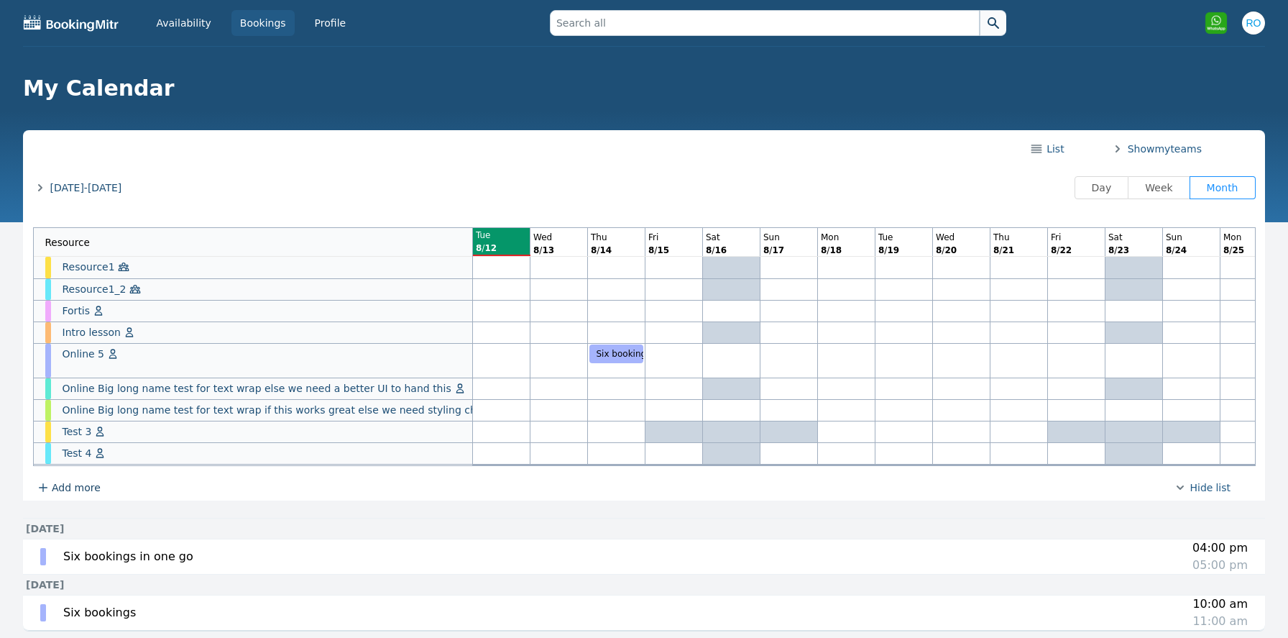
click at [1164, 148] on span "Show my" at bounding box center [1148, 149] width 46 height 14
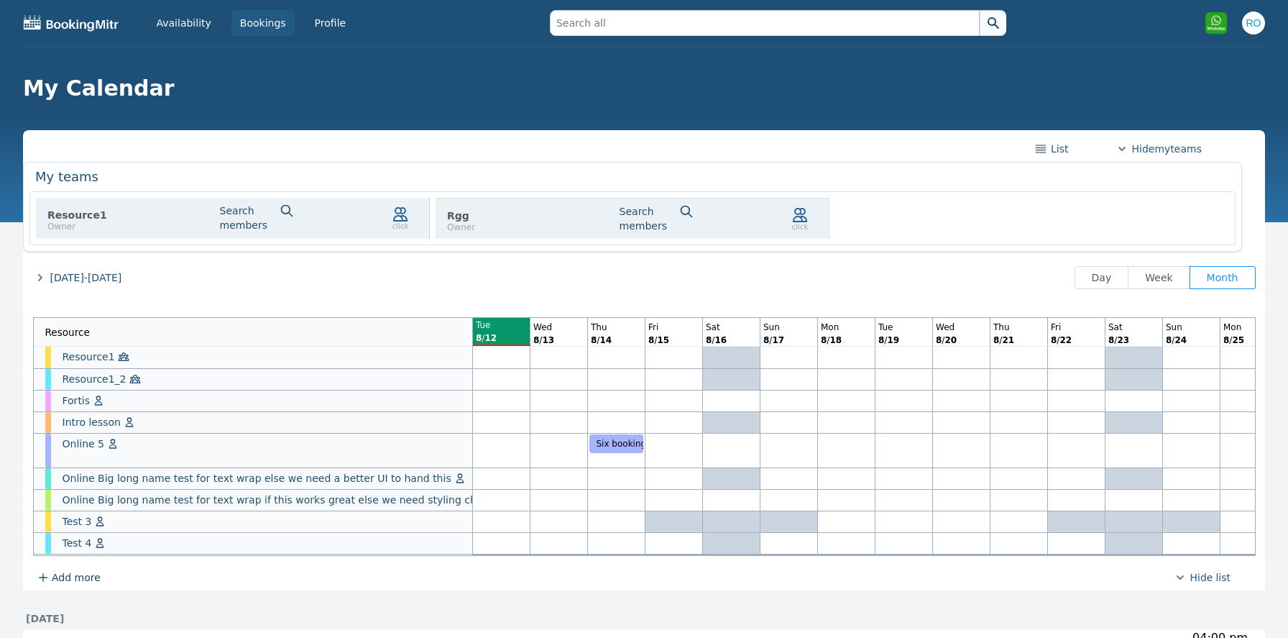
click at [1164, 148] on span "Hide my" at bounding box center [1150, 149] width 42 height 14
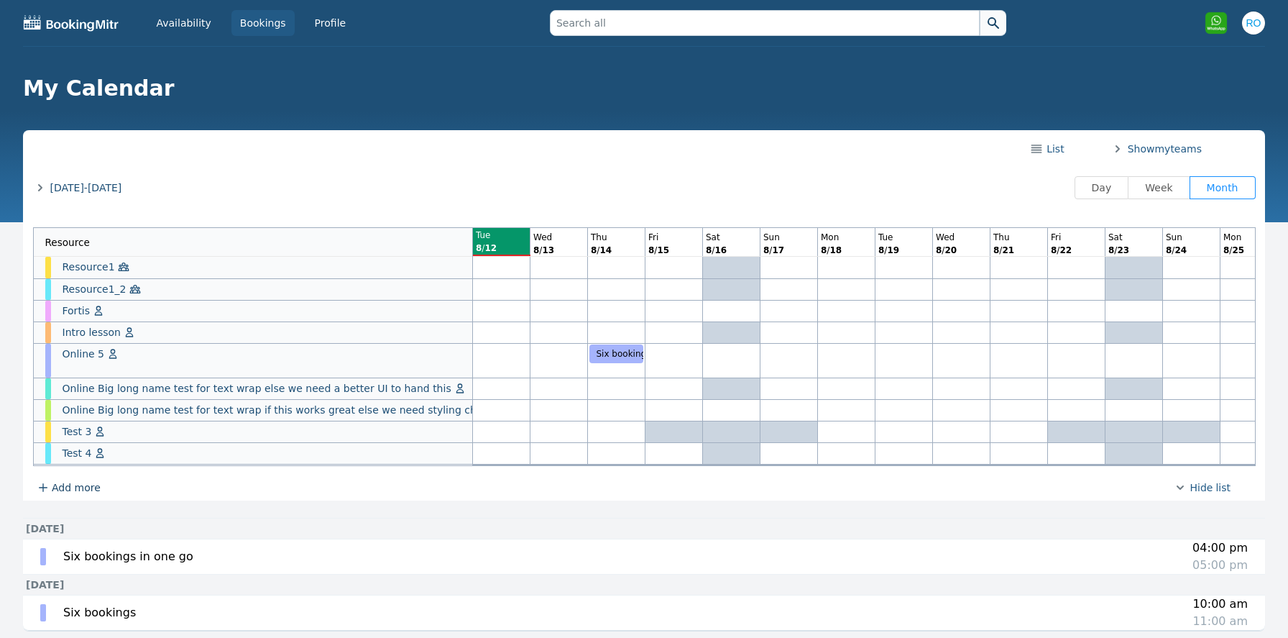
click at [1164, 148] on span "Show my" at bounding box center [1148, 149] width 46 height 14
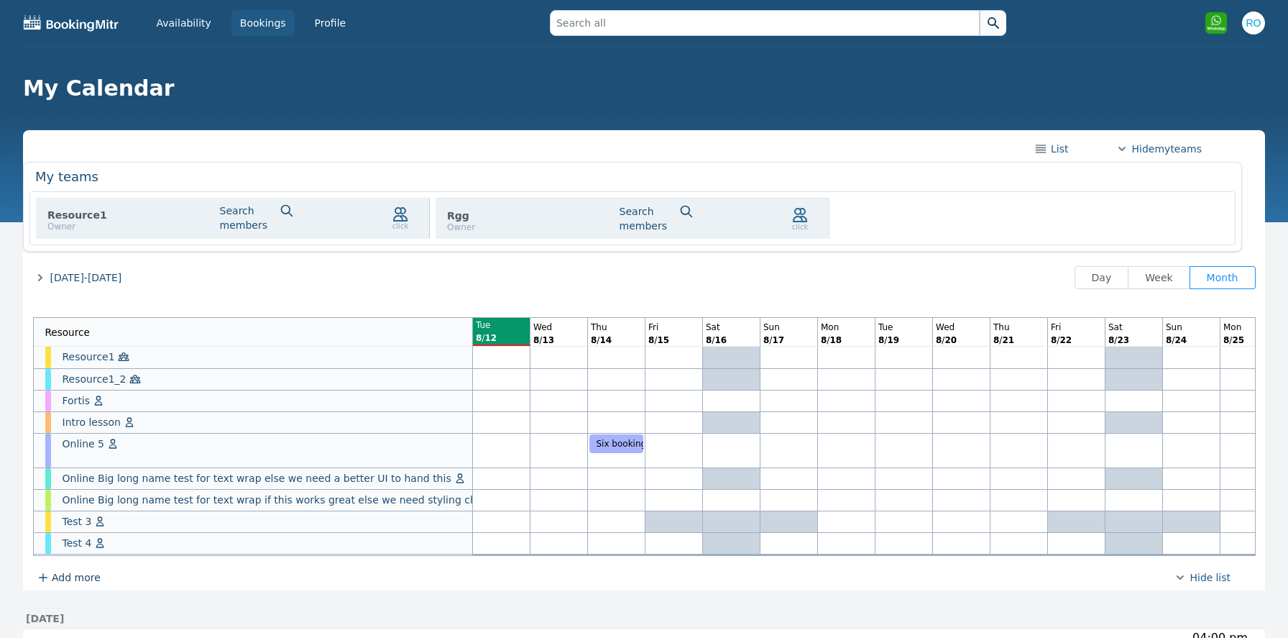
click at [1164, 148] on span "Hide my" at bounding box center [1150, 149] width 42 height 14
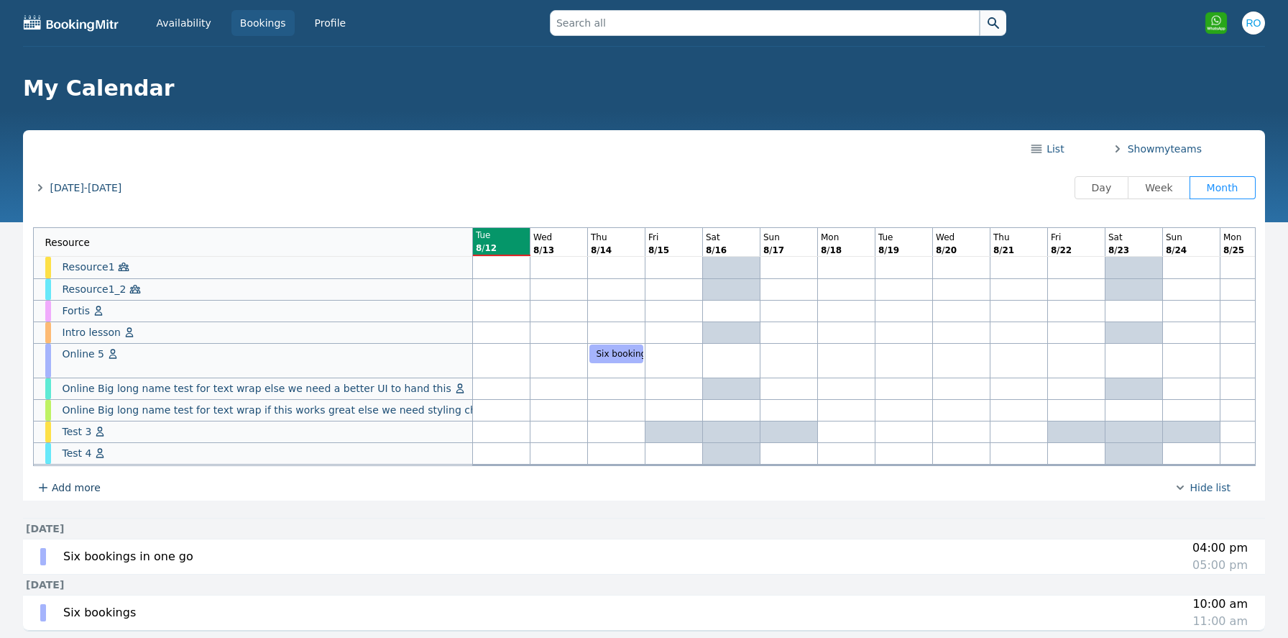
click at [1164, 148] on span "Show my" at bounding box center [1148, 149] width 46 height 14
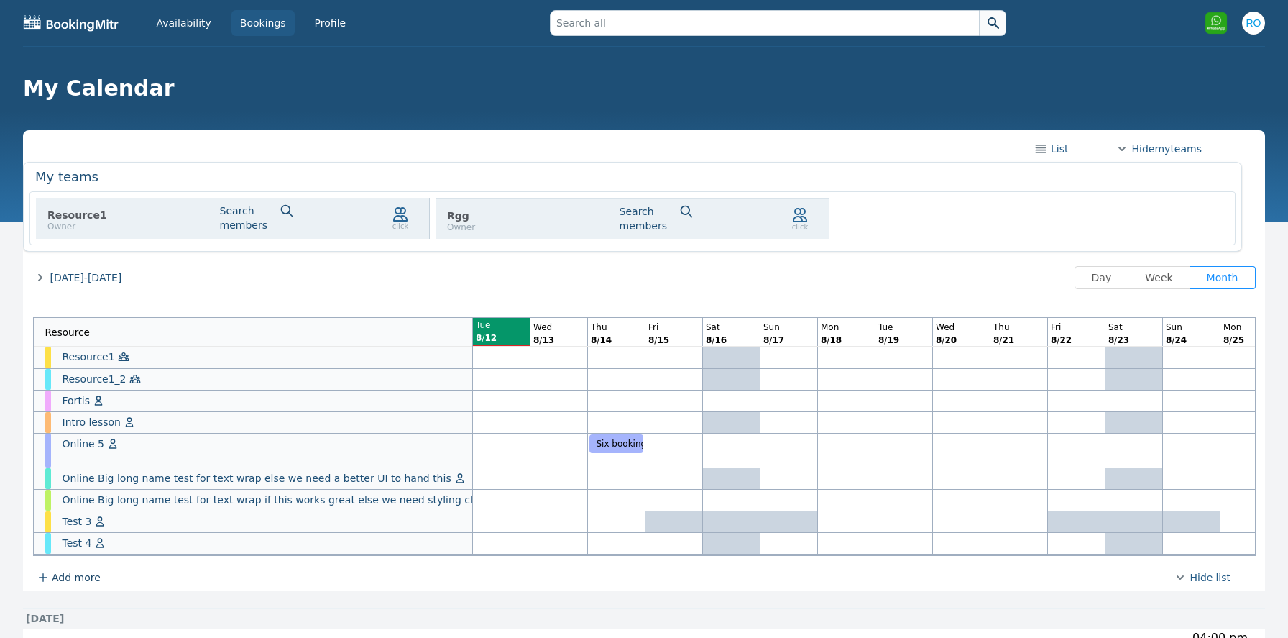
click at [1164, 148] on span "Hide my" at bounding box center [1150, 149] width 42 height 14
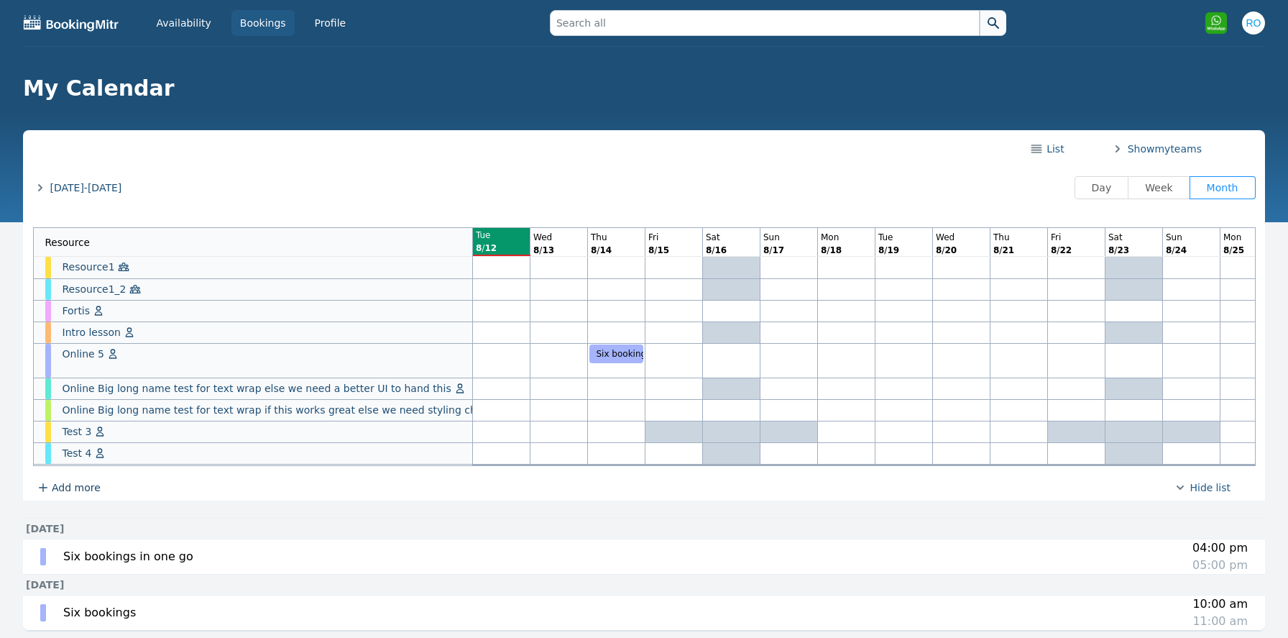
click at [1164, 148] on span "Show my" at bounding box center [1148, 149] width 46 height 14
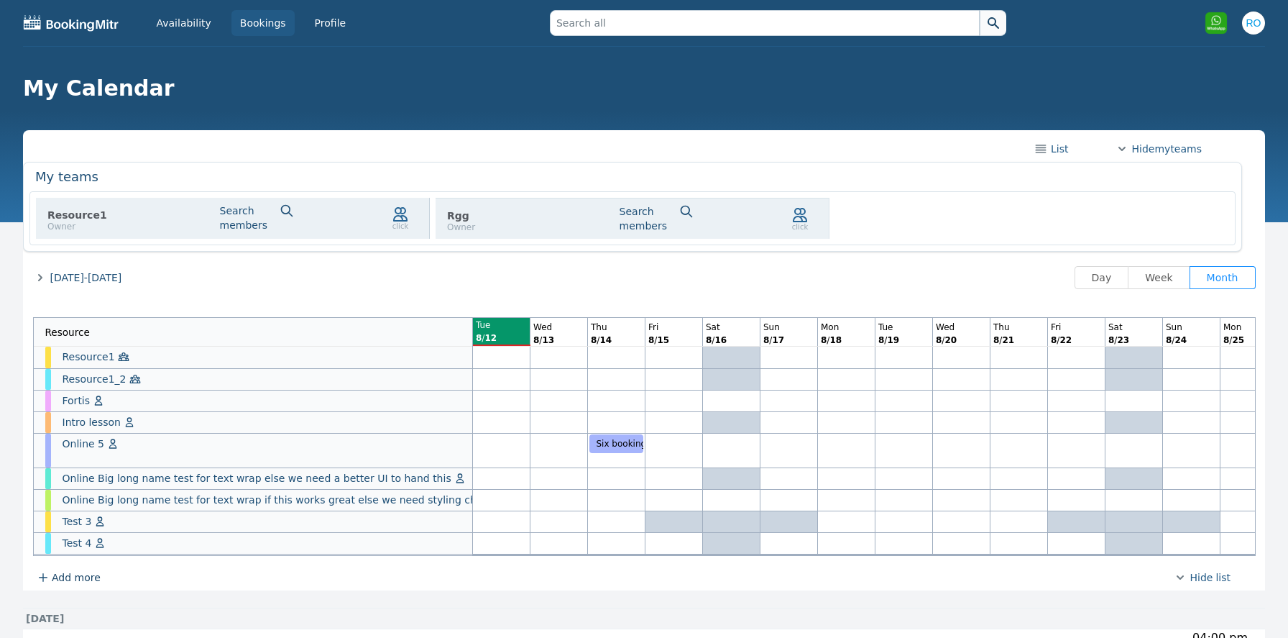
click at [1164, 148] on span "Hide my" at bounding box center [1150, 149] width 42 height 14
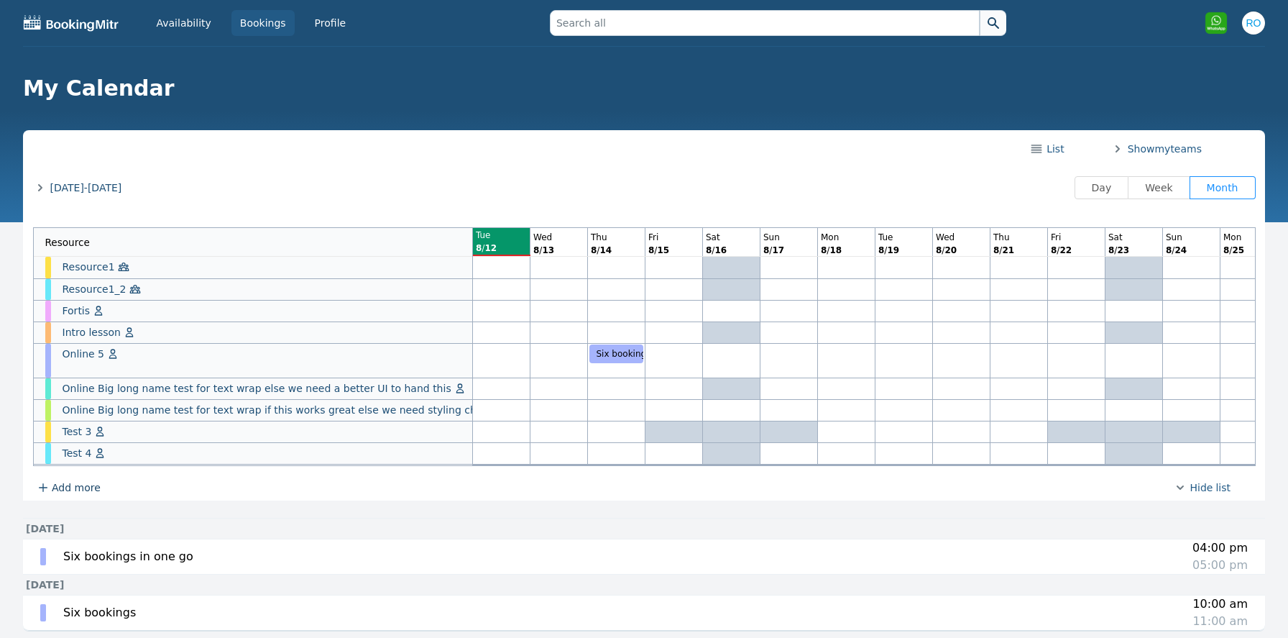
click at [1164, 148] on span "Show my" at bounding box center [1148, 149] width 46 height 14
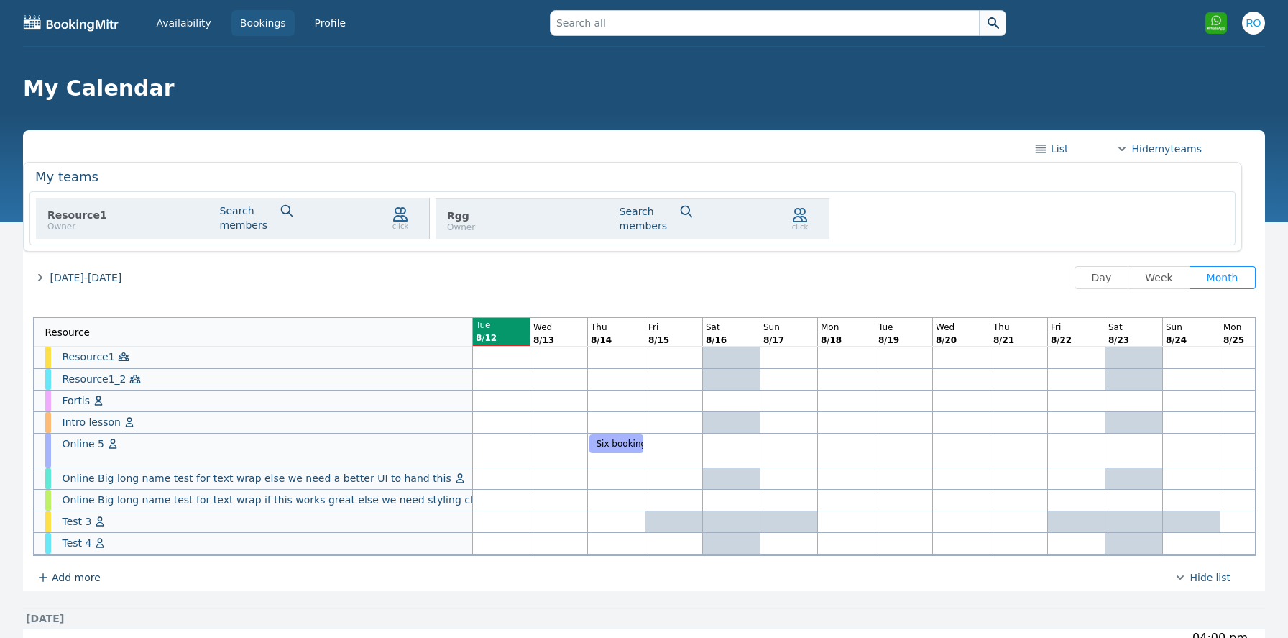
click at [70, 274] on span "[DATE]-[DATE]" at bounding box center [86, 277] width 72 height 14
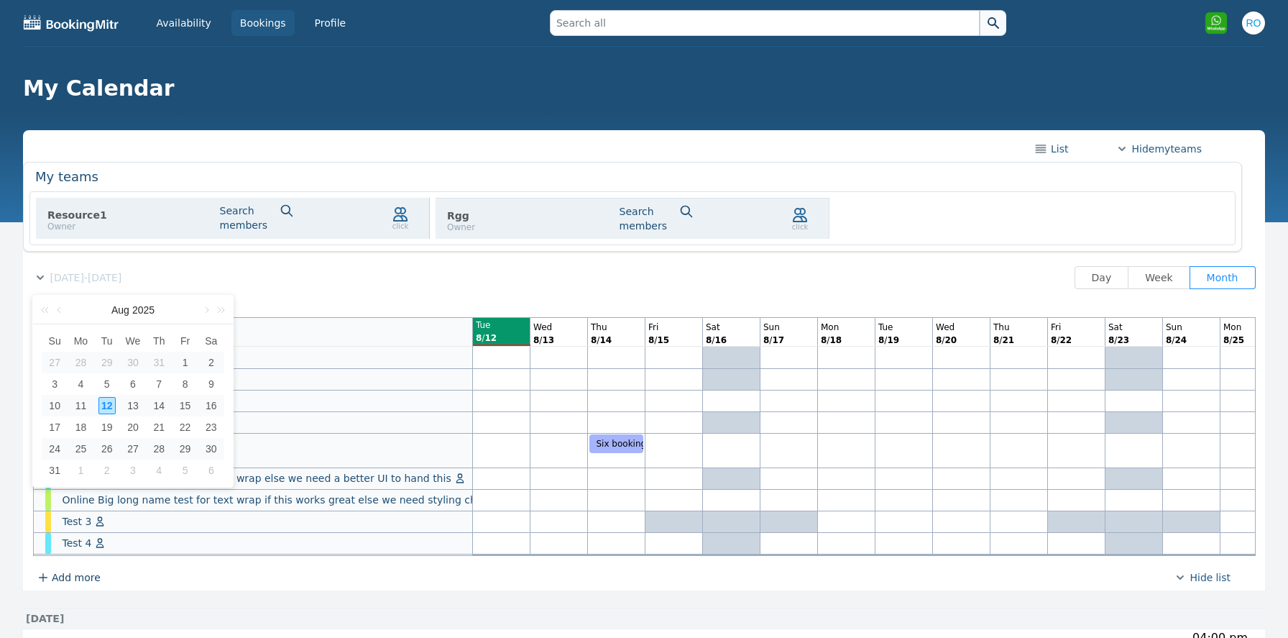
click at [70, 274] on span "[DATE]-[DATE]" at bounding box center [86, 277] width 72 height 14
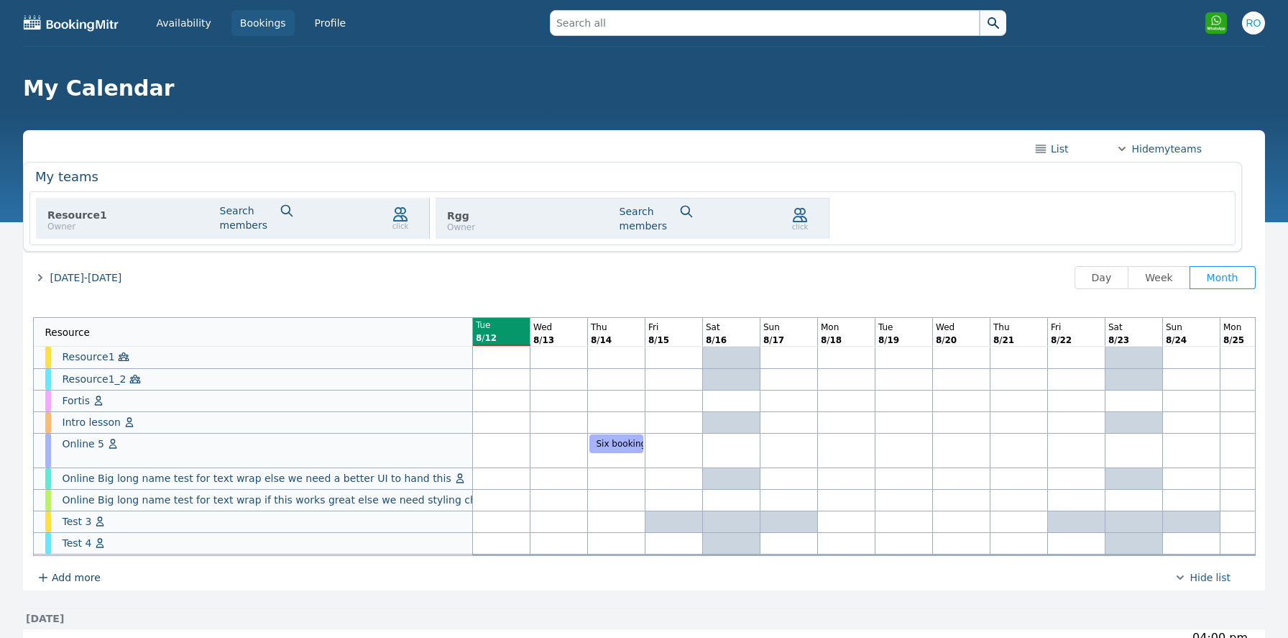
click at [1167, 154] on span "Hide my" at bounding box center [1150, 149] width 42 height 14
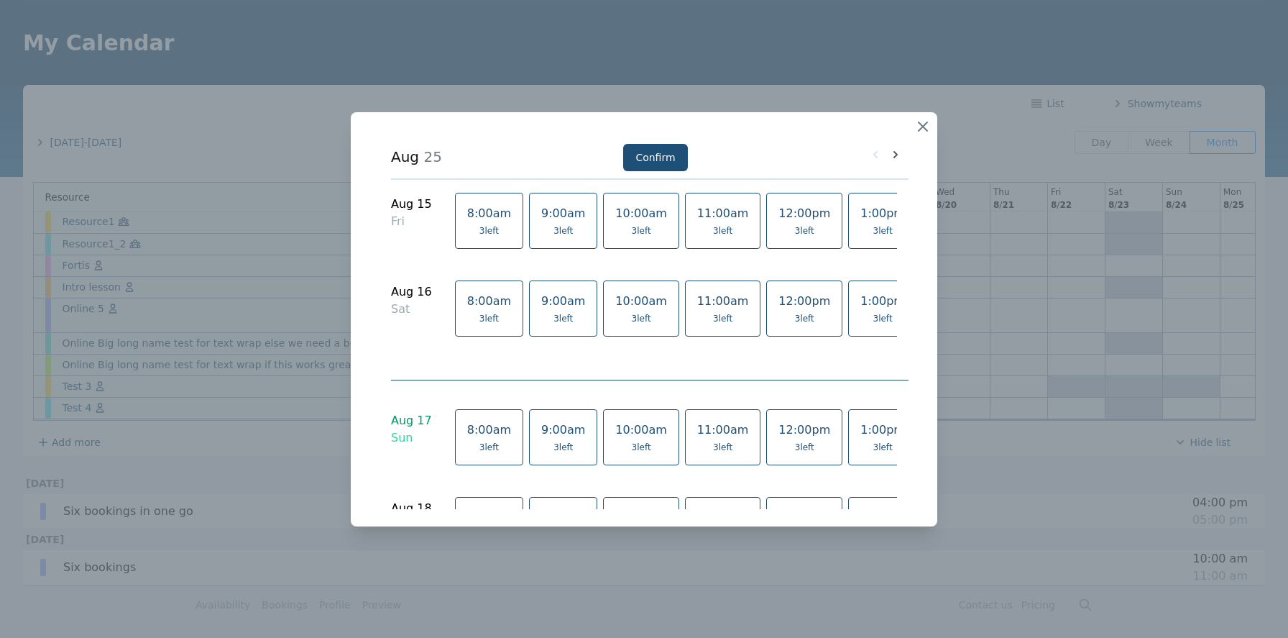
scroll to position [356, 0]
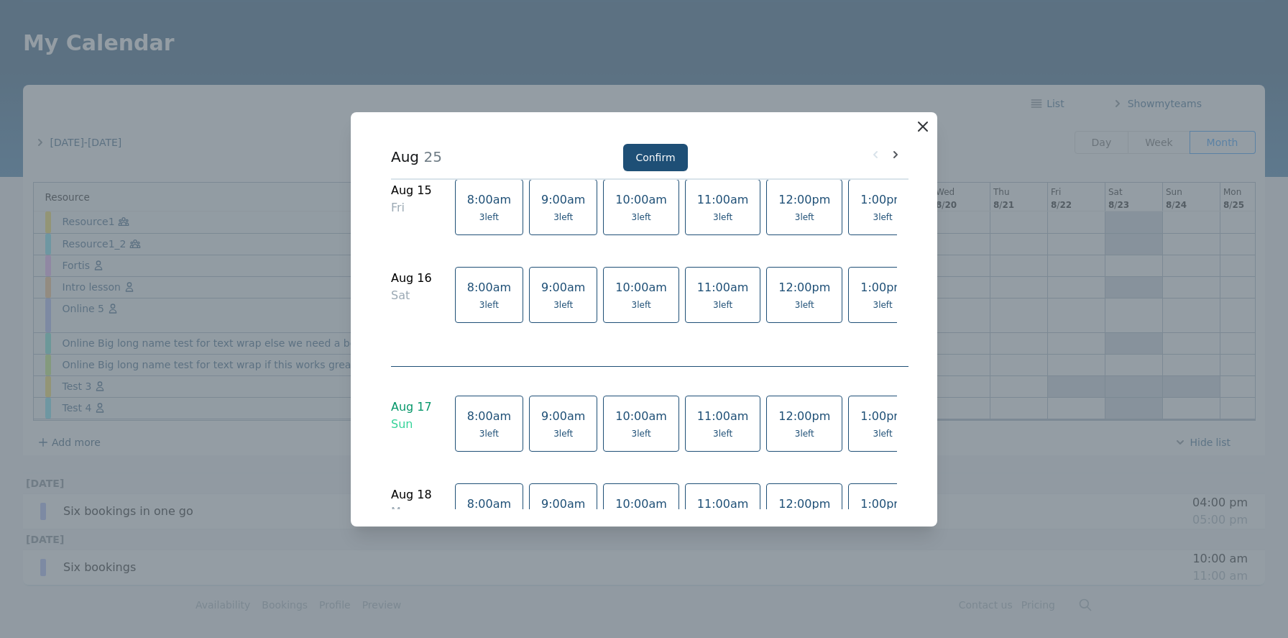
click at [924, 123] on icon "button" at bounding box center [922, 126] width 17 height 17
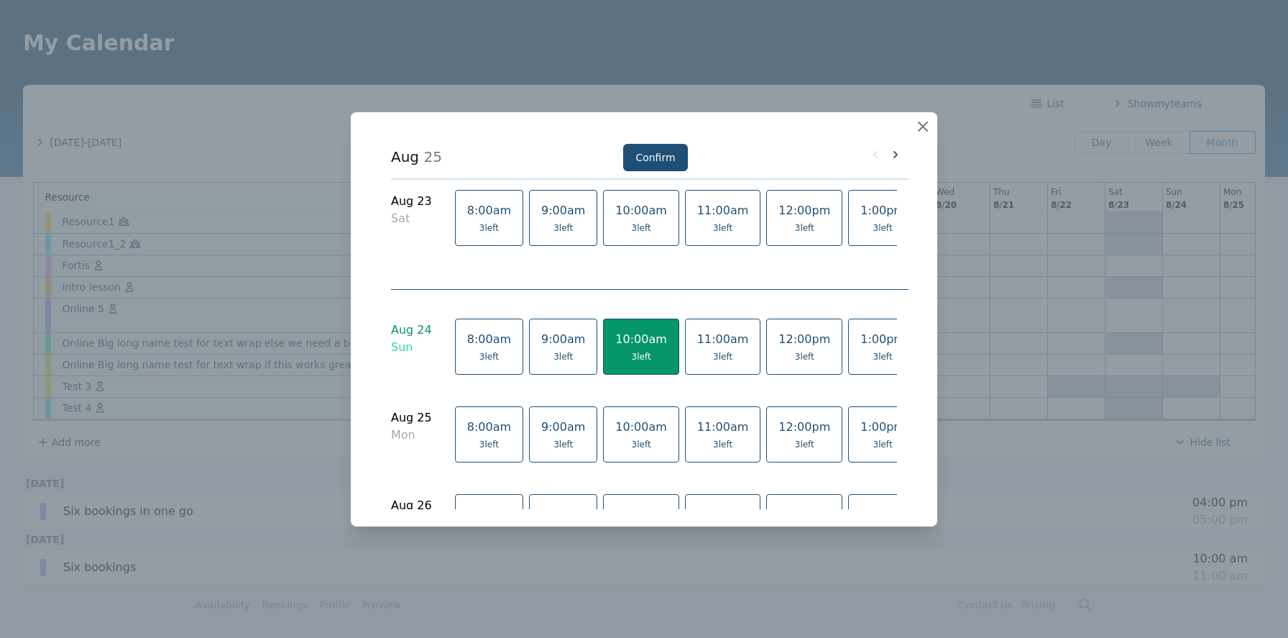
scroll to position [1232, 0]
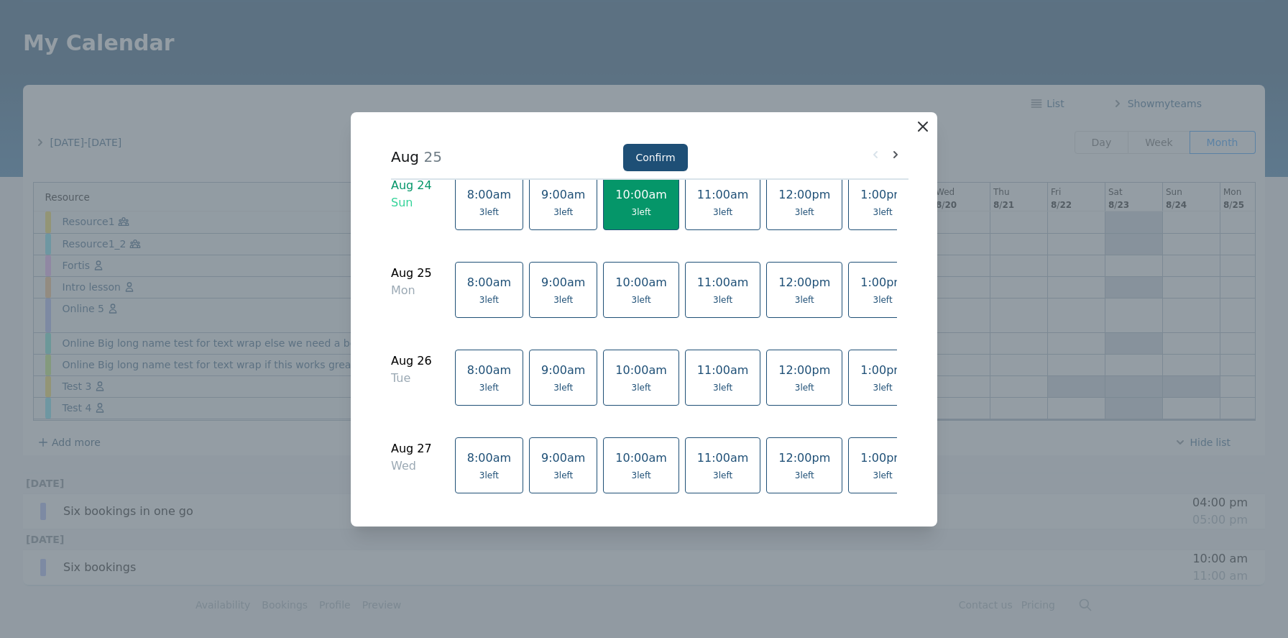
click at [922, 122] on icon "button" at bounding box center [922, 126] width 17 height 17
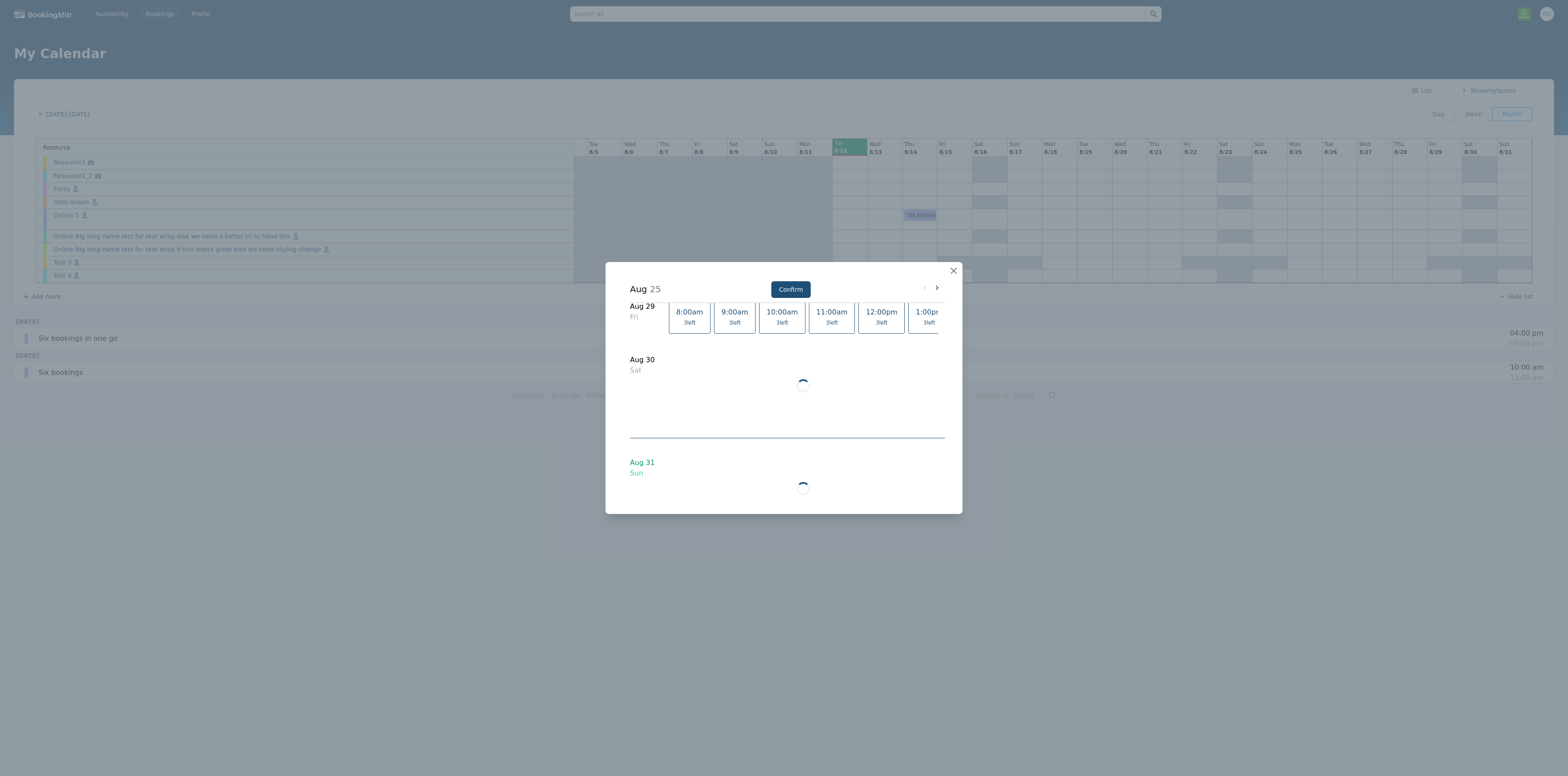
scroll to position [1012, 0]
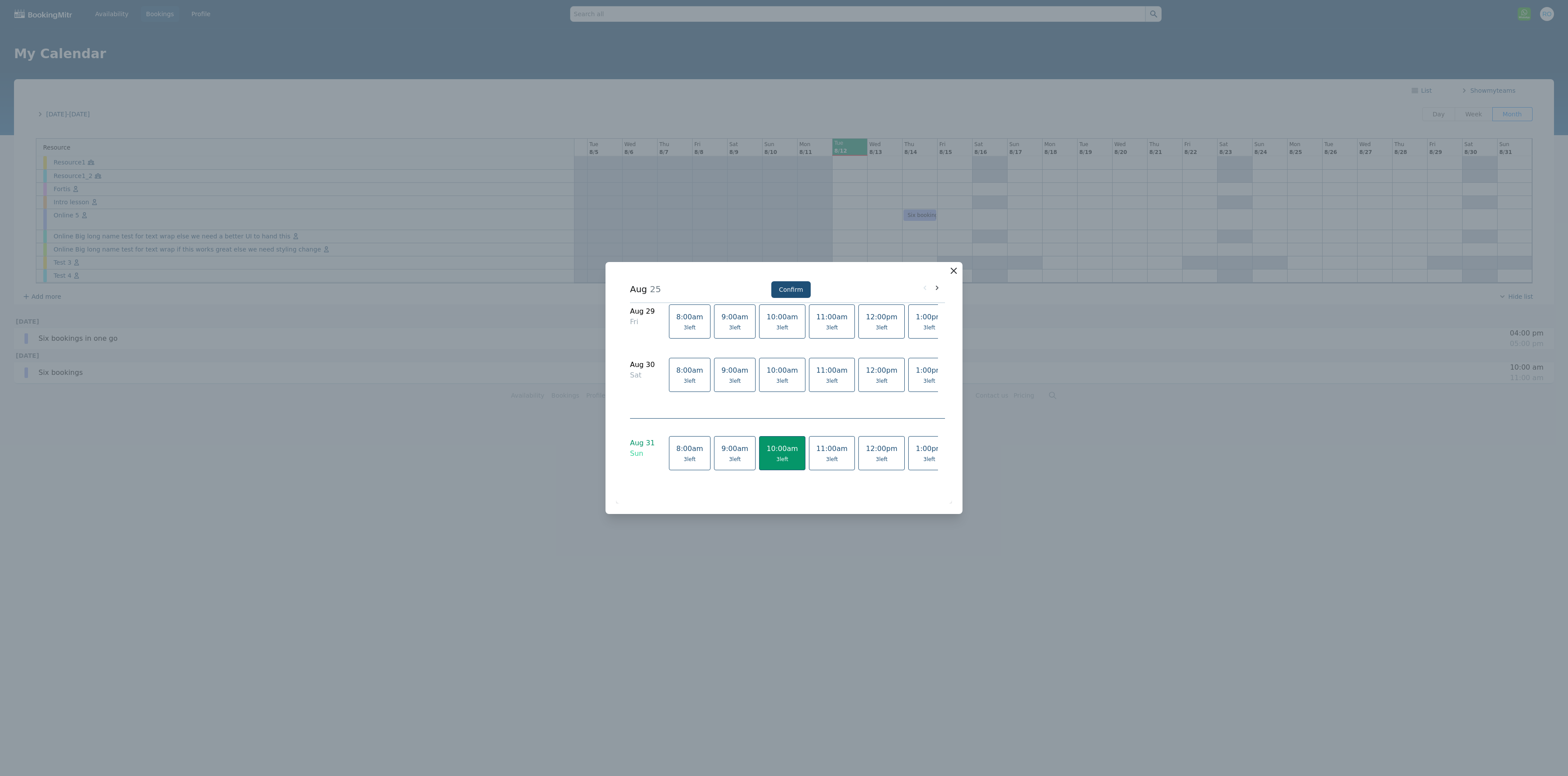
click at [783, 271] on icon "button" at bounding box center [953, 270] width 10 height 10
click at [783, 295] on button "Confirm" at bounding box center [791, 289] width 39 height 16
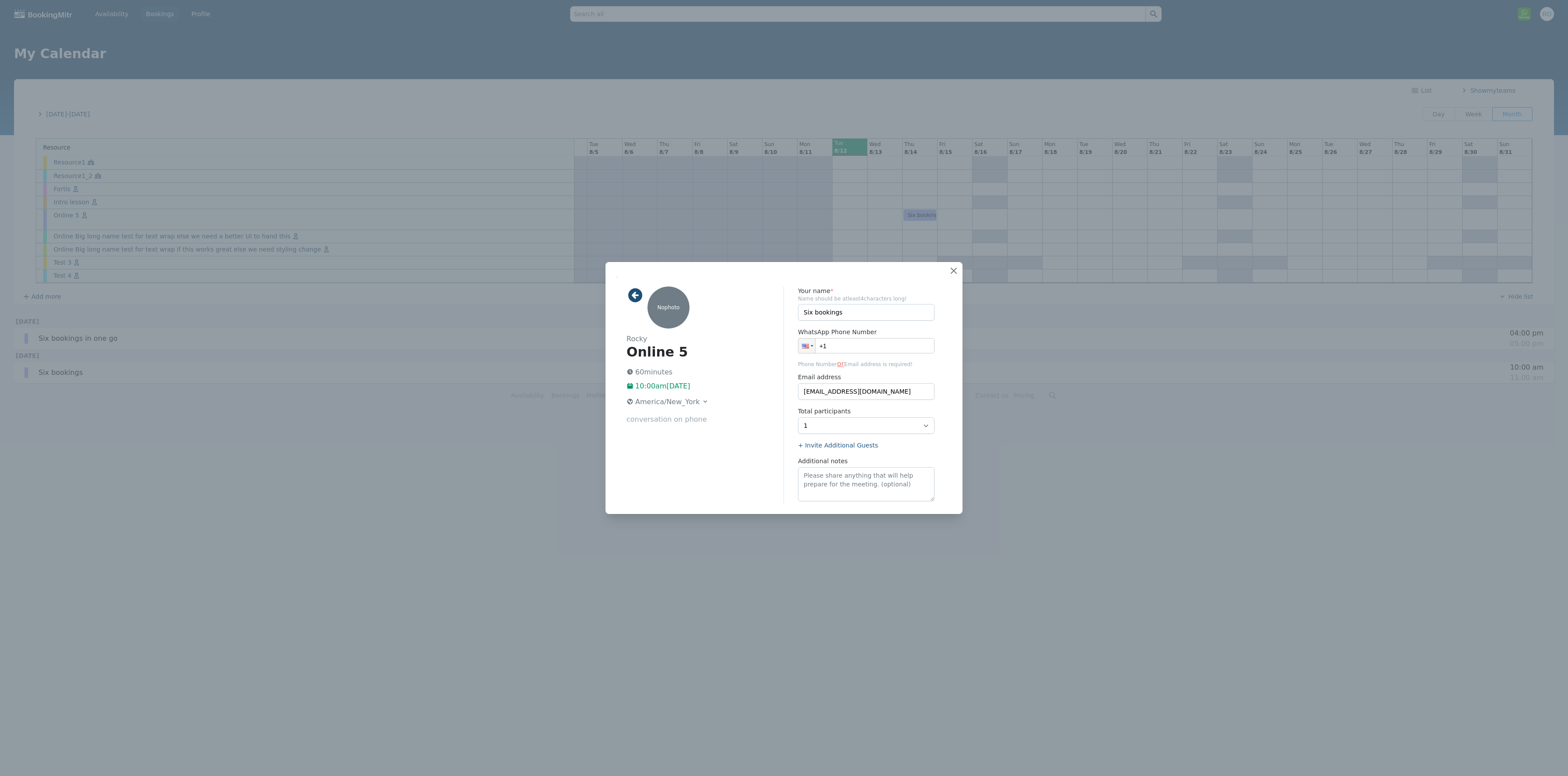
scroll to position [66, 0]
click at [783, 388] on button "Reschedule" at bounding box center [823, 484] width 50 height 16
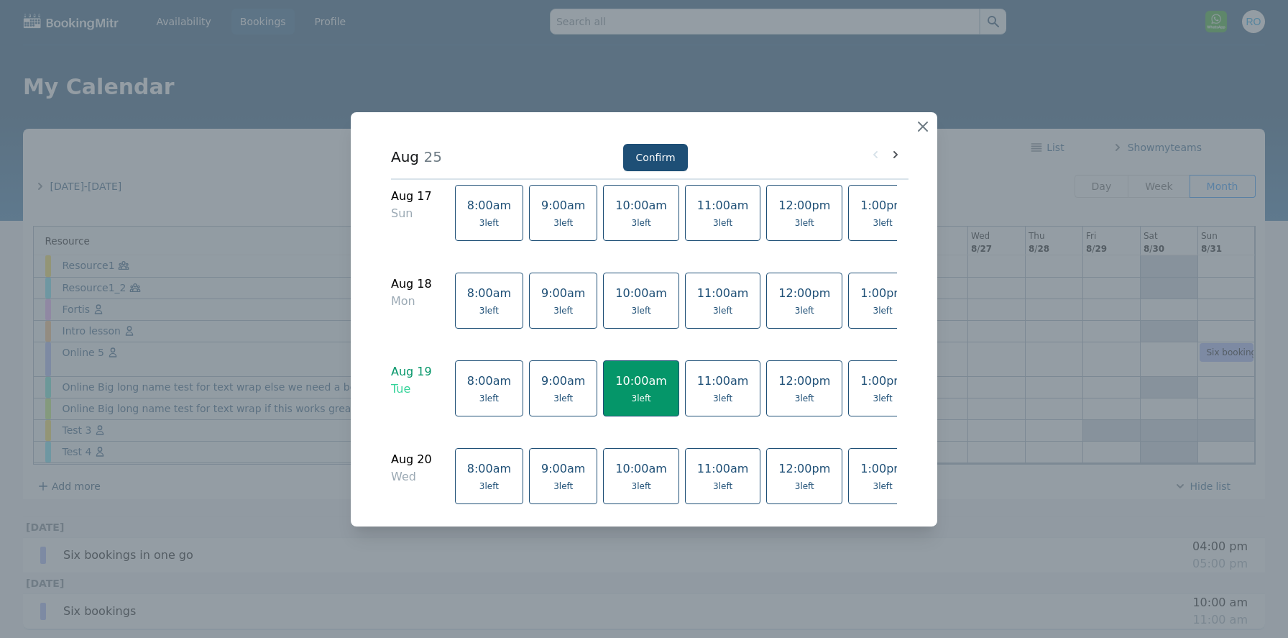
scroll to position [572, 0]
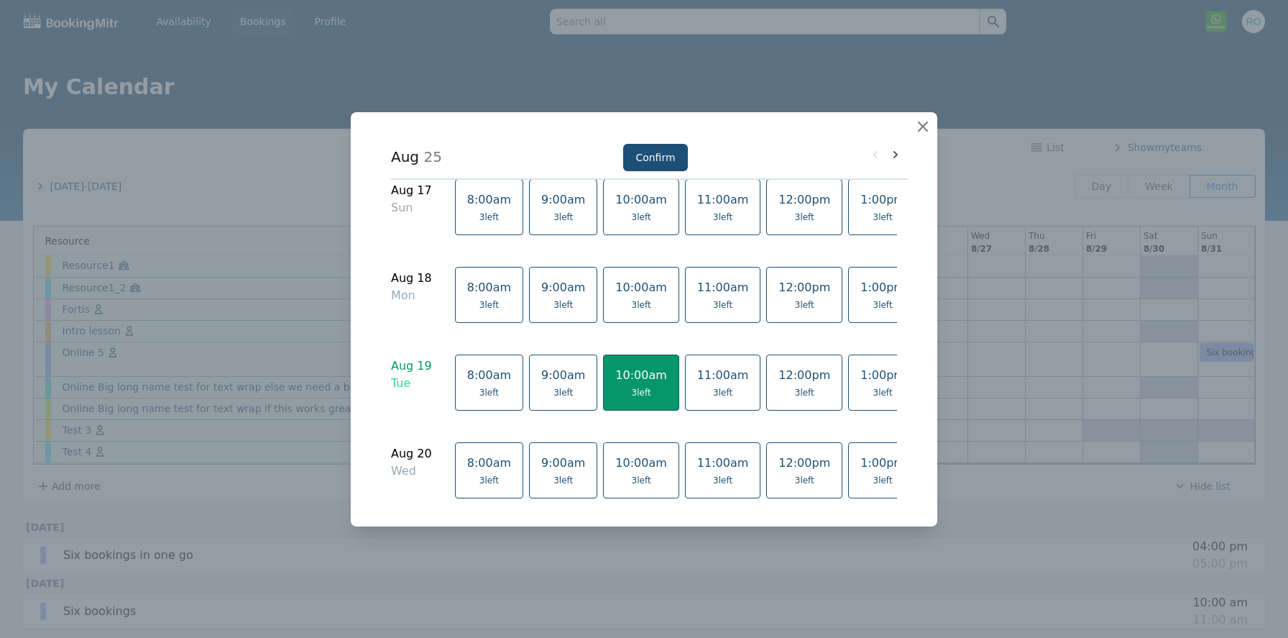
click at [541, 367] on span "9:00am" at bounding box center [563, 374] width 44 height 14
click at [922, 132] on icon "button" at bounding box center [922, 126] width 17 height 17
